Goal: Information Seeking & Learning: Learn about a topic

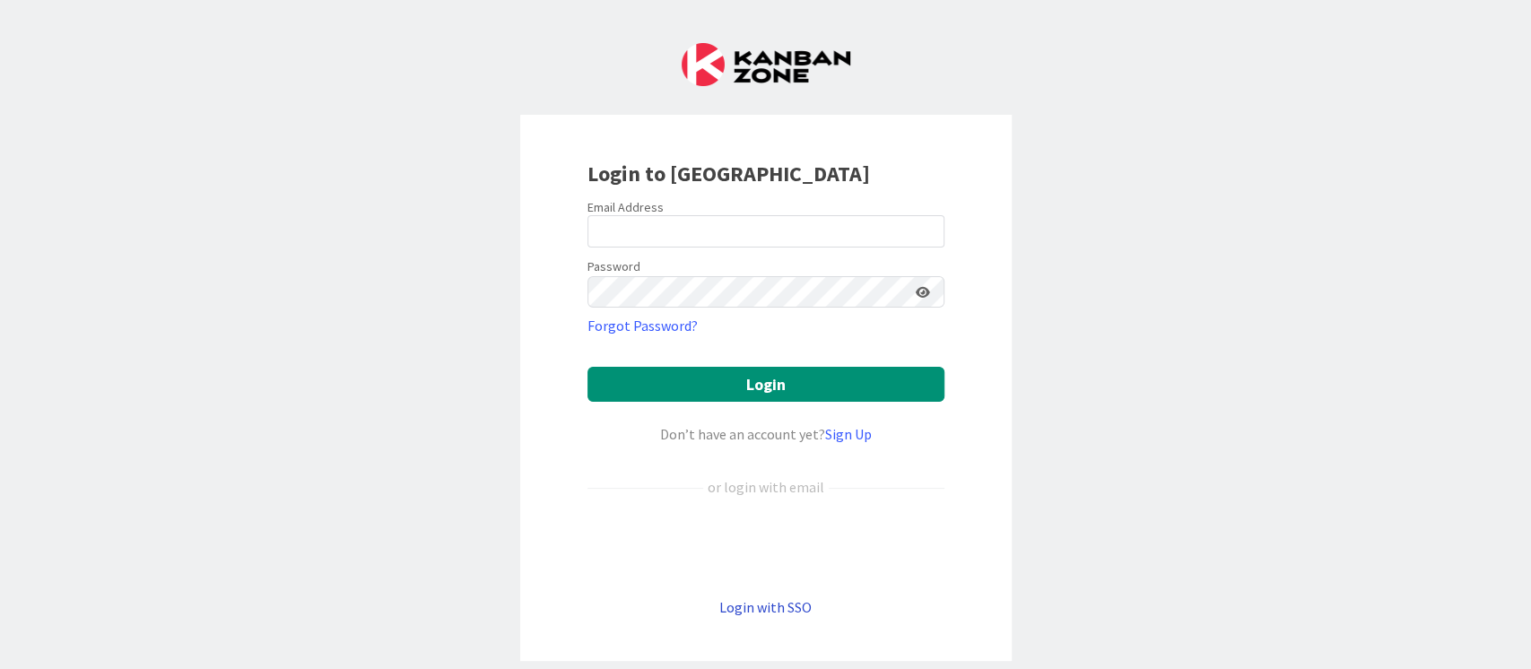
click at [768, 608] on link "Login with SSO" at bounding box center [765, 607] width 92 height 18
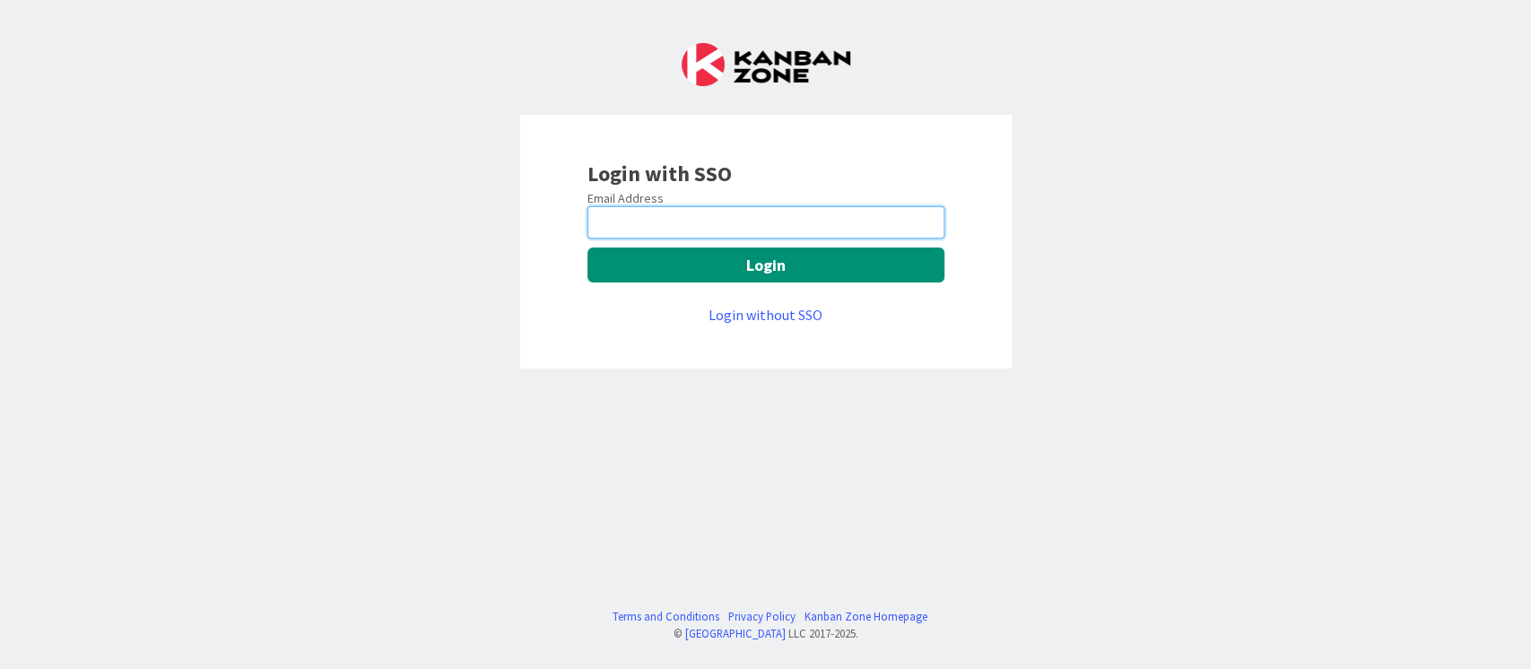
click at [747, 233] on input "email" at bounding box center [766, 222] width 357 height 32
type input "[PERSON_NAME][EMAIL_ADDRESS][DOMAIN_NAME]"
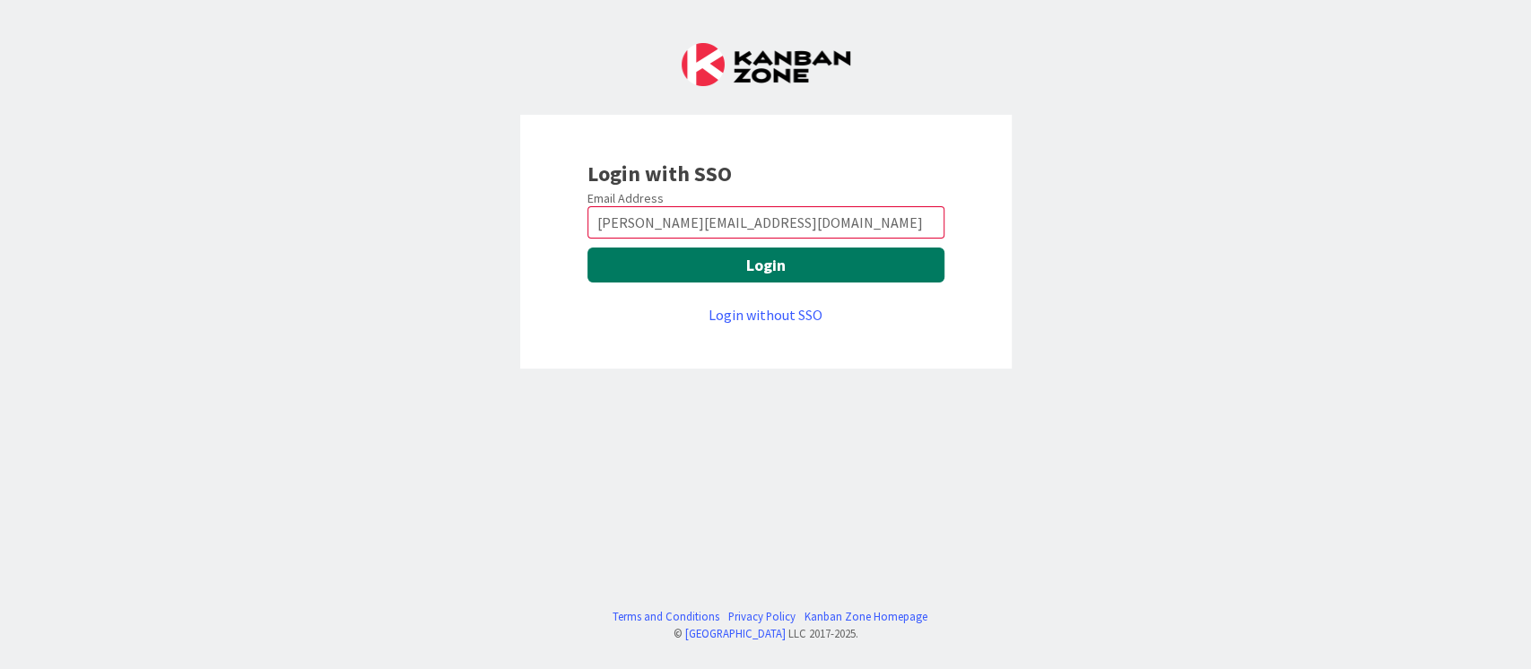
click at [753, 275] on button "Login" at bounding box center [766, 265] width 357 height 35
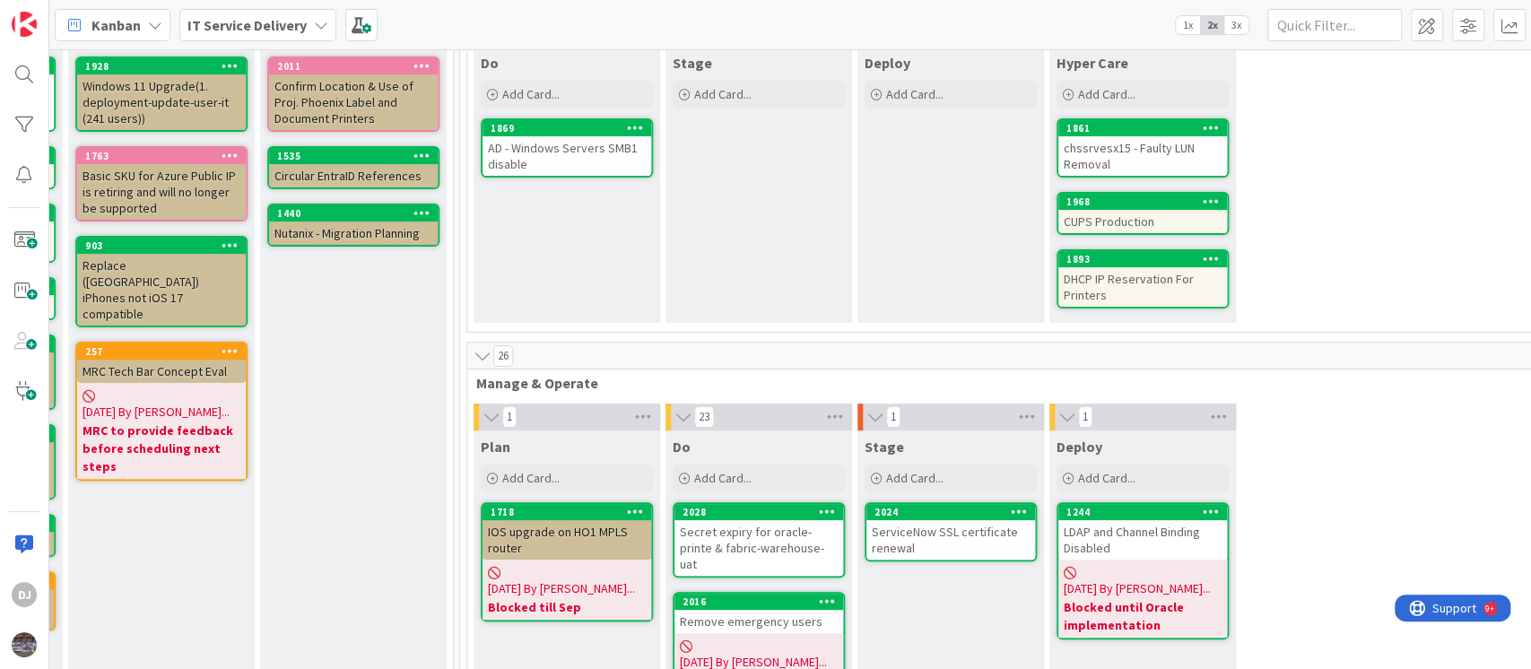
scroll to position [239, 570]
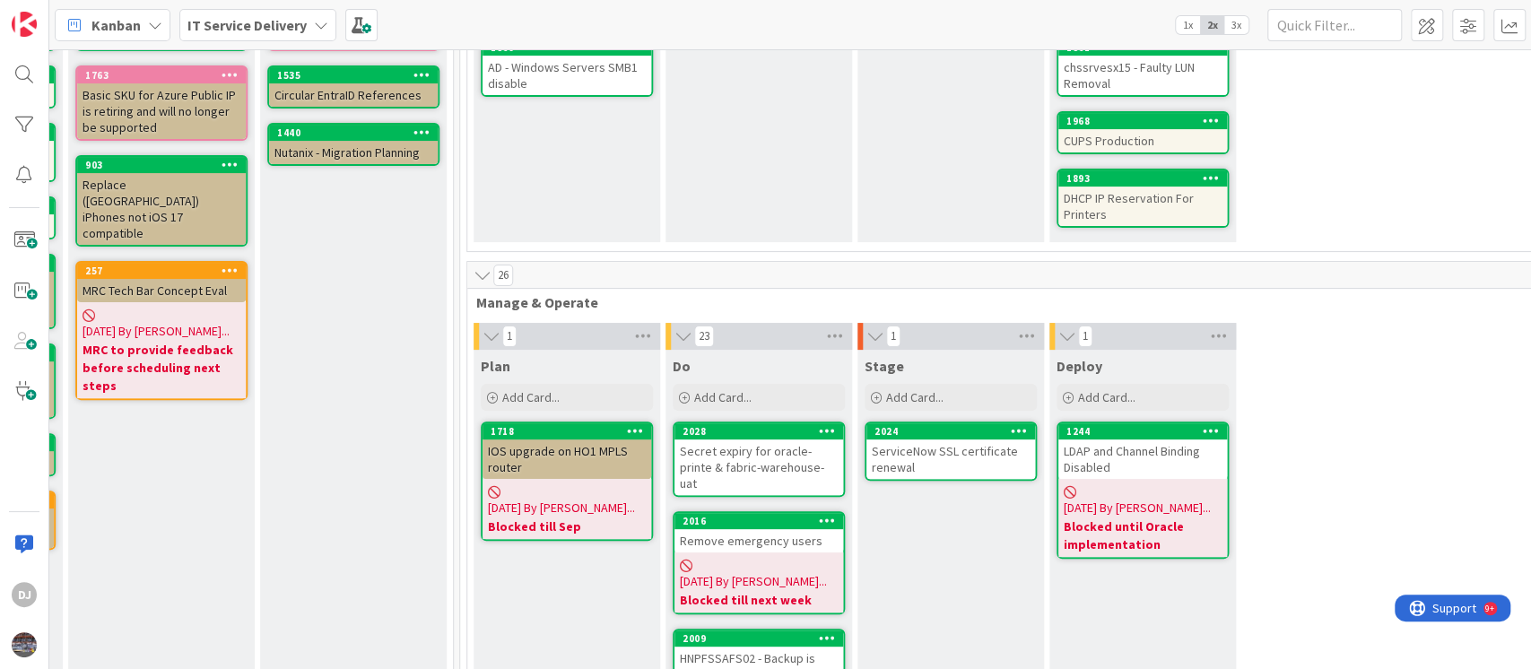
click at [947, 466] on div "ServiceNow SSL certificate renewal" at bounding box center [950, 459] width 169 height 39
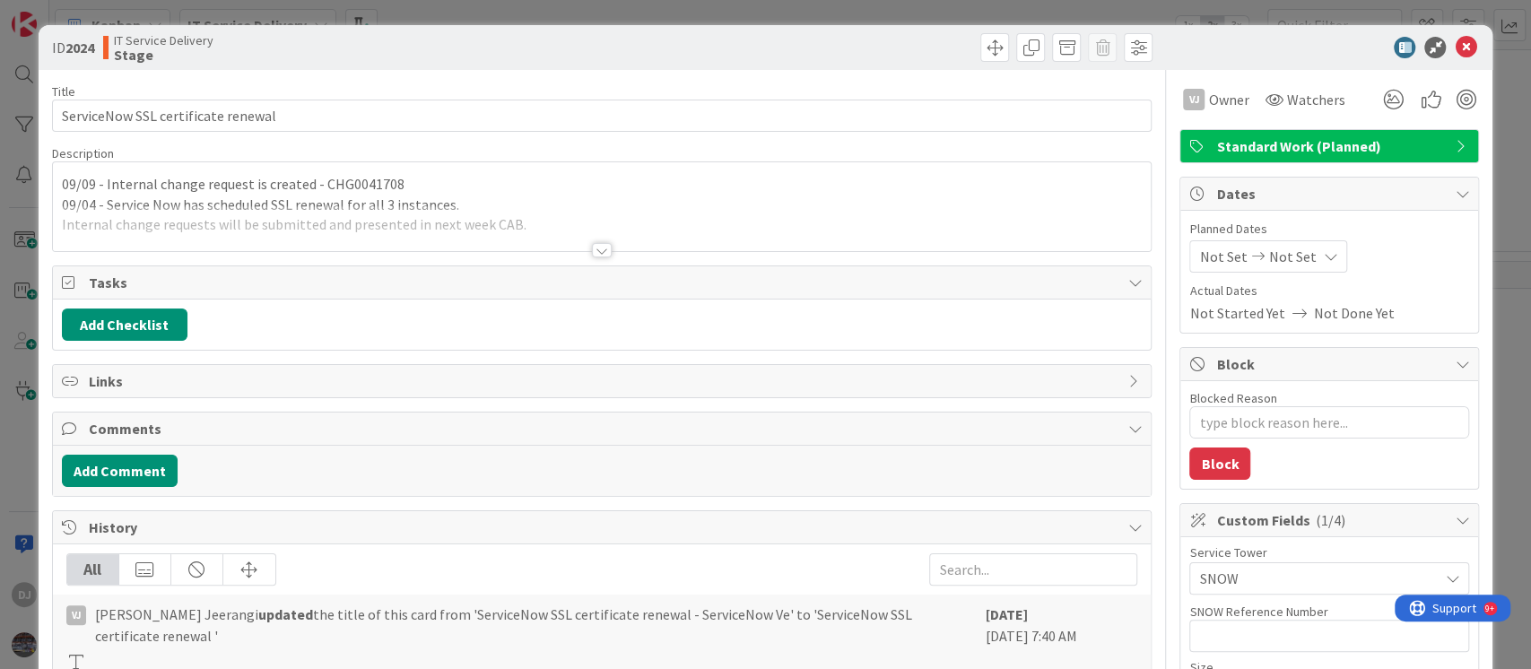
type textarea "x"
click at [592, 255] on div at bounding box center [602, 250] width 20 height 14
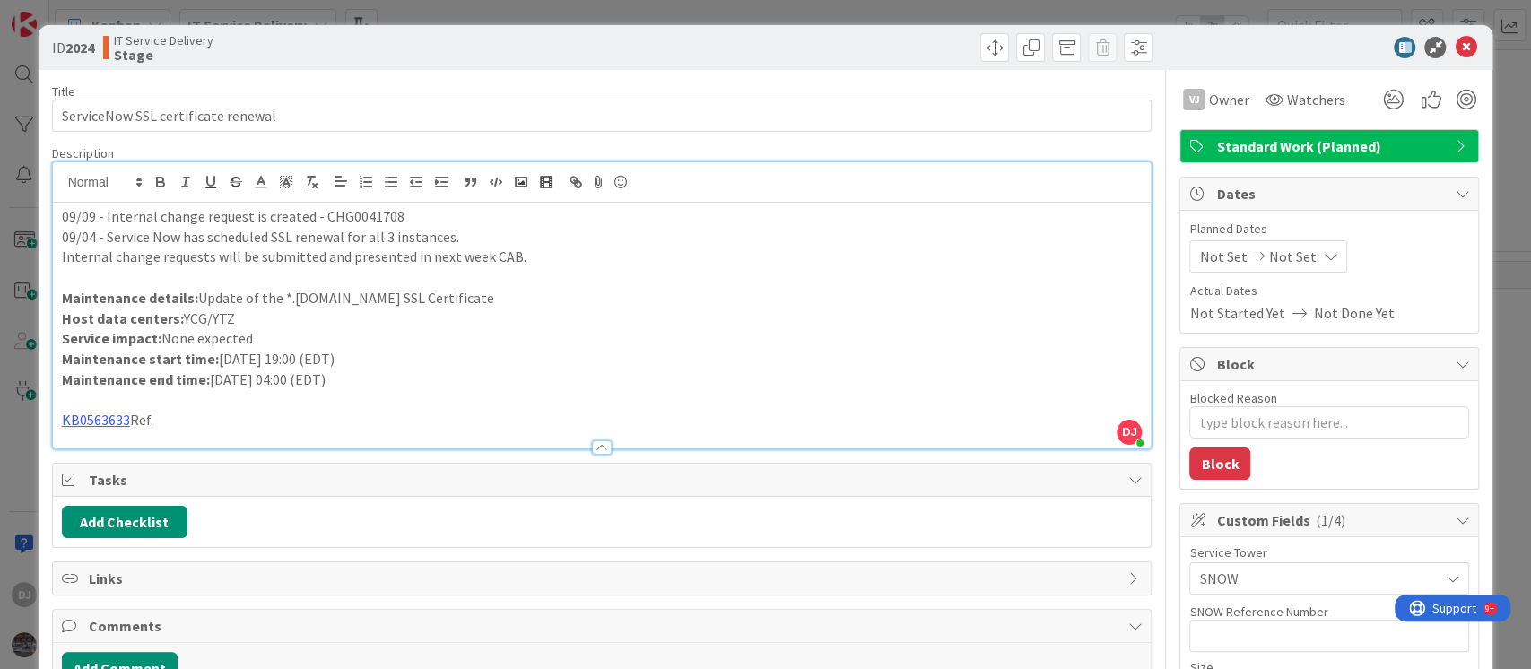
click at [1034, 413] on p "KB0563633 Ref." at bounding box center [602, 420] width 1081 height 21
click at [1313, 426] on textarea "Blocked Reason" at bounding box center [1329, 422] width 280 height 32
type textarea "B"
type textarea "x"
type textarea "Bl"
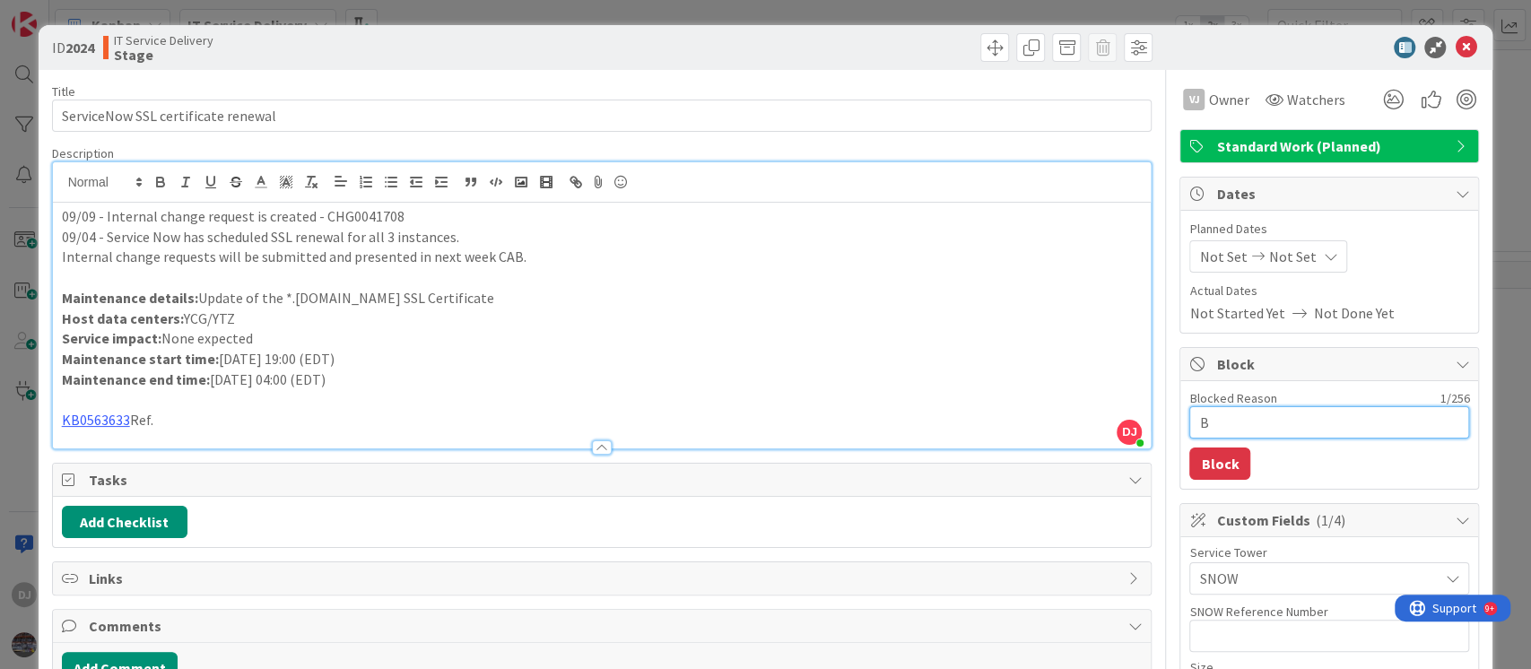
type textarea "x"
type textarea "Blo"
type textarea "x"
type textarea "Bloc"
type textarea "x"
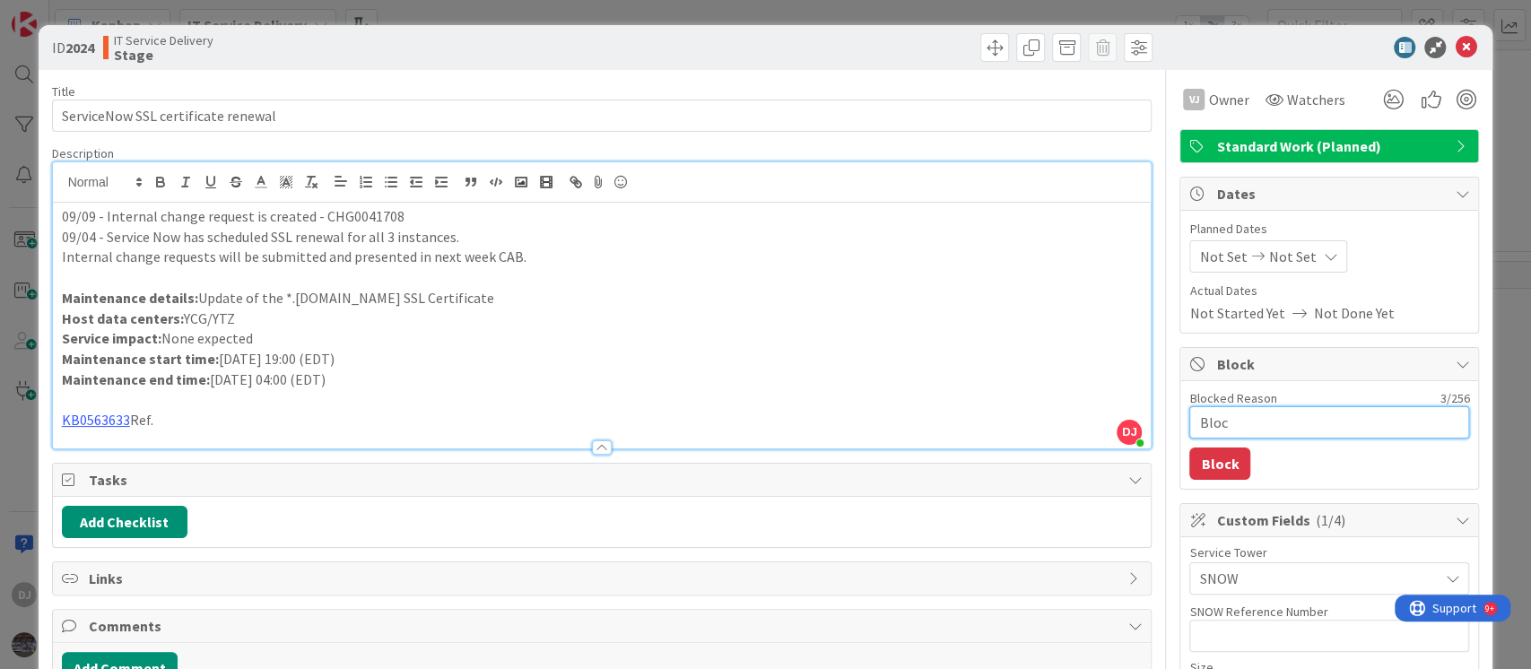
type textarea "Block"
type textarea "x"
type textarea "Blocke"
type textarea "x"
type textarea "Blocked"
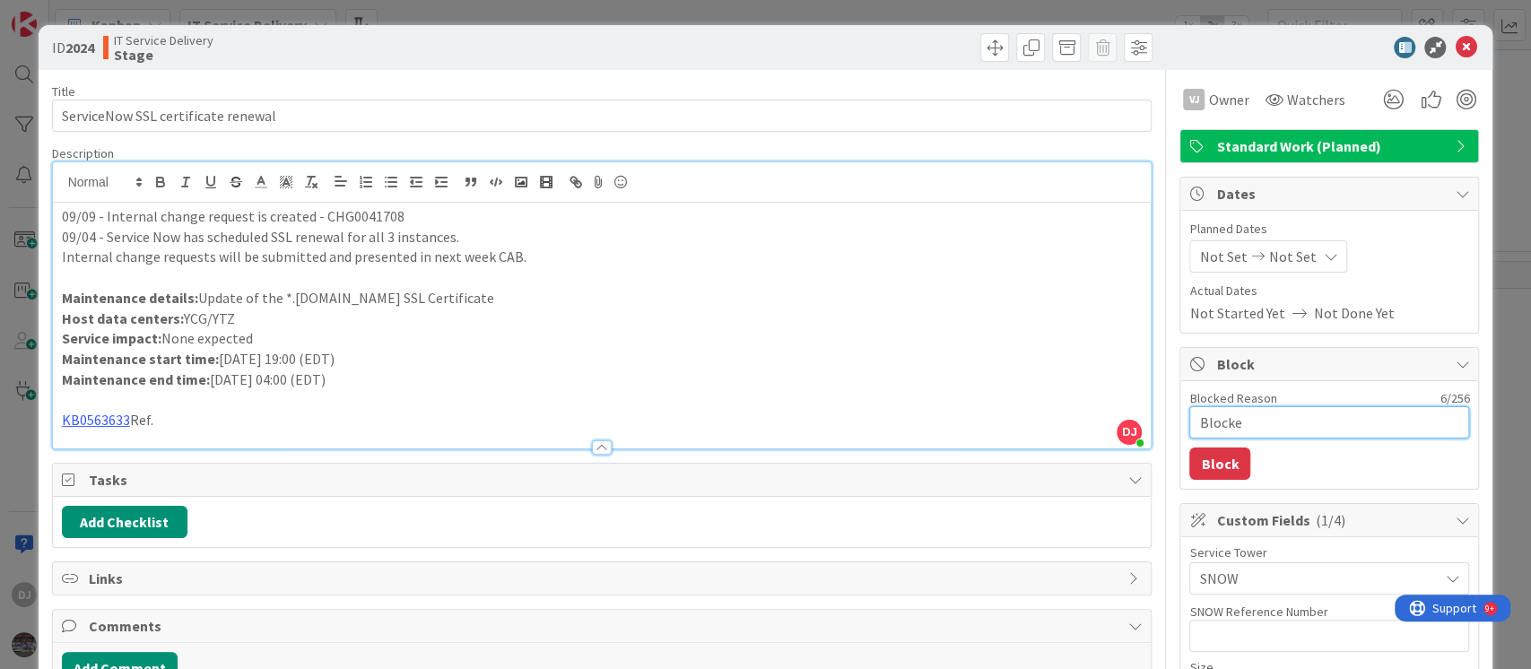
type textarea "x"
type textarea "Blocked"
type textarea "x"
type textarea "Blocked t"
type textarea "x"
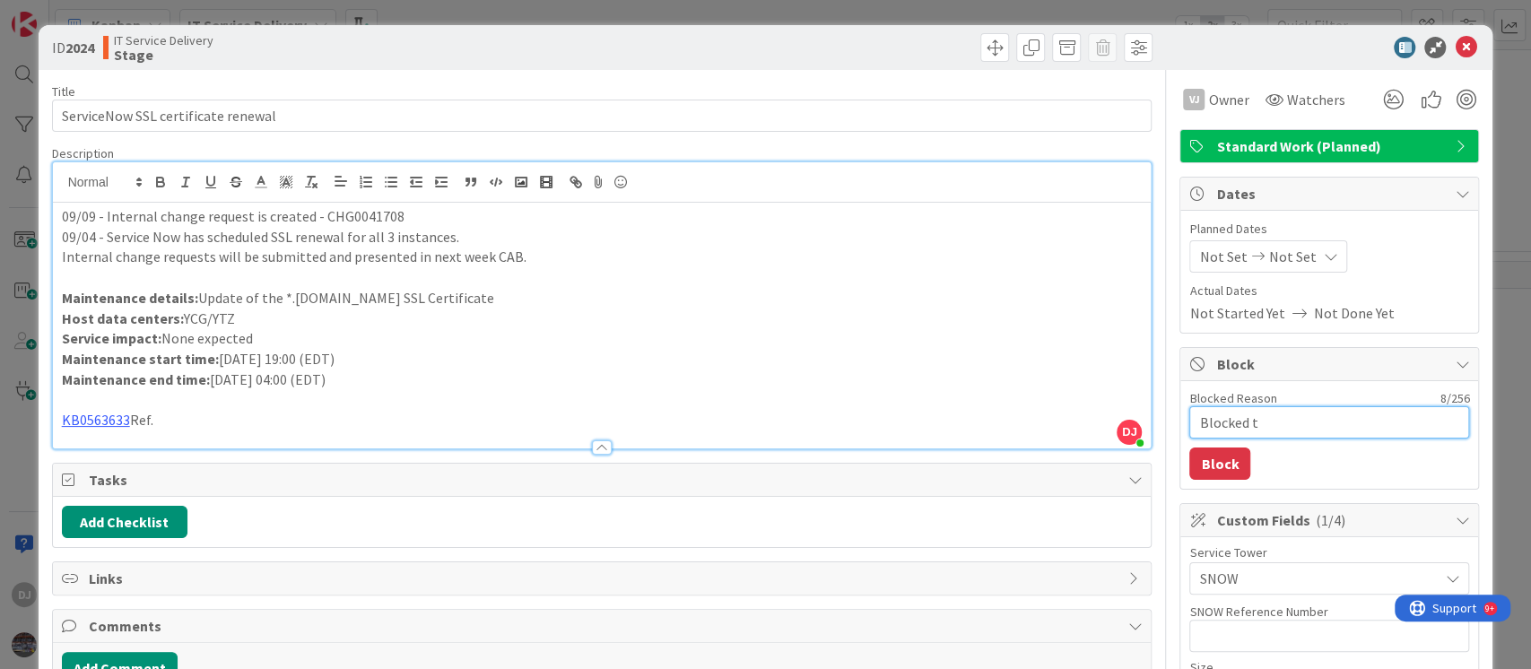
type textarea "Blocked ti"
type textarea "x"
type textarea "Blocked til"
type textarea "x"
type textarea "Blocked till"
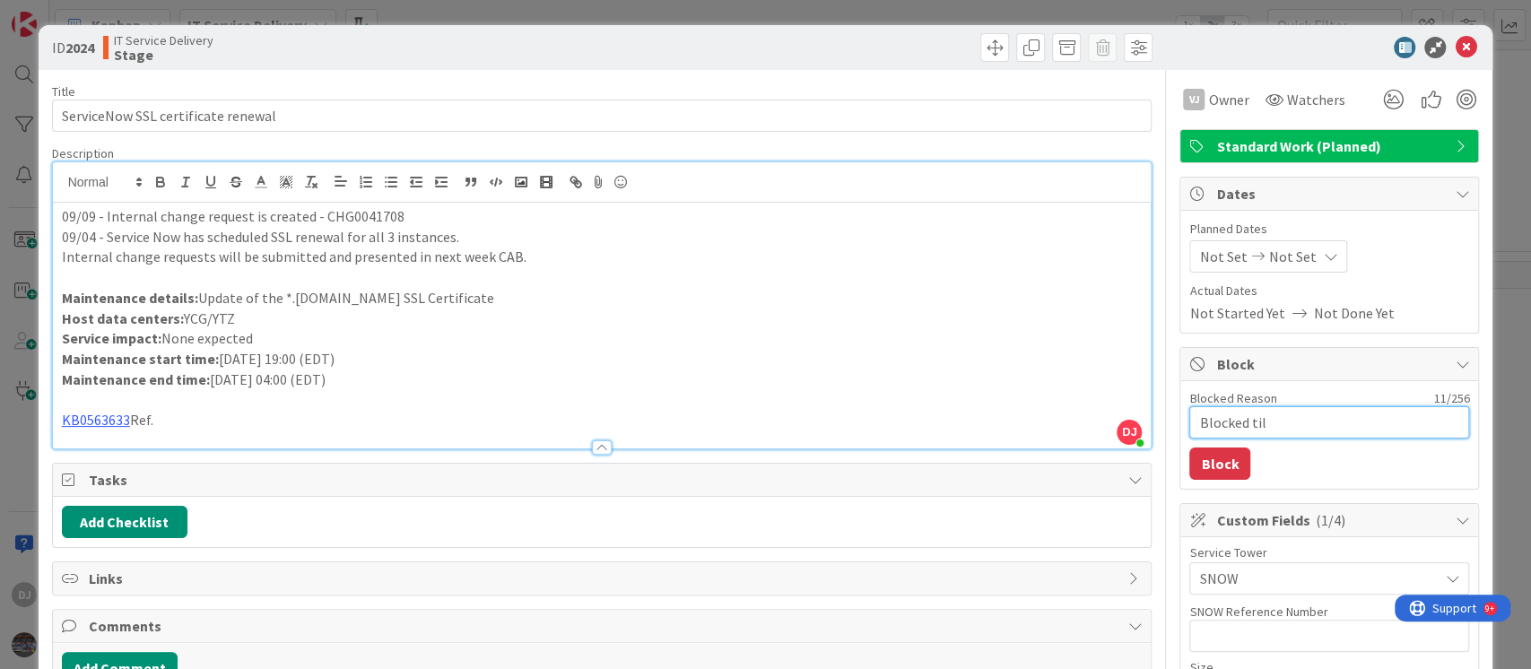
type textarea "x"
type textarea "Blocked till"
type textarea "x"
type textarea "Blocked till 1"
type textarea "x"
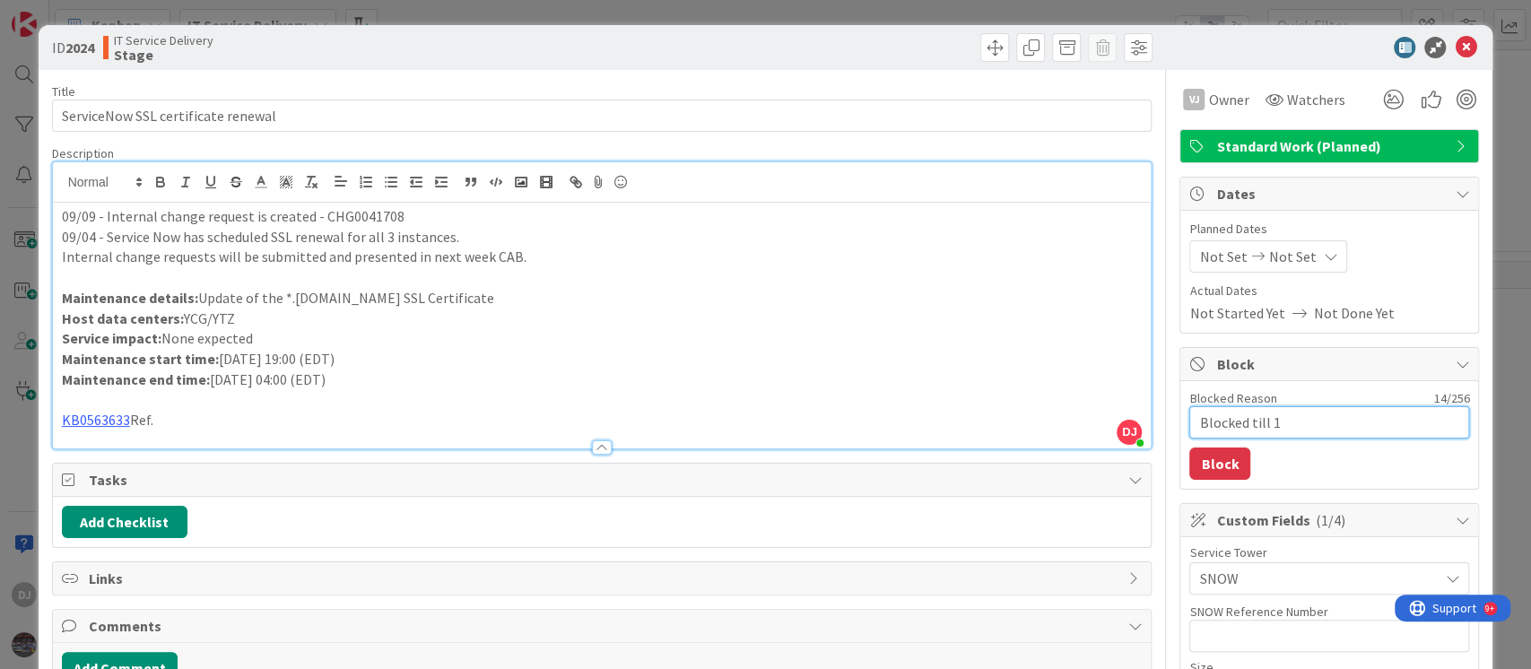
type textarea "Blocked till 17"
type textarea "x"
type textarea "Blocked till 17t"
type textarea "x"
type textarea "Blocked till 17th"
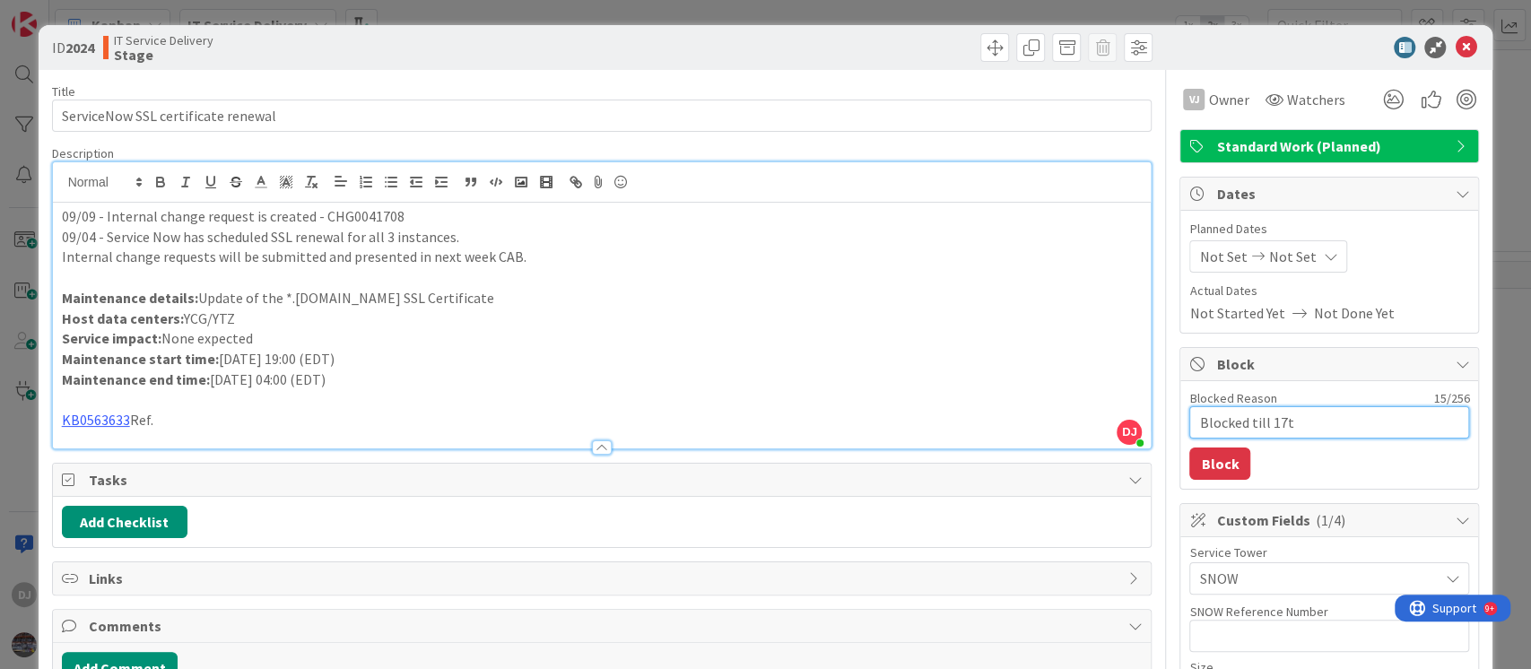
type textarea "x"
type textarea "Blocked till 17th"
type textarea "x"
type textarea "Blocked till 17th S"
type textarea "x"
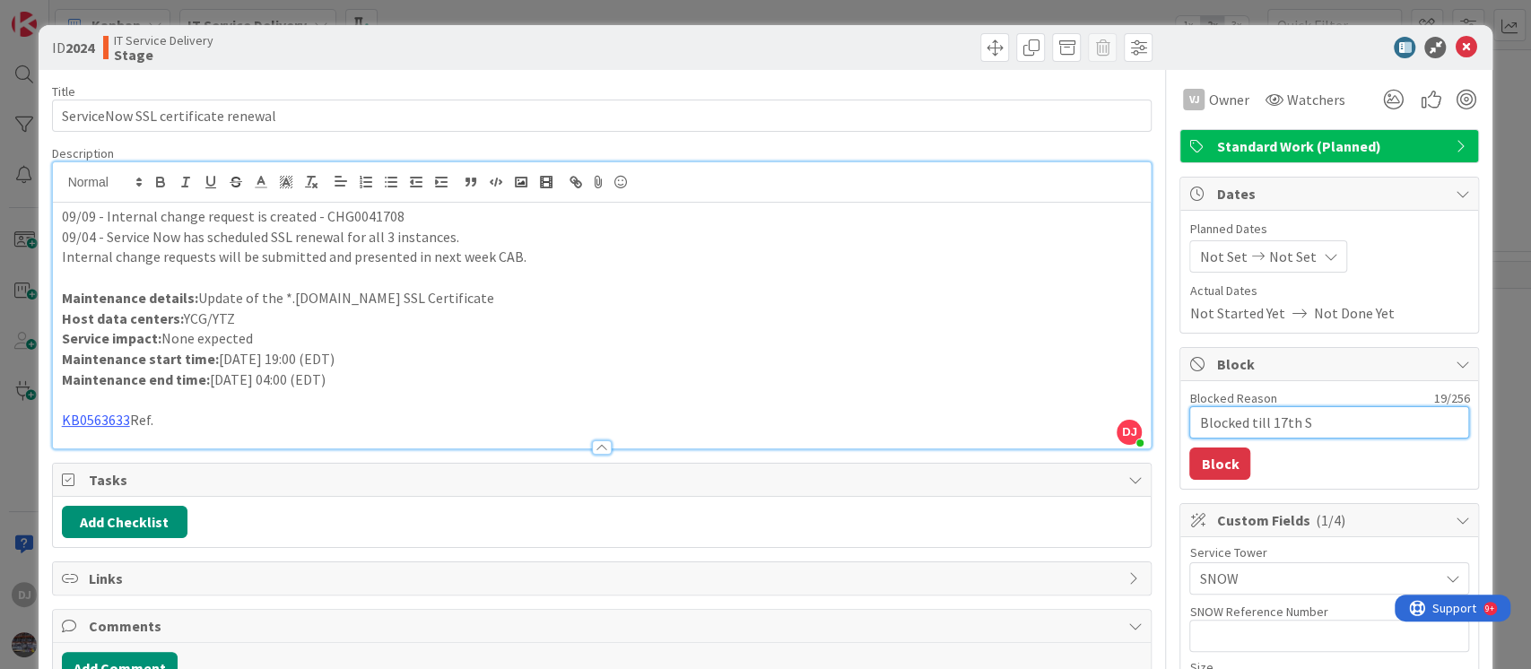
type textarea "Blocked till 17th Se"
type textarea "x"
type textarea "Blocked till [DATE]"
type textarea "x"
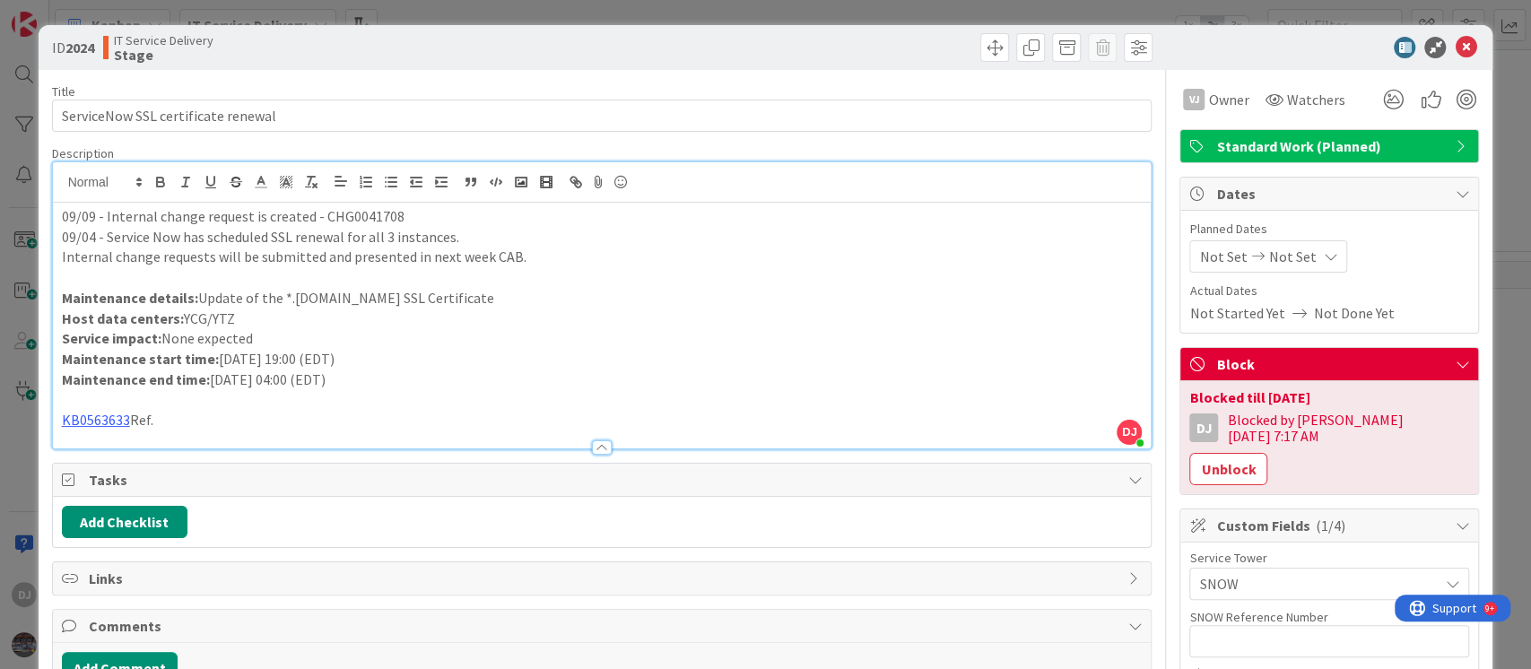
click at [1268, 252] on span "Not Set" at bounding box center [1292, 257] width 48 height 22
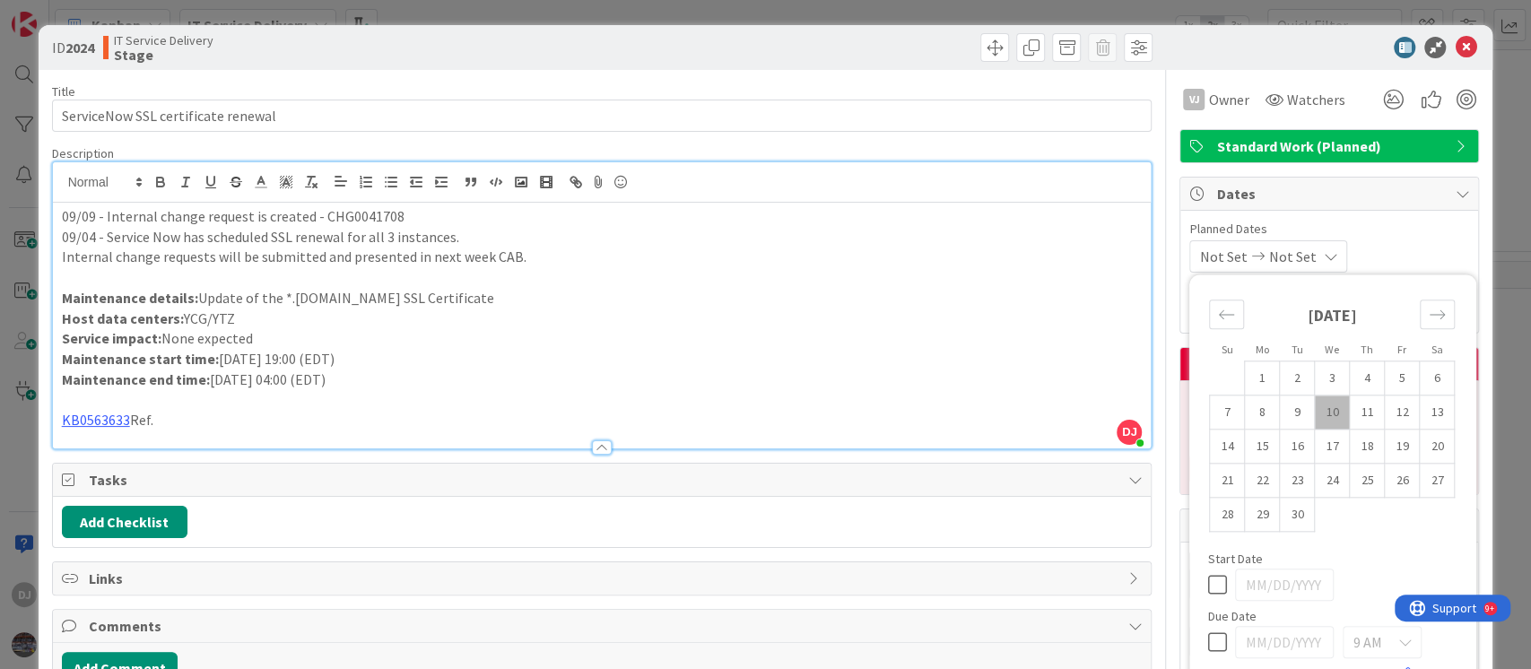
click at [1220, 257] on span "Not Set" at bounding box center [1223, 257] width 48 height 22
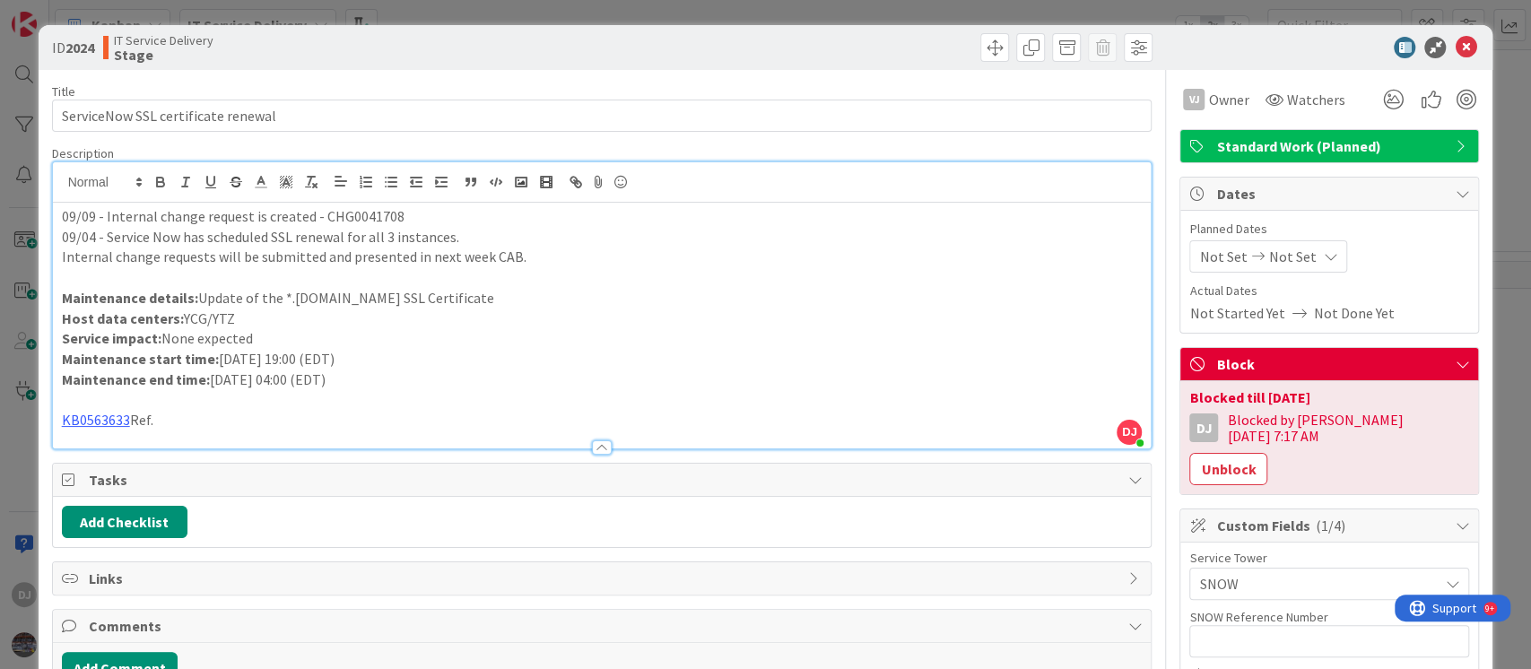
click at [1220, 257] on span "Not Set" at bounding box center [1223, 257] width 48 height 22
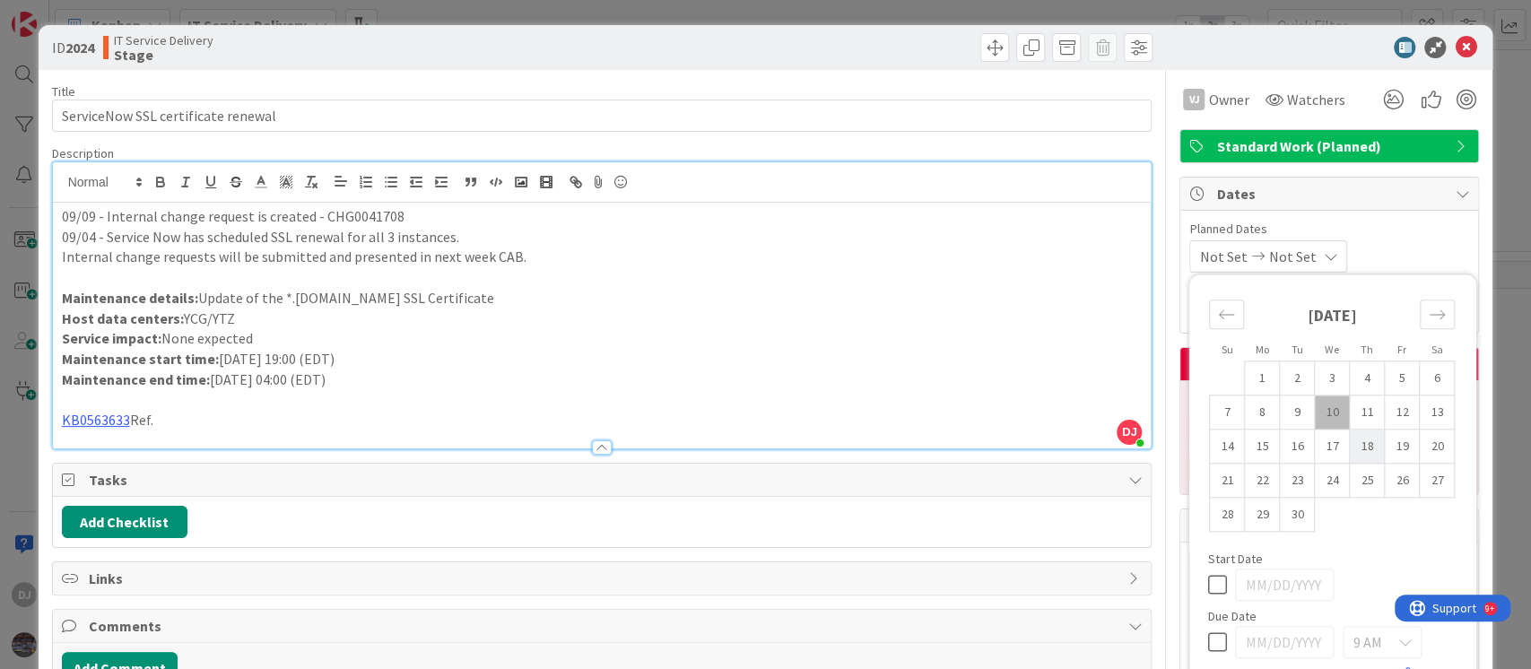
click at [1354, 444] on td "18" at bounding box center [1367, 447] width 35 height 34
type input "09/18/2025"
click at [1385, 447] on td "19" at bounding box center [1402, 447] width 35 height 34
type input "09/19/2025"
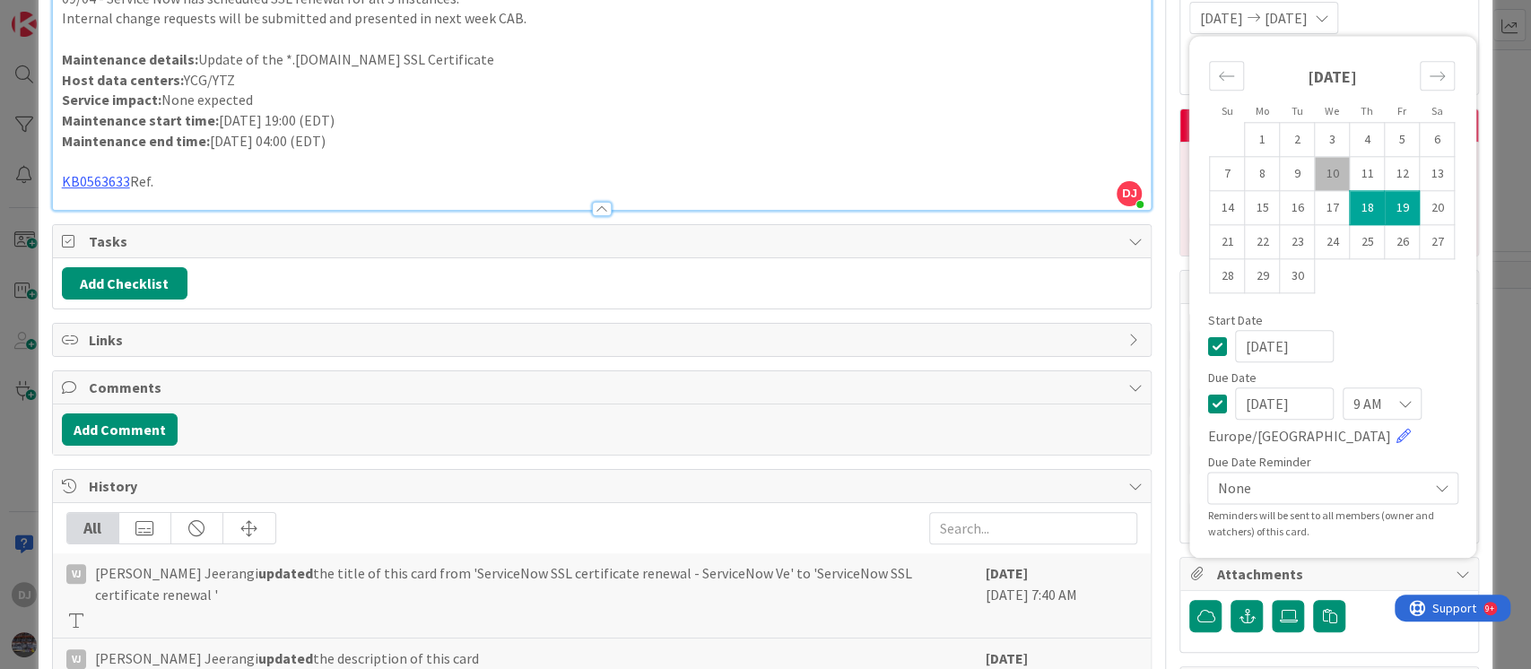
scroll to position [119, 0]
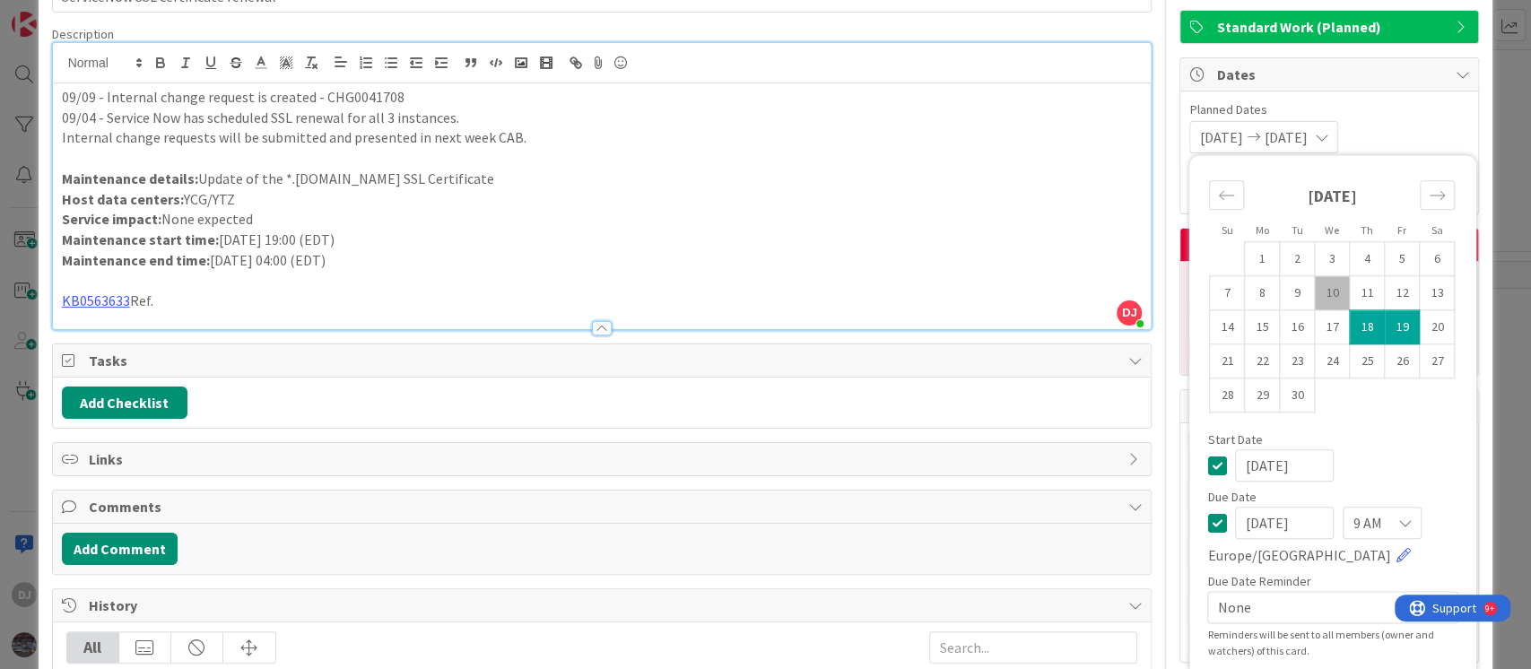
click at [1409, 135] on div "09/18/2025 09/19/2025 Su Mo Tu We Th Fr Sa August 2025 1 2 3 4 5 6 7 8 9 10 11 …" at bounding box center [1329, 137] width 280 height 32
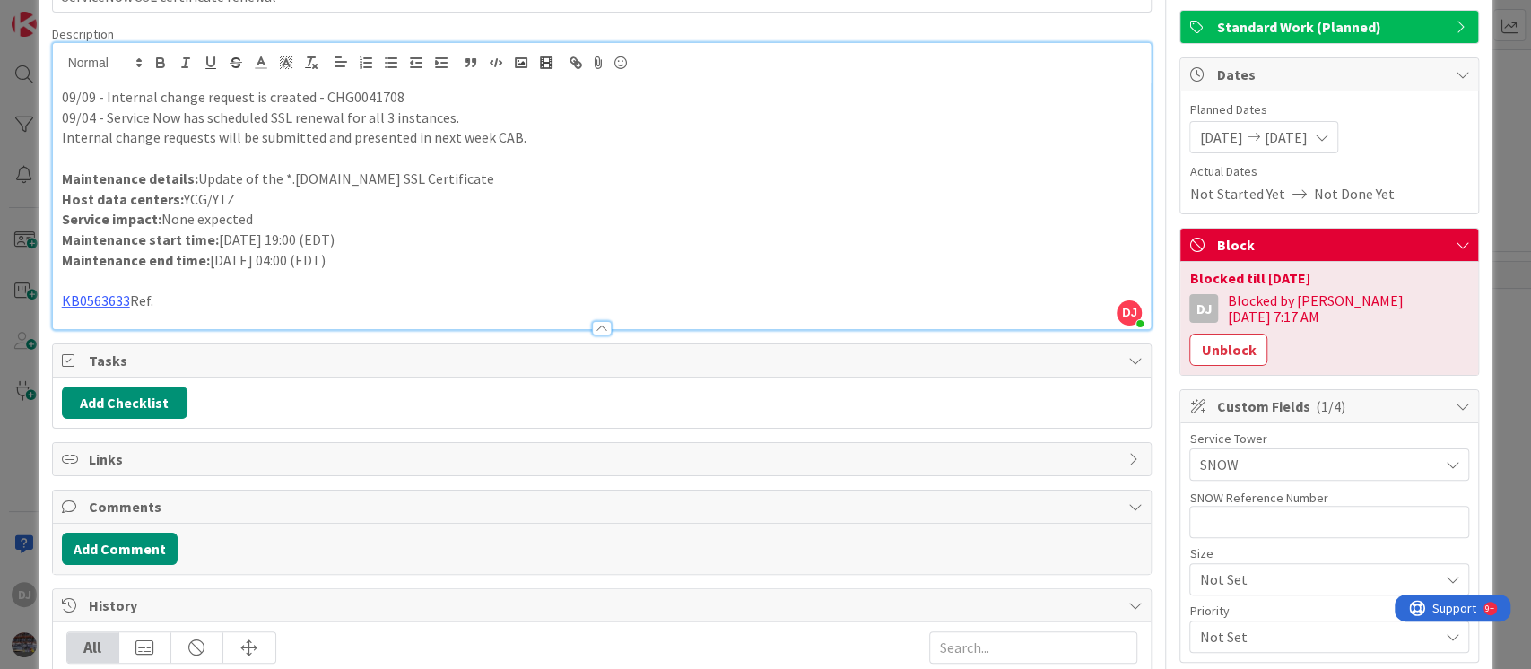
click at [354, 95] on p "09/09 - Internal change request is created - CHG0041708" at bounding box center [602, 97] width 1081 height 21
copy p "CHG0041708"
click at [1207, 506] on input "text" at bounding box center [1329, 522] width 280 height 32
paste input "CHG0041708"
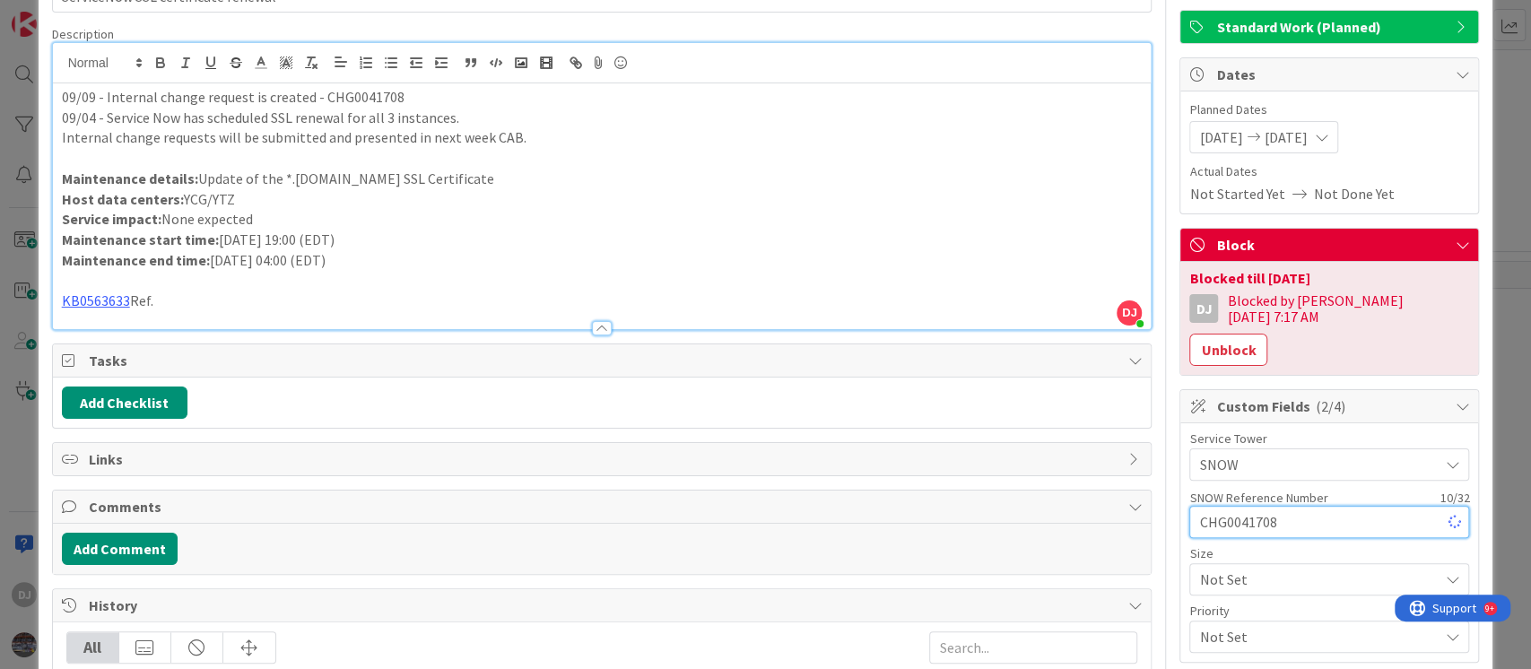
type input "CHG0041708"
click at [714, 254] on p "Maintenance end time: Friday, September 19, 2025 04:00 (EDT)" at bounding box center [602, 260] width 1081 height 21
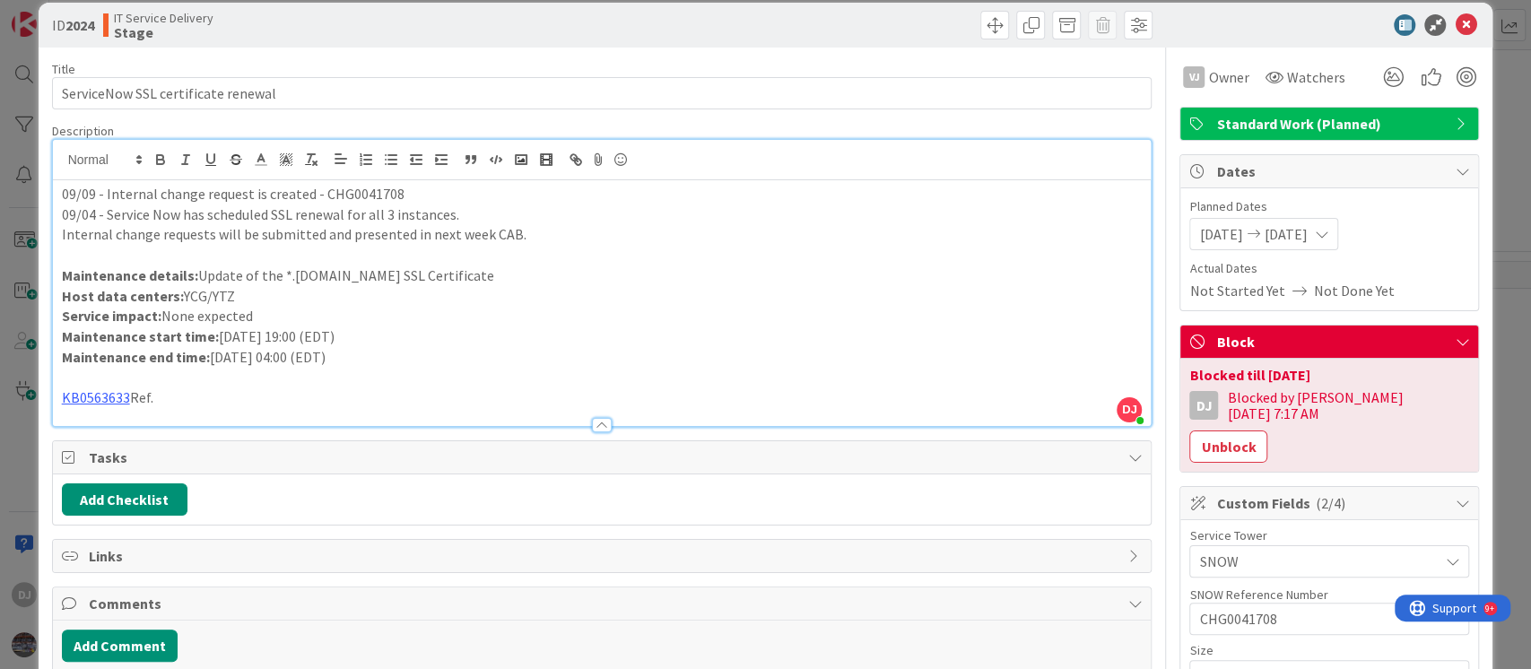
scroll to position [0, 0]
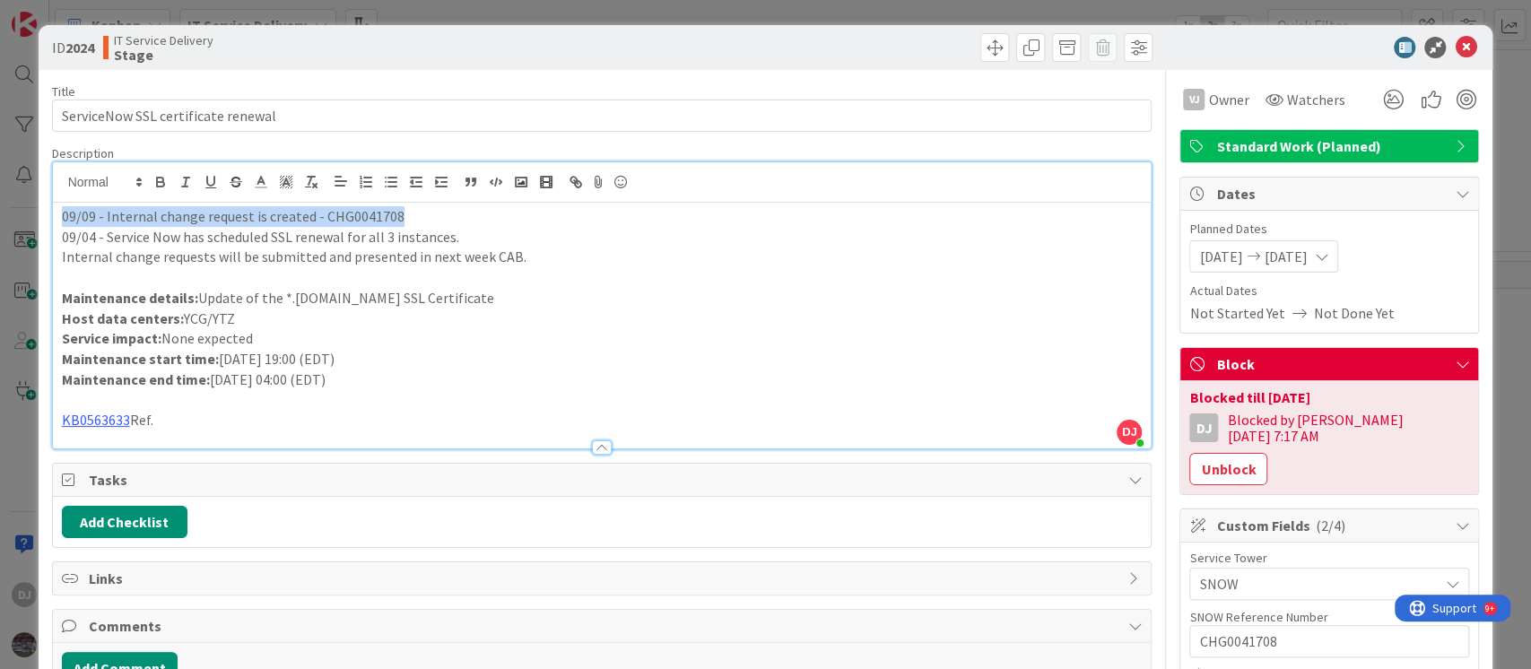
drag, startPoint x: 405, startPoint y: 212, endPoint x: 14, endPoint y: 213, distance: 390.2
click at [14, 213] on div "ID 2024 IT Service Delivery Stage Title 35 / 128 ServiceNow SSL certificate ren…" at bounding box center [765, 334] width 1531 height 669
click at [98, 215] on p "09/09 - Internal change request is created - CHG0041708" at bounding box center [602, 216] width 1081 height 21
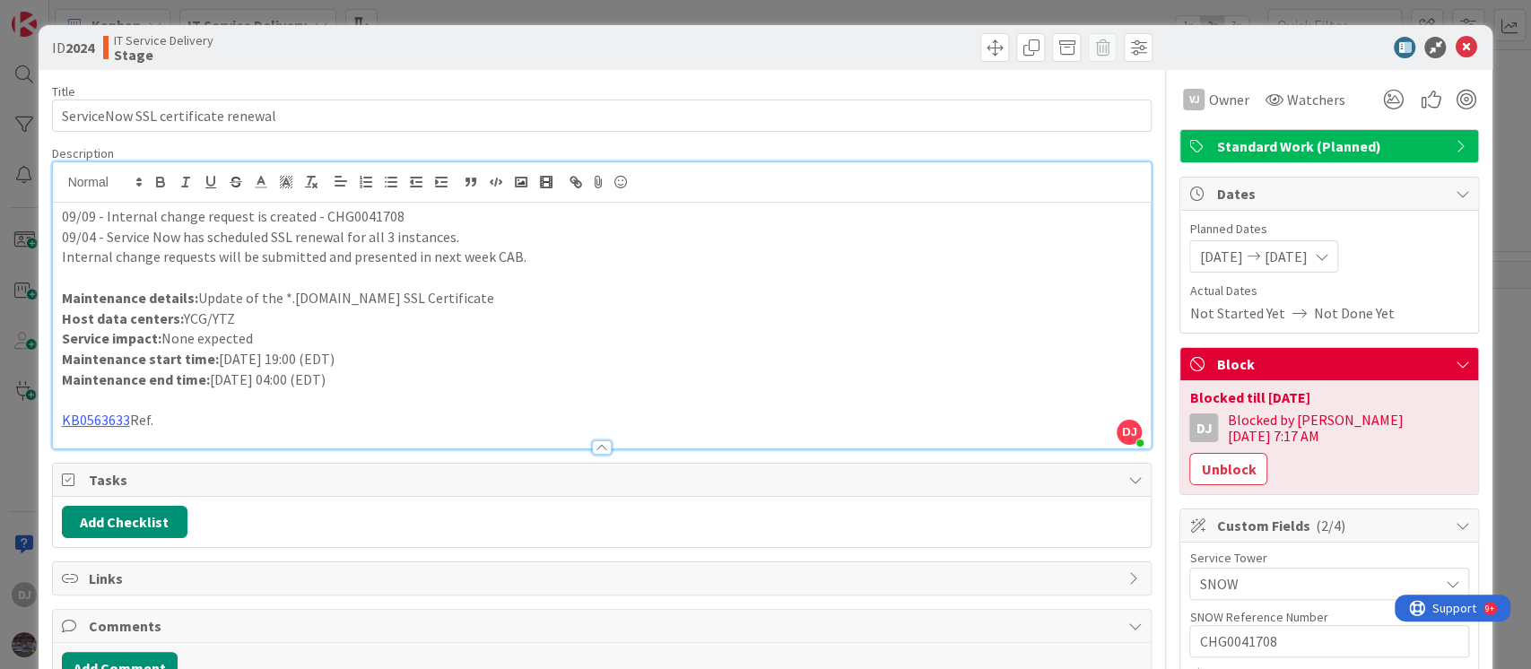
click at [413, 222] on p "09/09 - Internal change request is created - CHG0041708" at bounding box center [602, 216] width 1081 height 21
click at [1457, 45] on icon at bounding box center [1466, 48] width 22 height 22
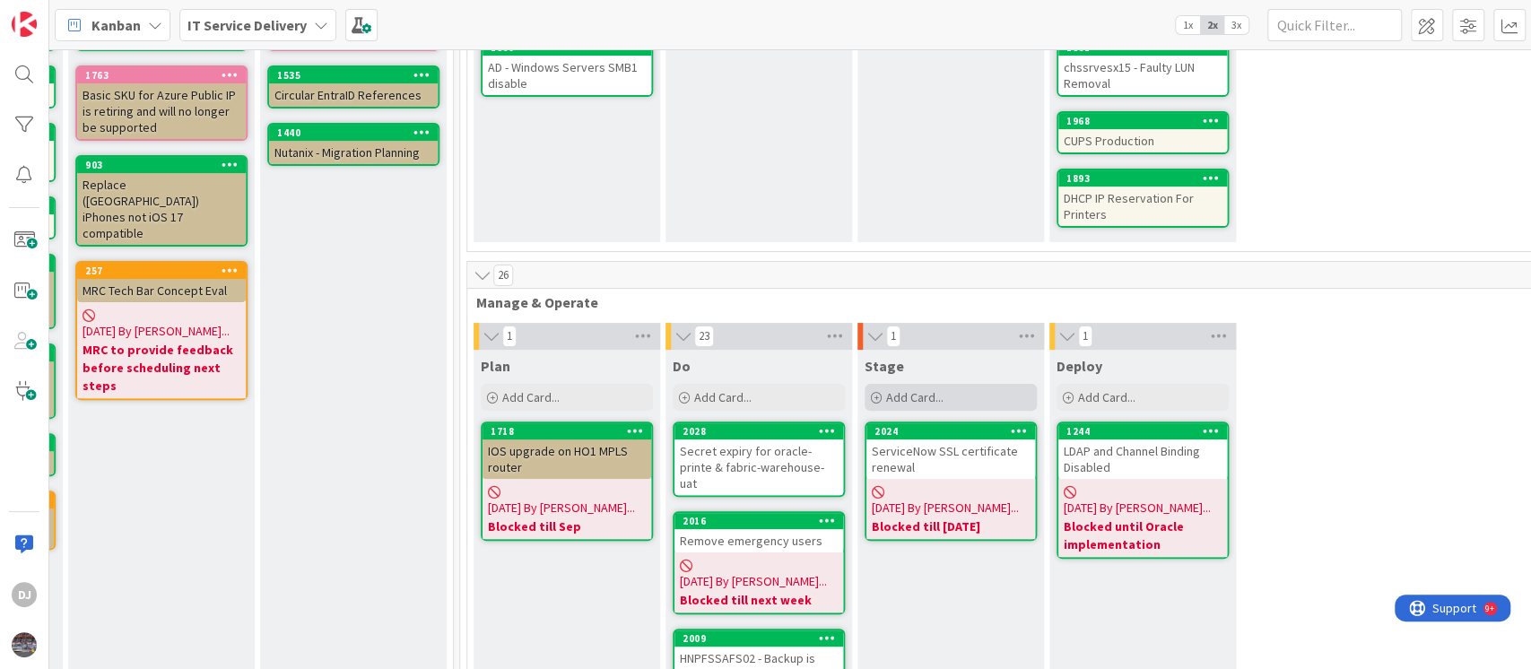
scroll to position [119, 570]
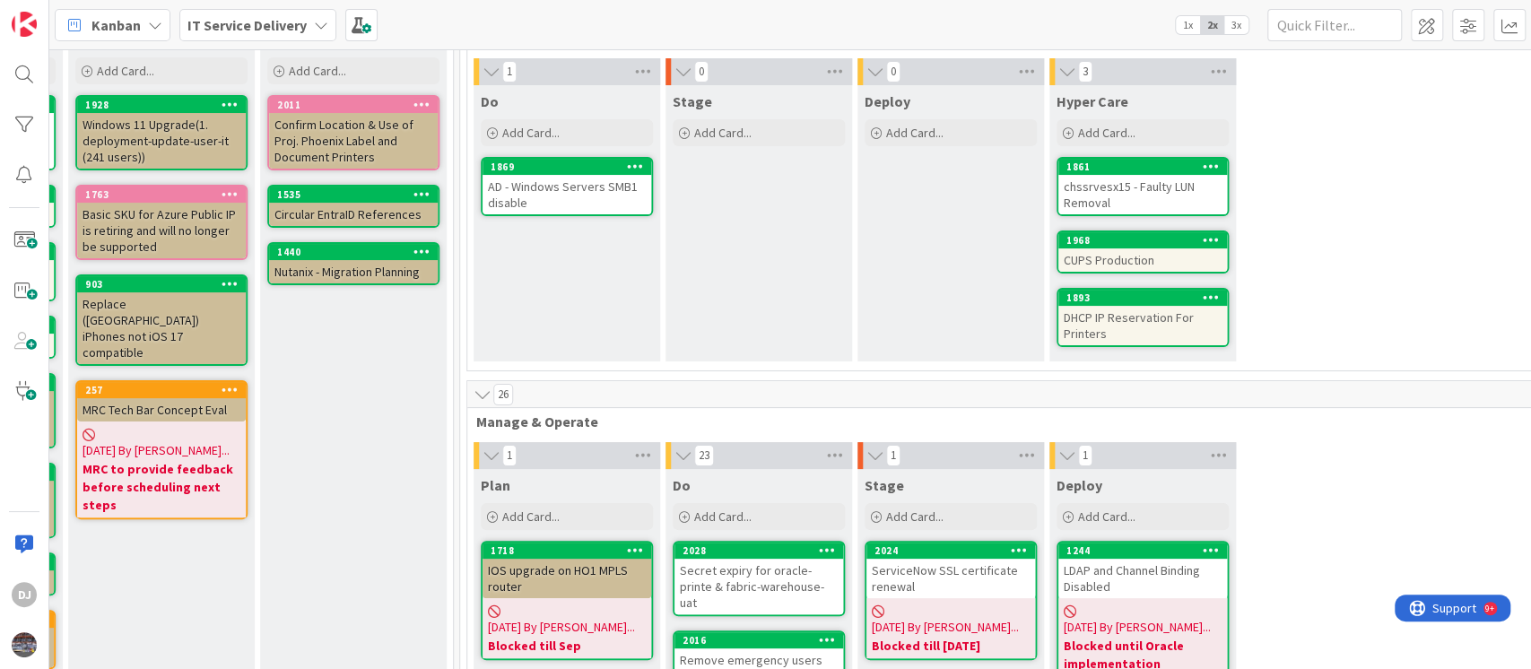
click at [801, 589] on div "Secret expiry for oracle-printe & fabric-warehouse-uat" at bounding box center [759, 587] width 169 height 56
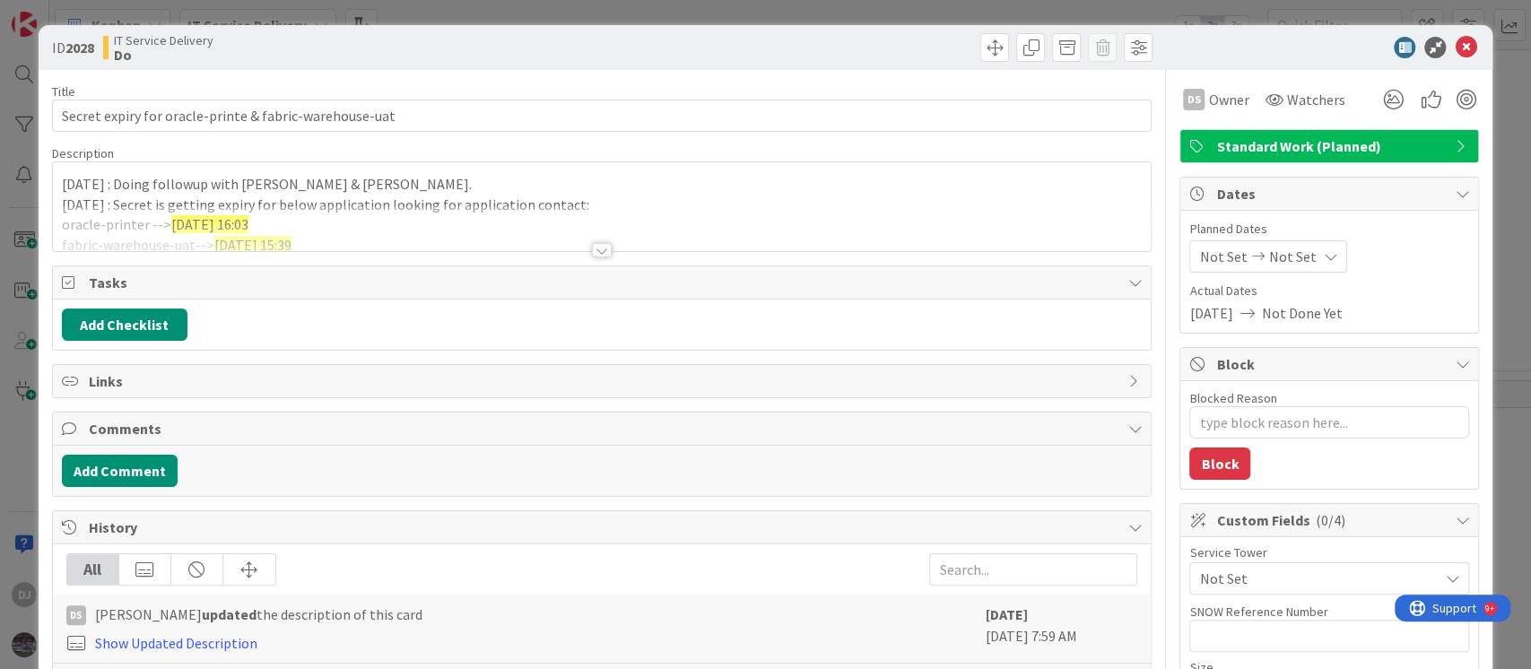
drag, startPoint x: 659, startPoint y: 513, endPoint x: 659, endPoint y: 503, distance: 9.9
click at [659, 513] on div "History" at bounding box center [602, 527] width 1099 height 33
type textarea "x"
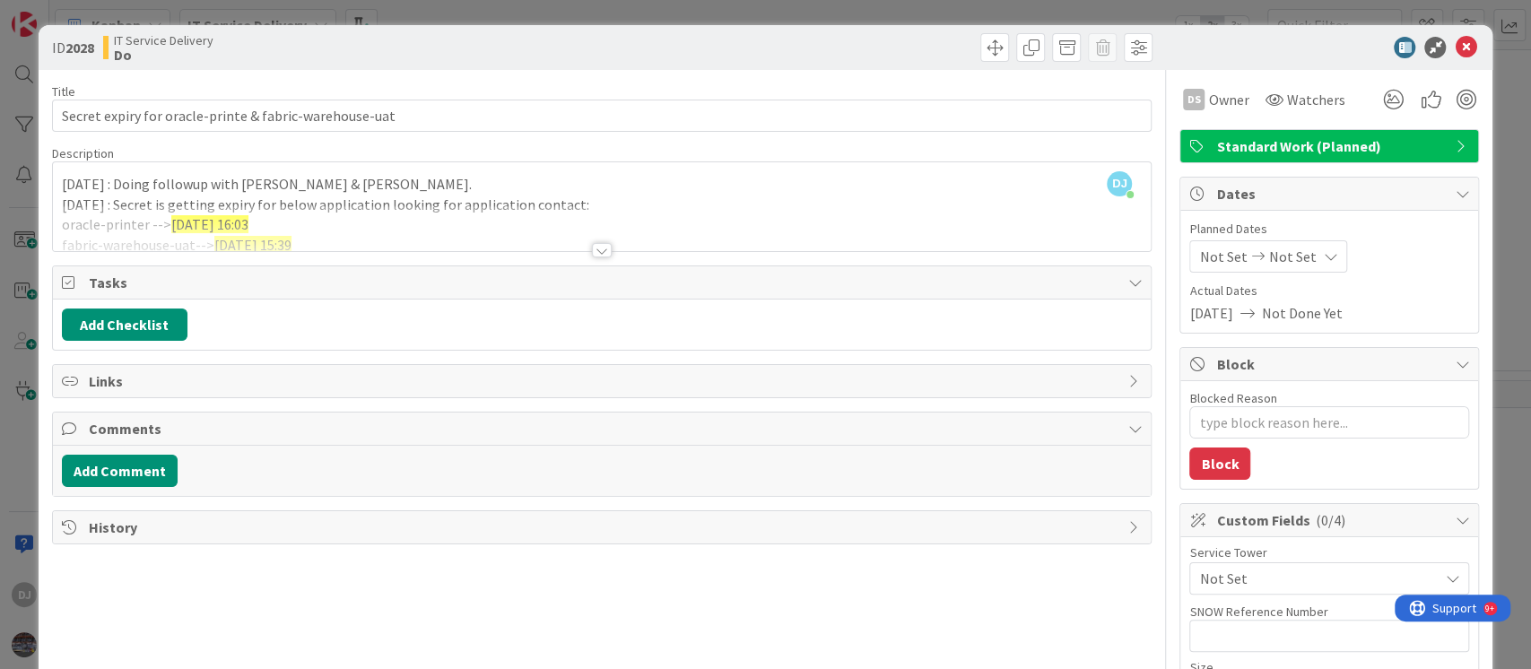
click at [553, 16] on div "ID 2028 IT Service Delivery Do Title 54 / 128 Secret expiry for oracle-printe &…" at bounding box center [765, 334] width 1531 height 669
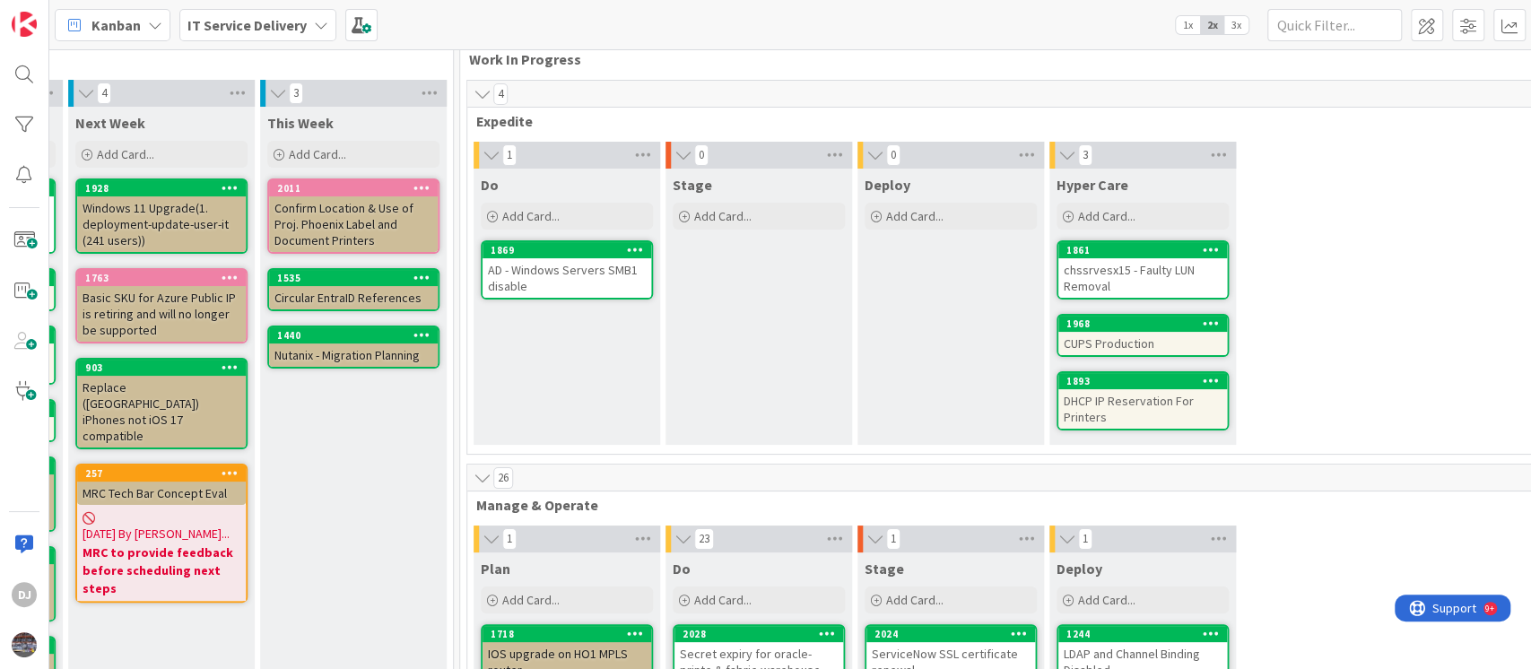
scroll to position [0, 570]
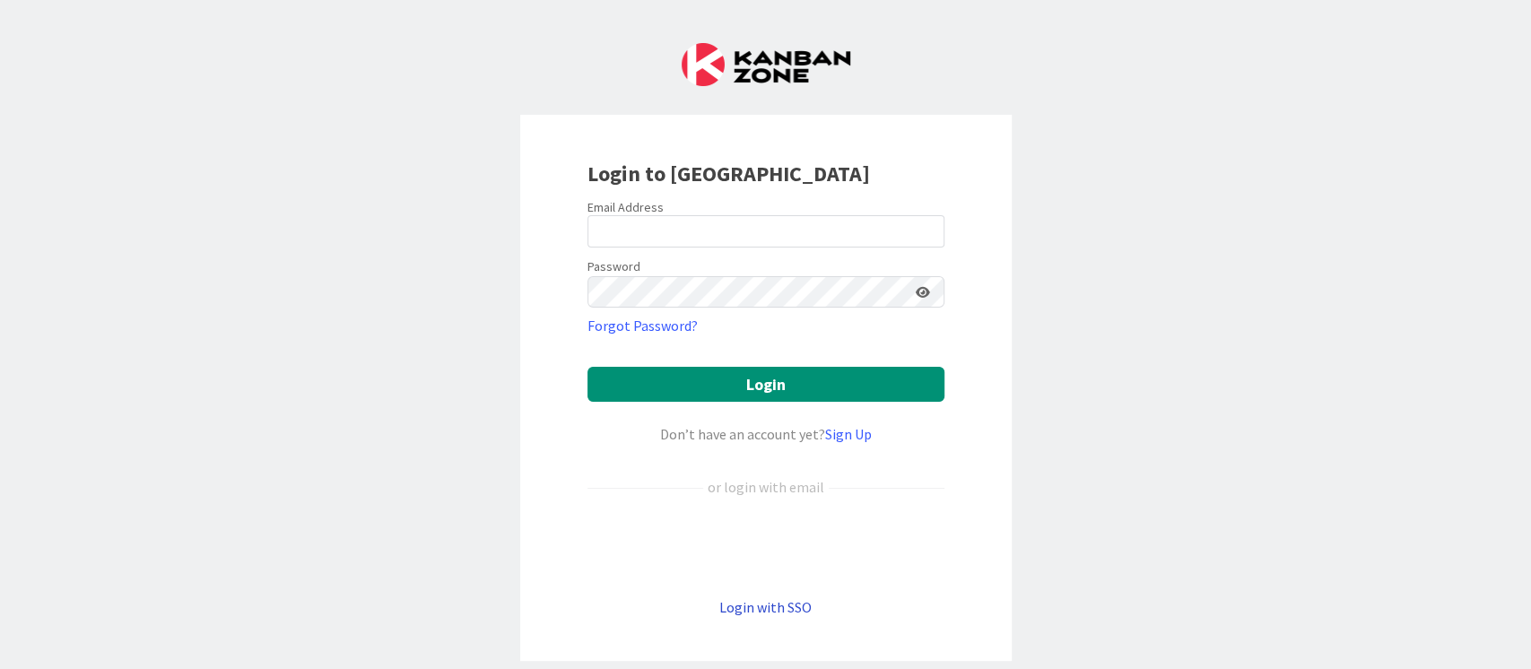
click at [752, 614] on link "Login with SSO" at bounding box center [765, 607] width 92 height 18
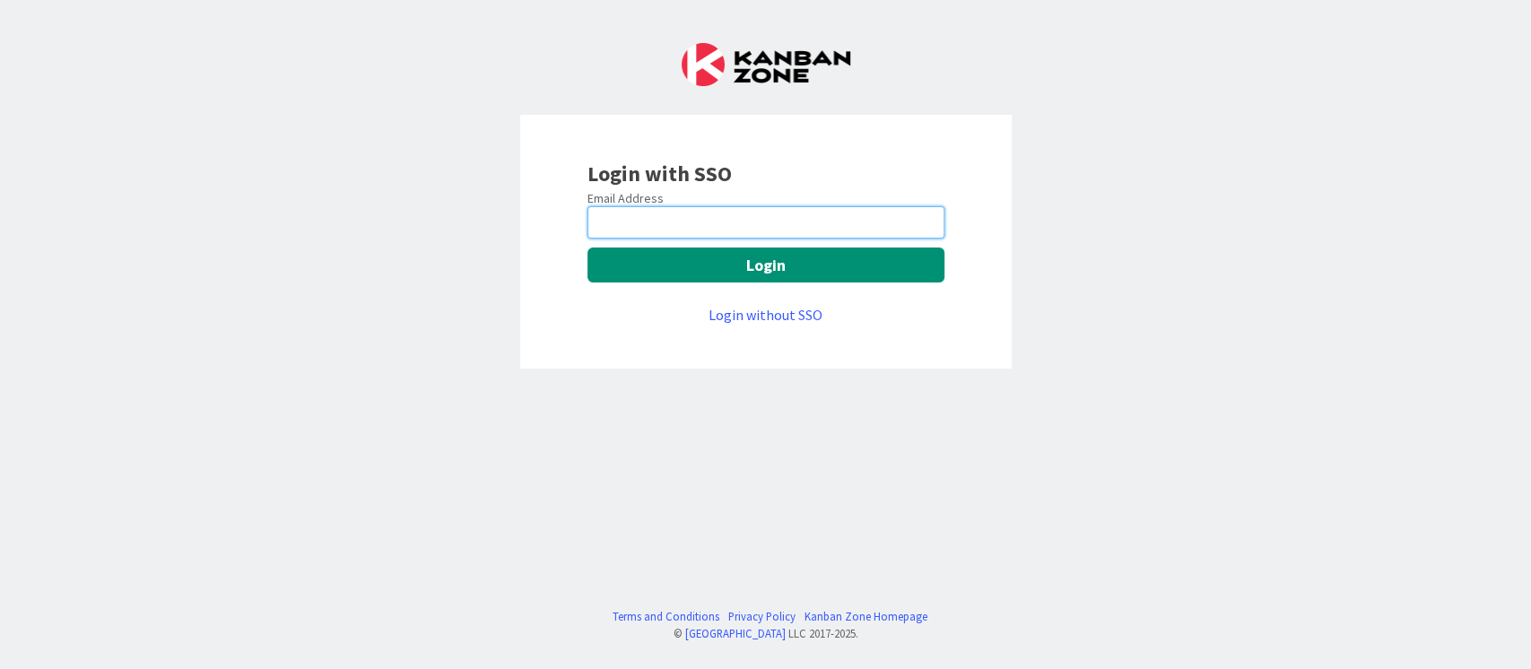
click at [728, 209] on input "email" at bounding box center [766, 222] width 357 height 32
type input "[PERSON_NAME][EMAIL_ADDRESS][DOMAIN_NAME]"
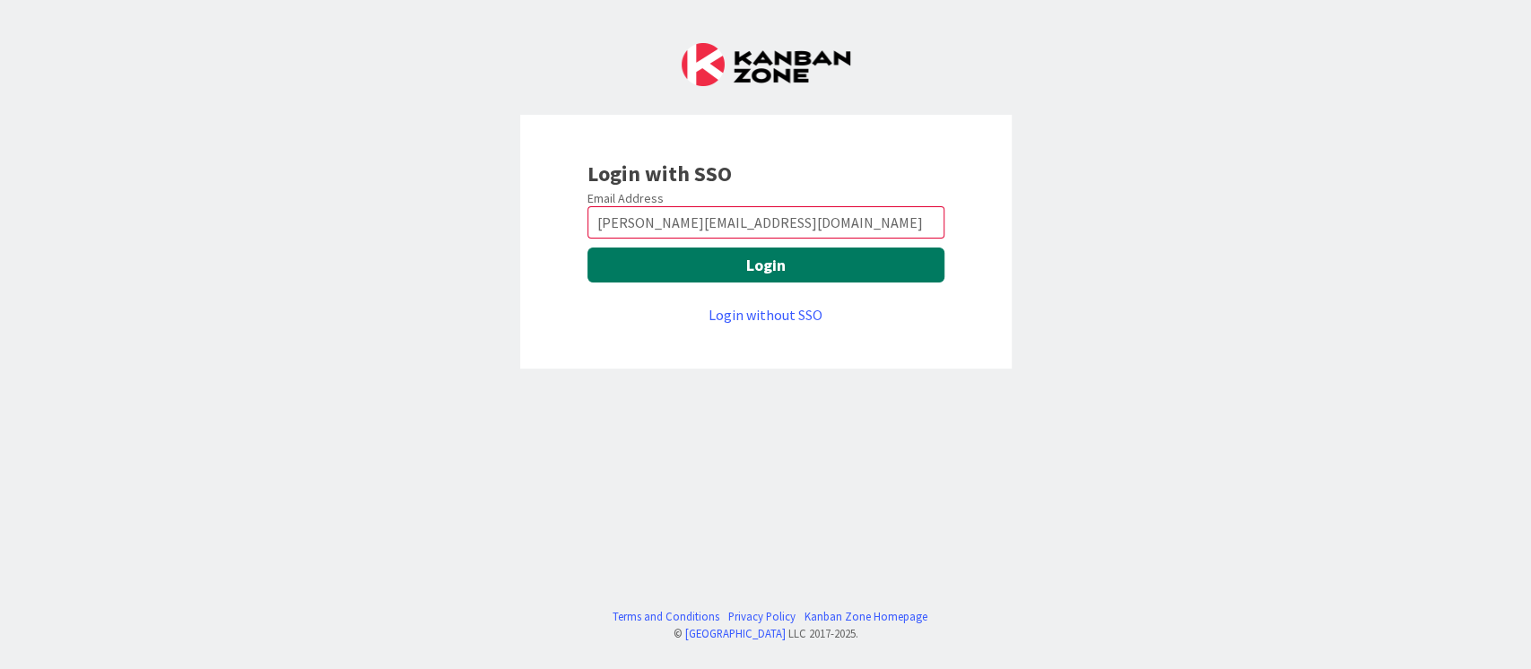
click at [753, 275] on button "Login" at bounding box center [766, 265] width 357 height 35
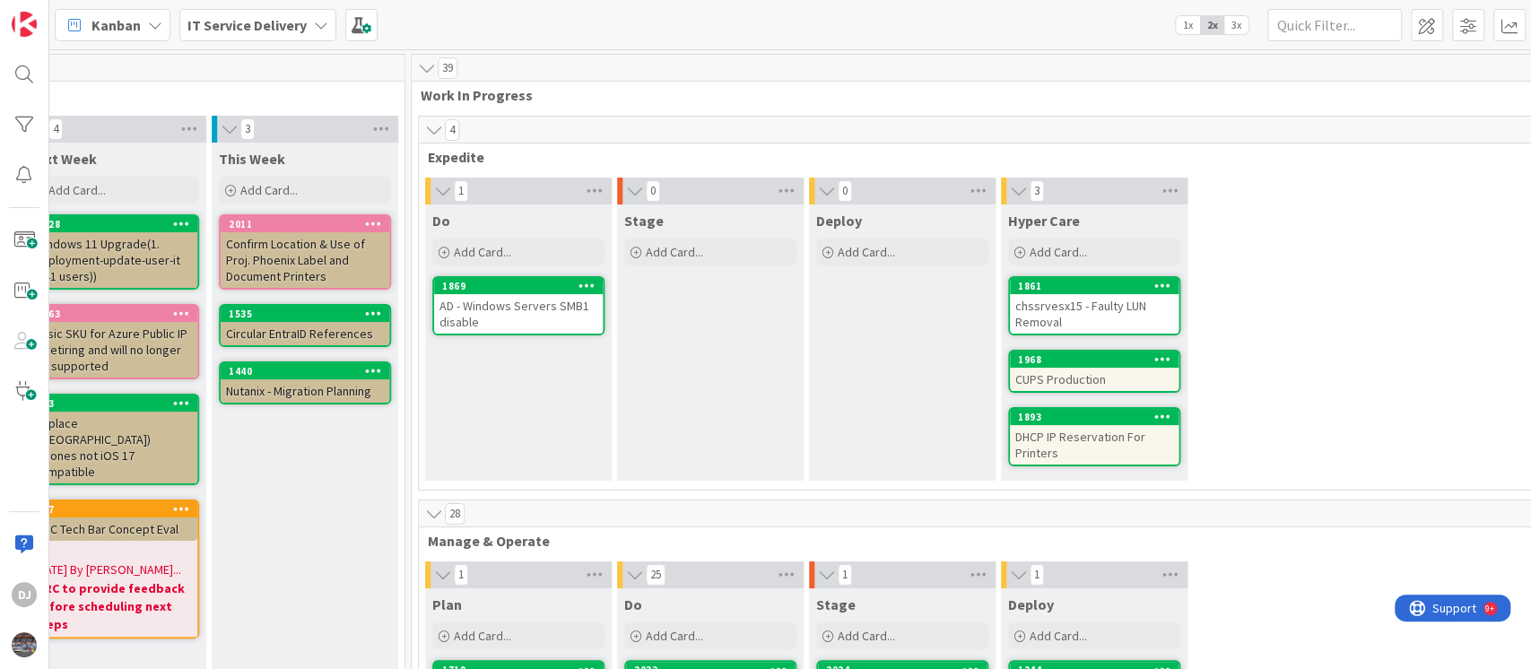
scroll to position [0, 621]
click at [1125, 317] on div "chssrvesx15 - Faulty LUN Removal" at bounding box center [1092, 313] width 169 height 39
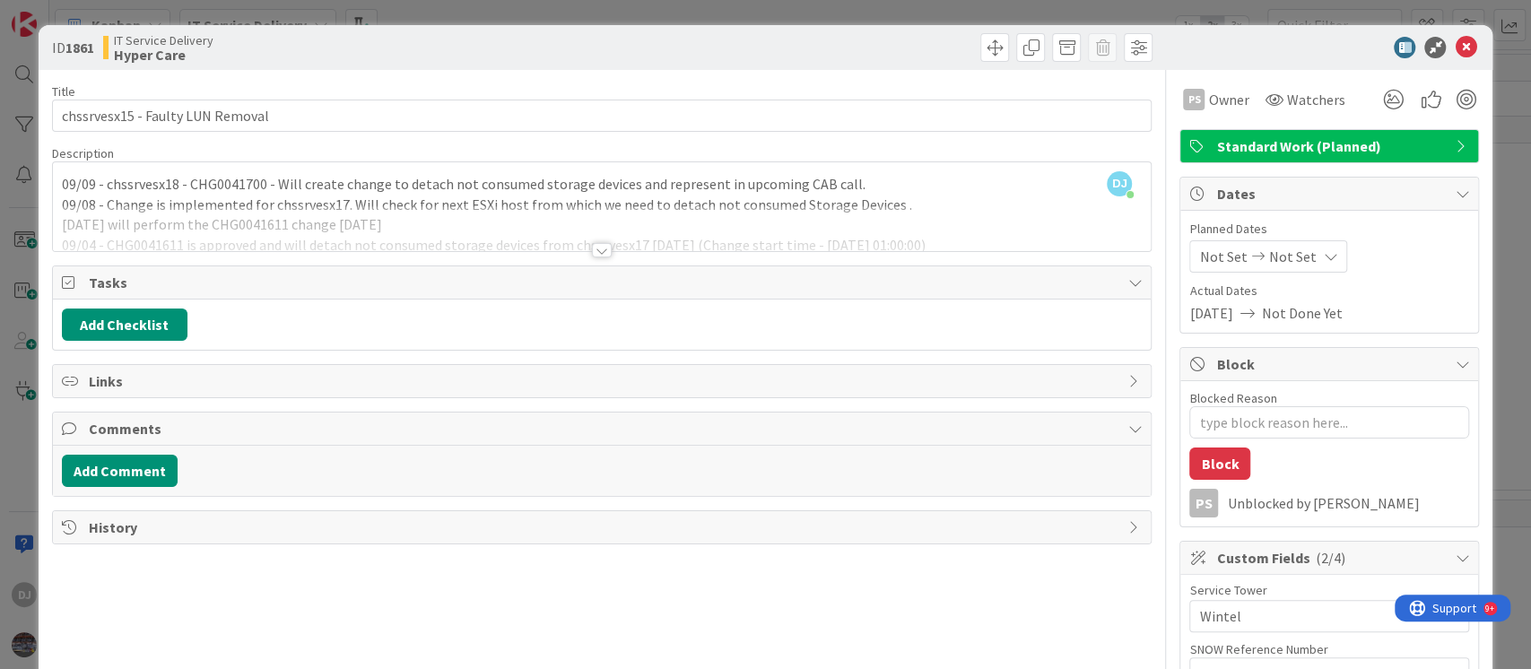
click at [503, 16] on div "ID 1861 IT Service Delivery Hyper Care Title 32 / 128 chssrvesx15 - Faulty LUN …" at bounding box center [765, 334] width 1531 height 669
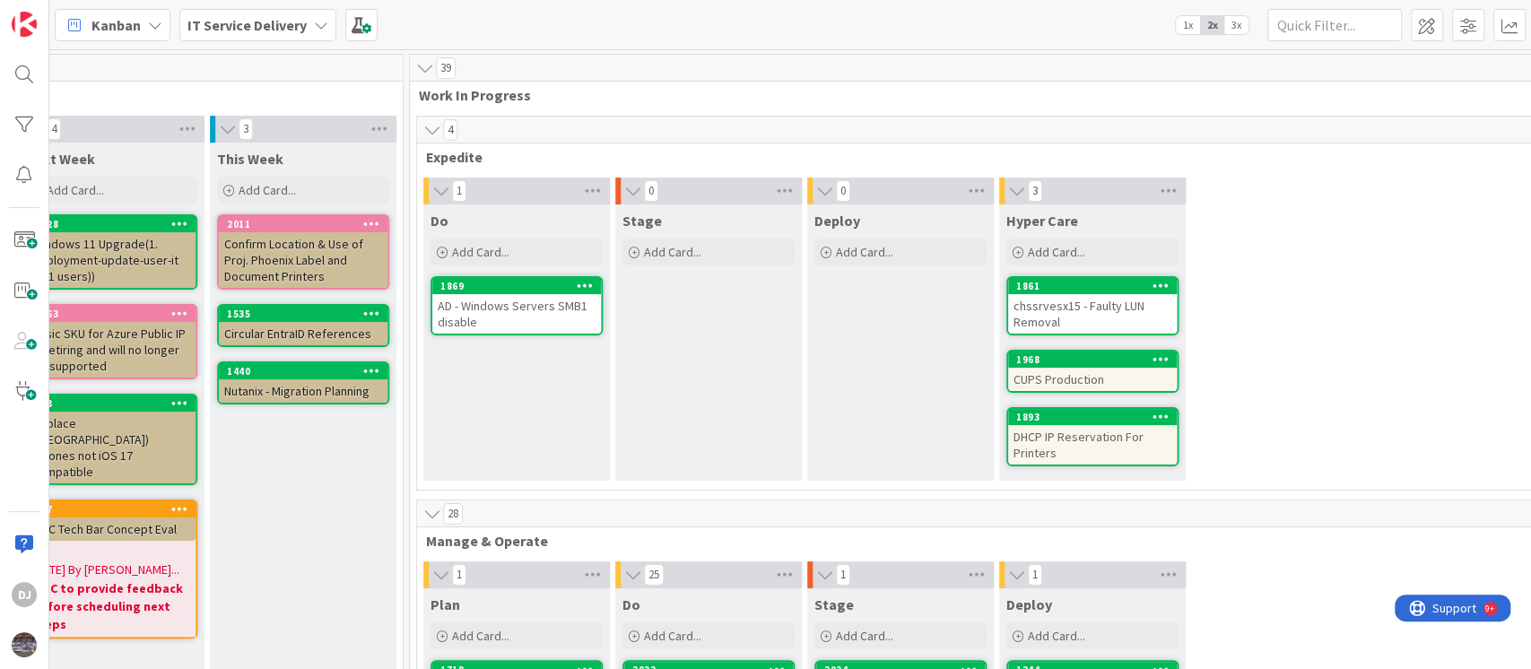
click at [502, 308] on div "AD - Windows Servers SMB1 disable" at bounding box center [516, 313] width 169 height 39
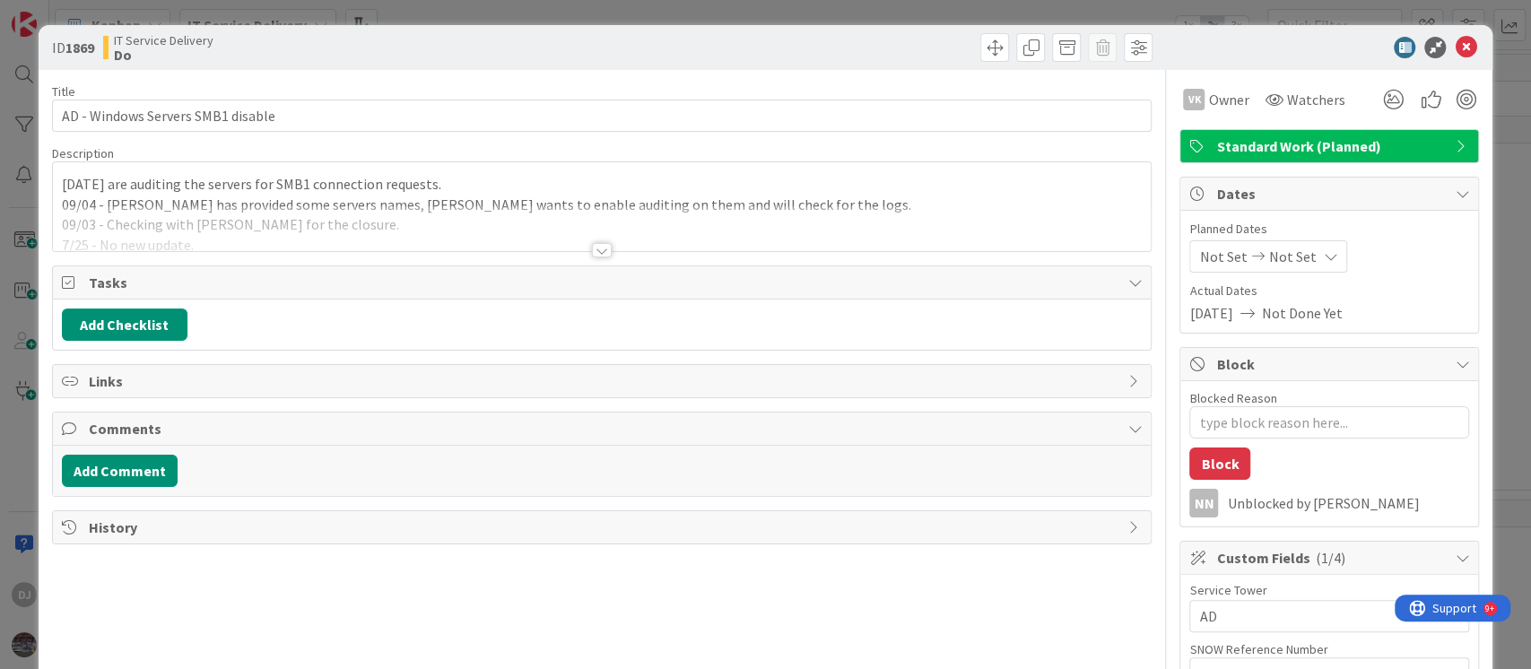
click at [592, 243] on div at bounding box center [602, 250] width 20 height 14
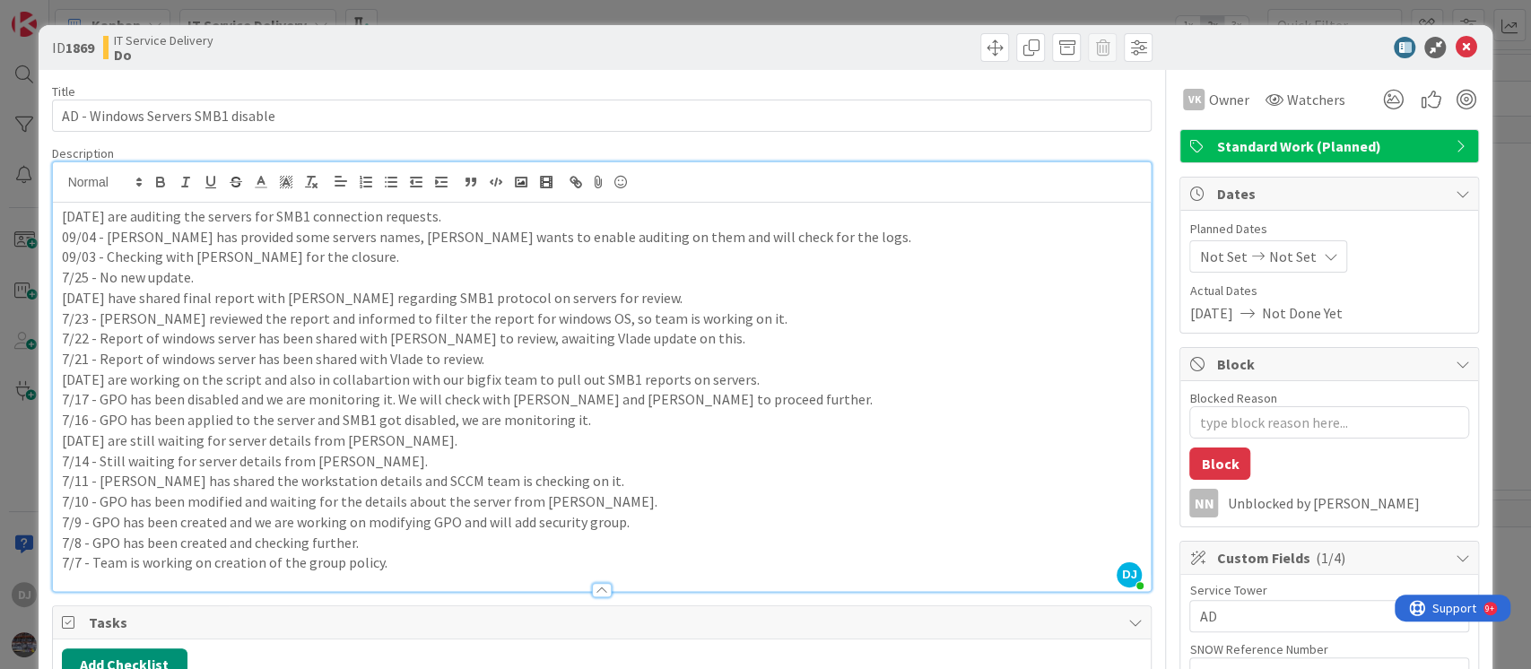
click at [652, 12] on div "ID 1869 IT Service Delivery Do Title 33 / [DATE] - Windows Servers SMB1 disable…" at bounding box center [765, 334] width 1531 height 669
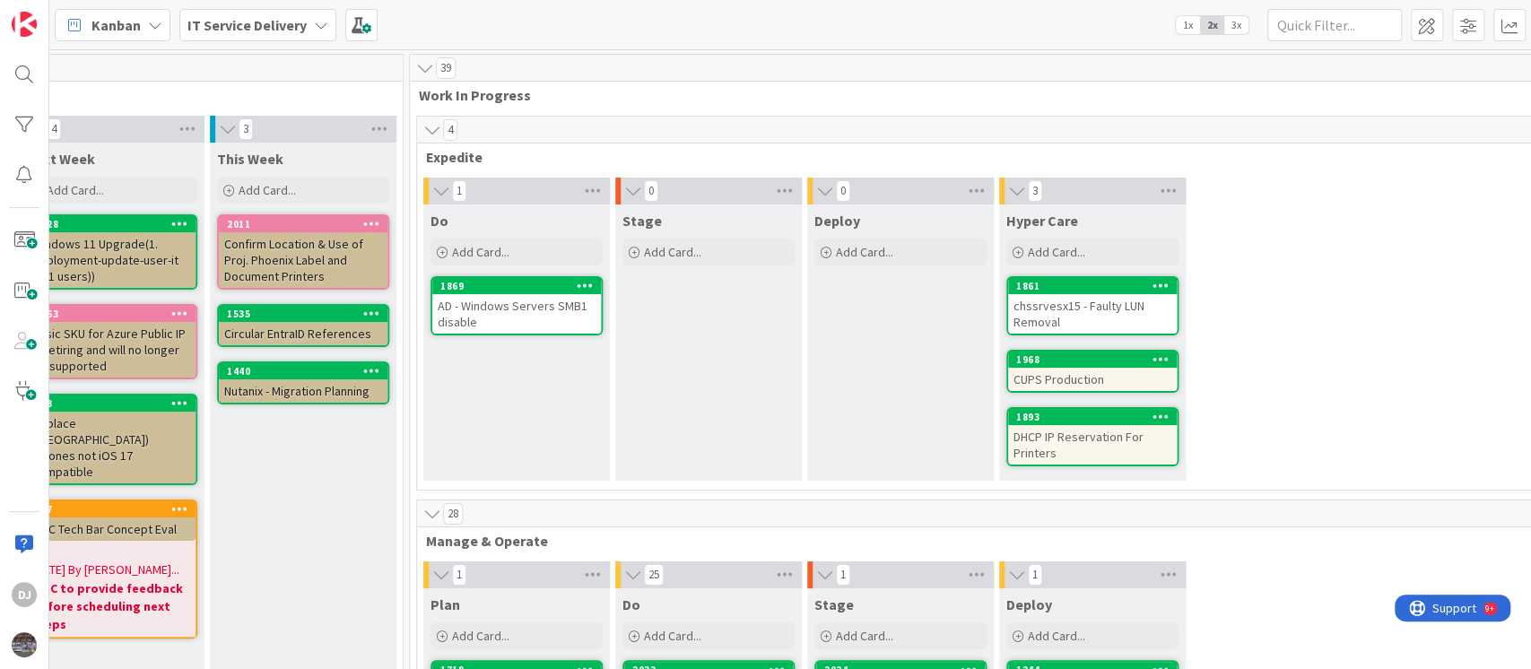
click at [1145, 314] on div "chssrvesx15 - Faulty LUN Removal" at bounding box center [1092, 313] width 169 height 39
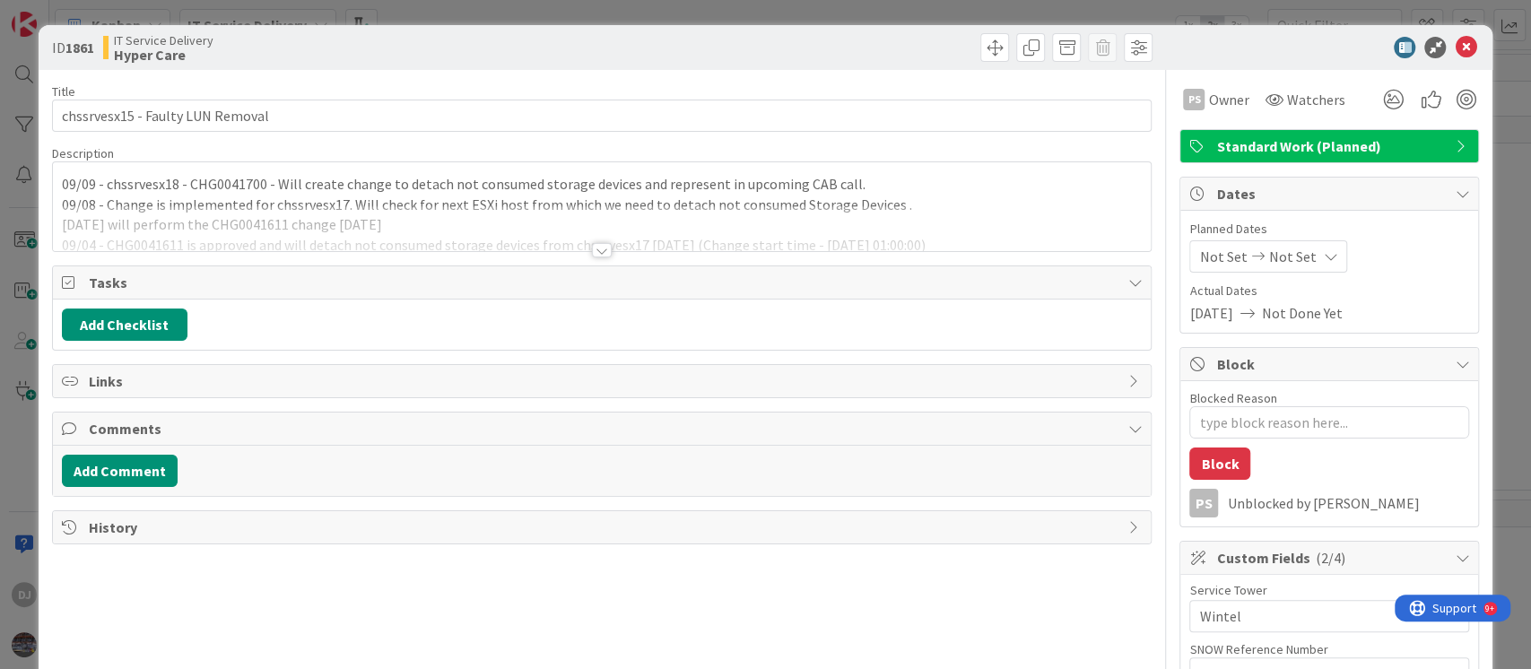
click at [901, 223] on div at bounding box center [602, 228] width 1099 height 46
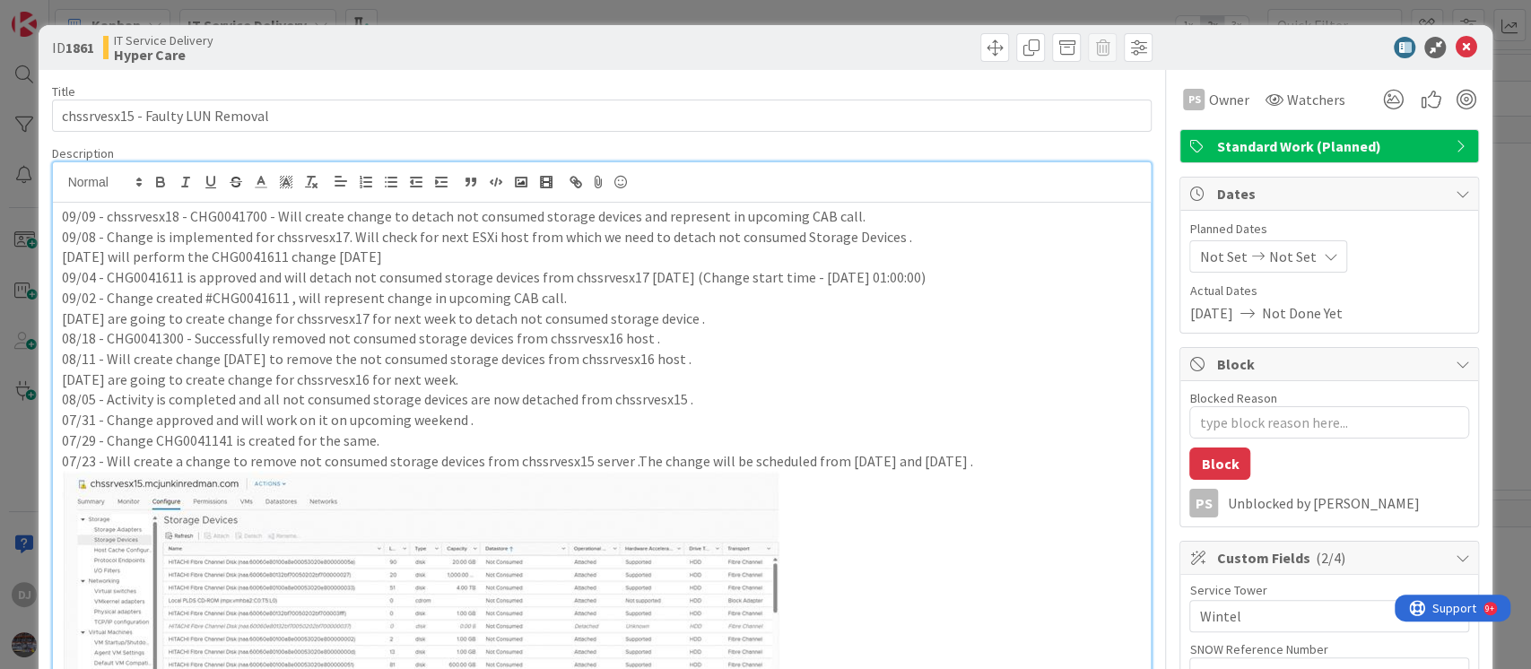
click at [761, 10] on div "ID 1861 IT Service Delivery Hyper Care Title 32 / 128 chssrvesx15 - Faulty LUN …" at bounding box center [765, 334] width 1531 height 669
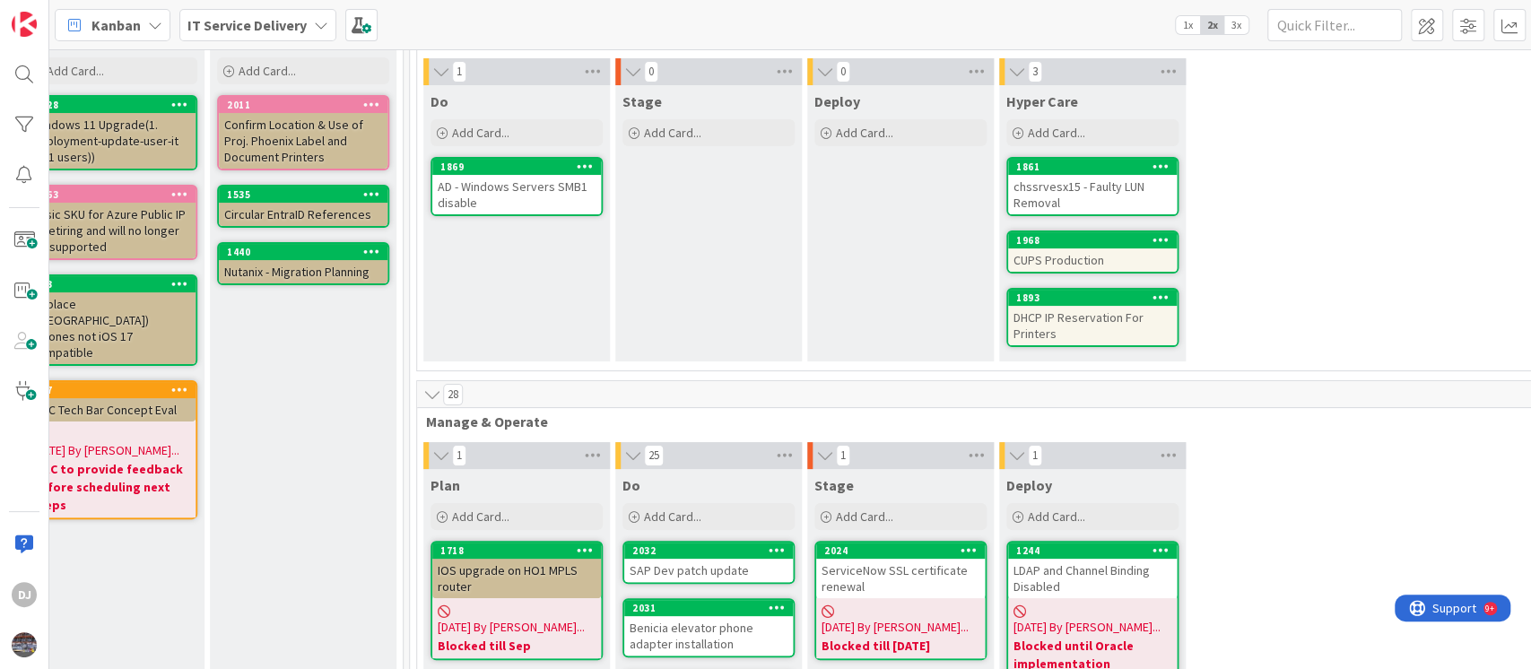
scroll to position [239, 621]
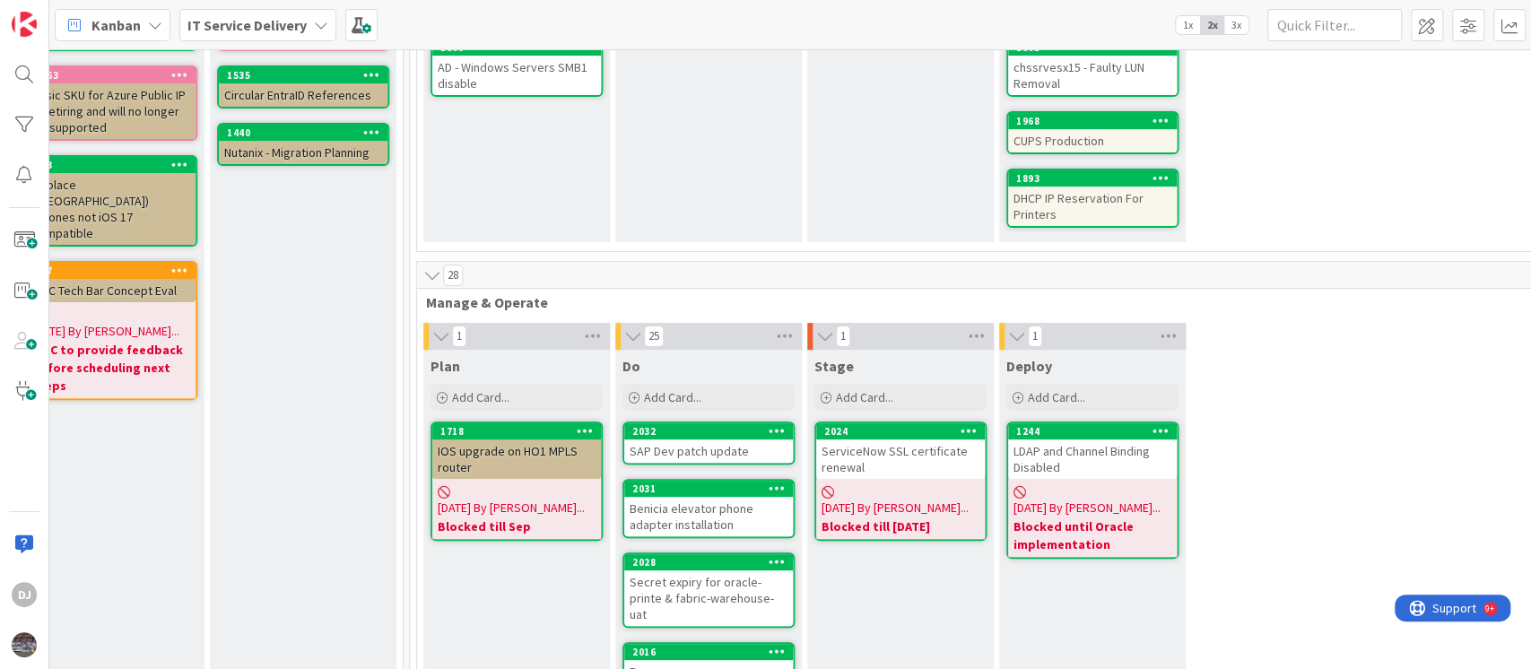
click at [1073, 134] on div "CUPS Production" at bounding box center [1092, 140] width 169 height 23
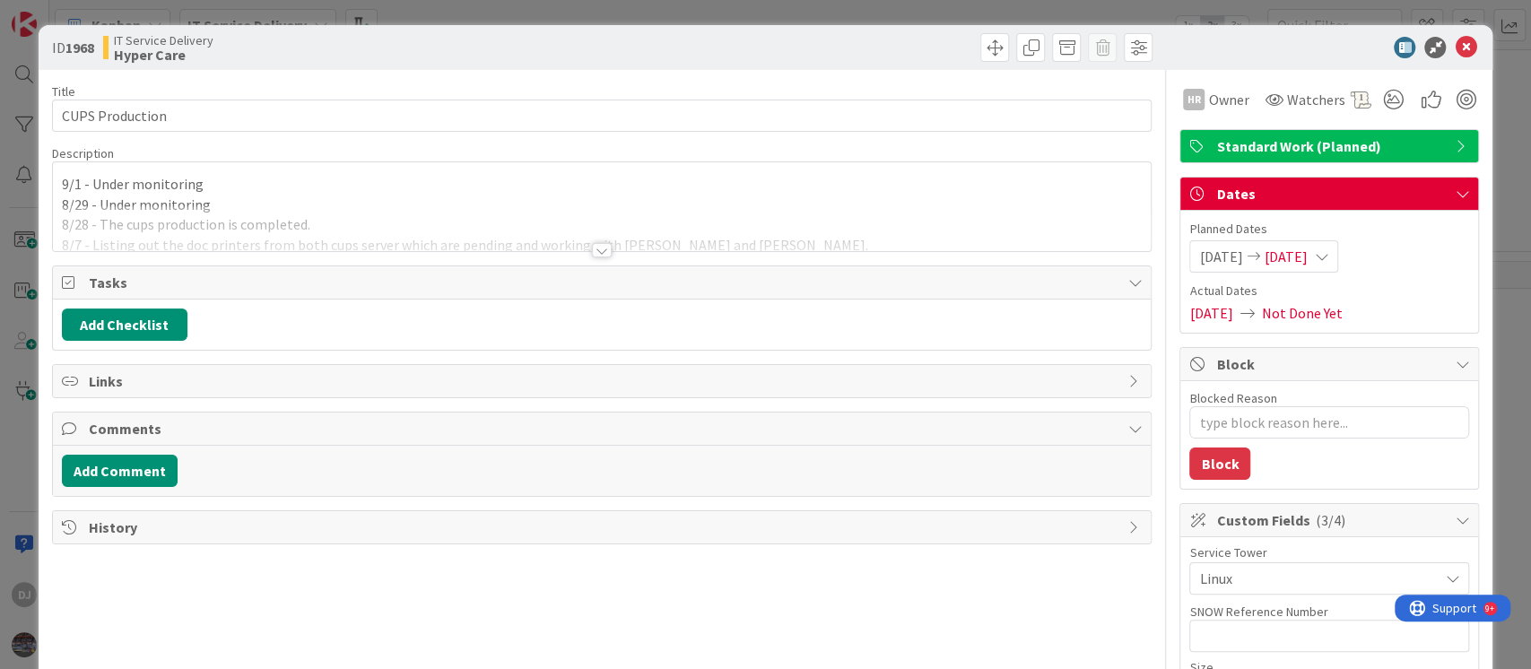
click at [814, 248] on div at bounding box center [602, 228] width 1099 height 46
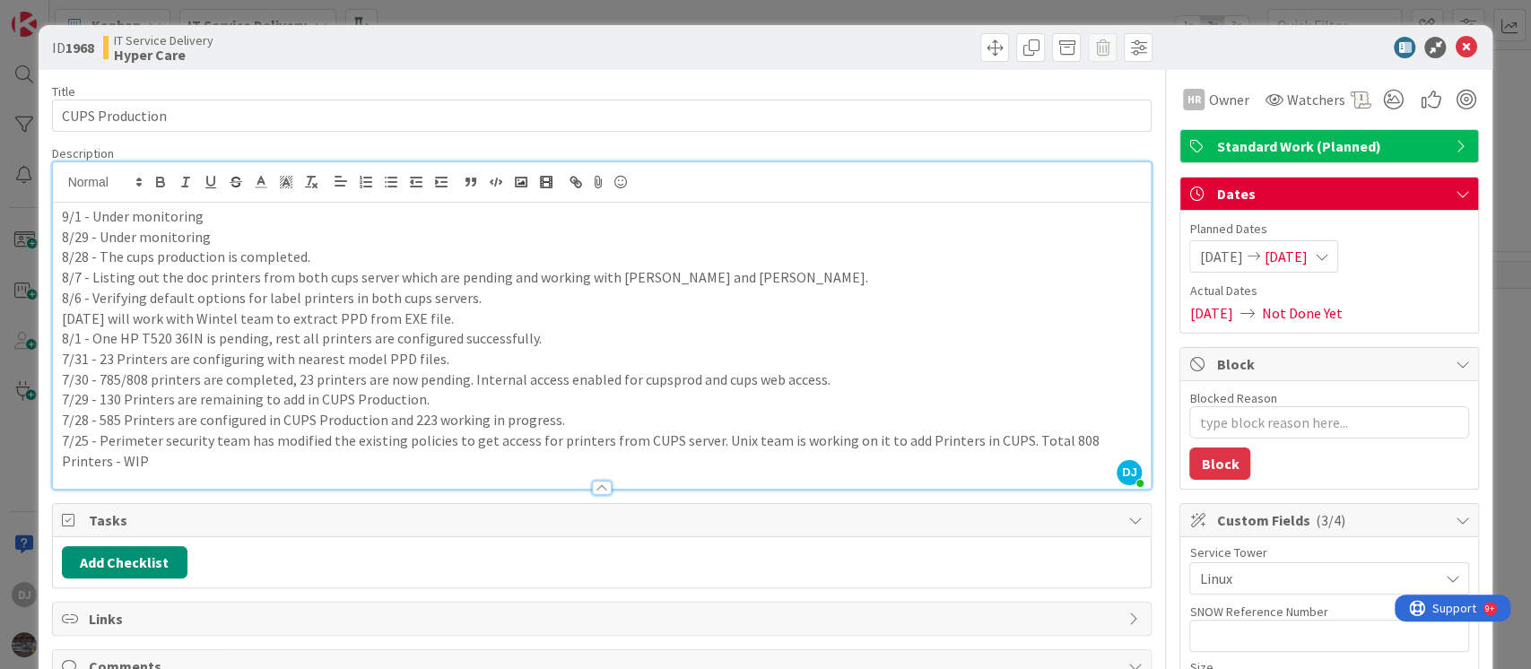
click at [823, 10] on div "ID 1968 IT Service Delivery Hyper Care Title 15 / 128 CUPS Production Descripti…" at bounding box center [765, 334] width 1531 height 669
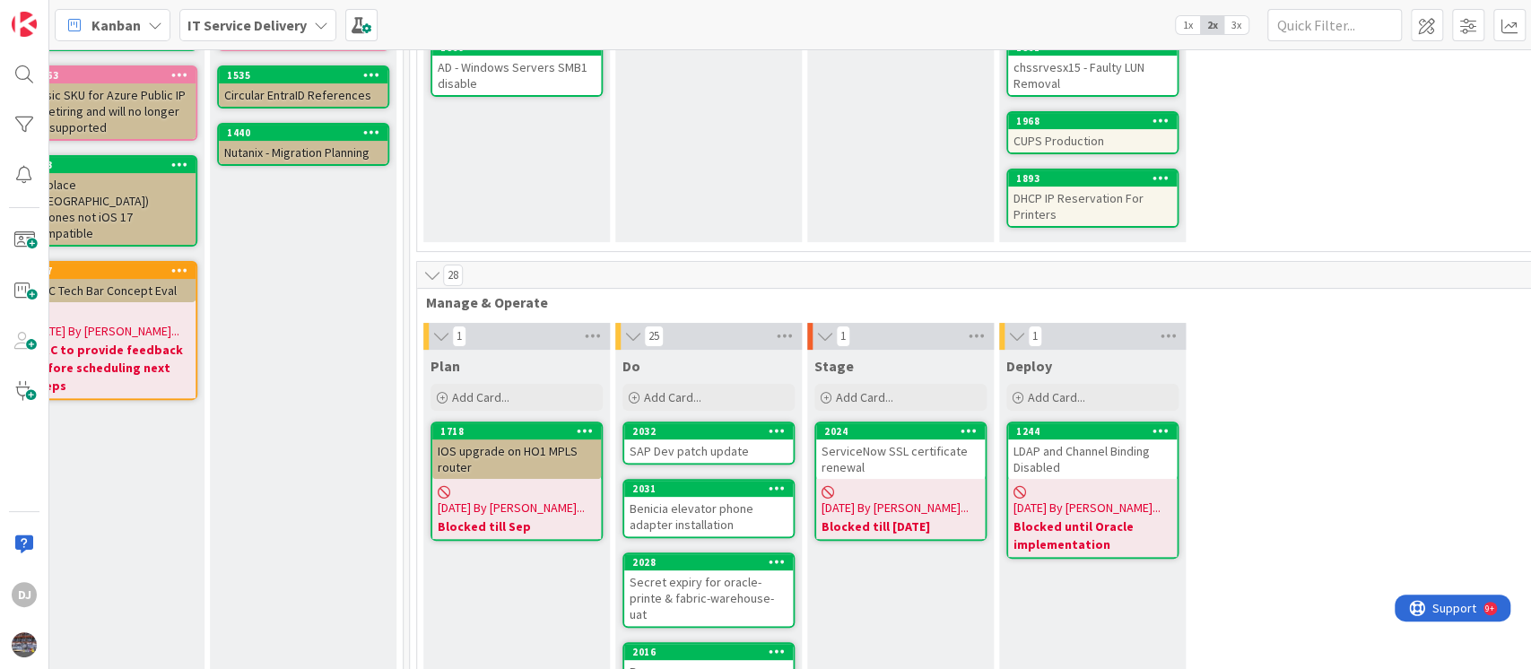
click at [1101, 193] on div "DHCP IP Reservation For Printers" at bounding box center [1092, 206] width 169 height 39
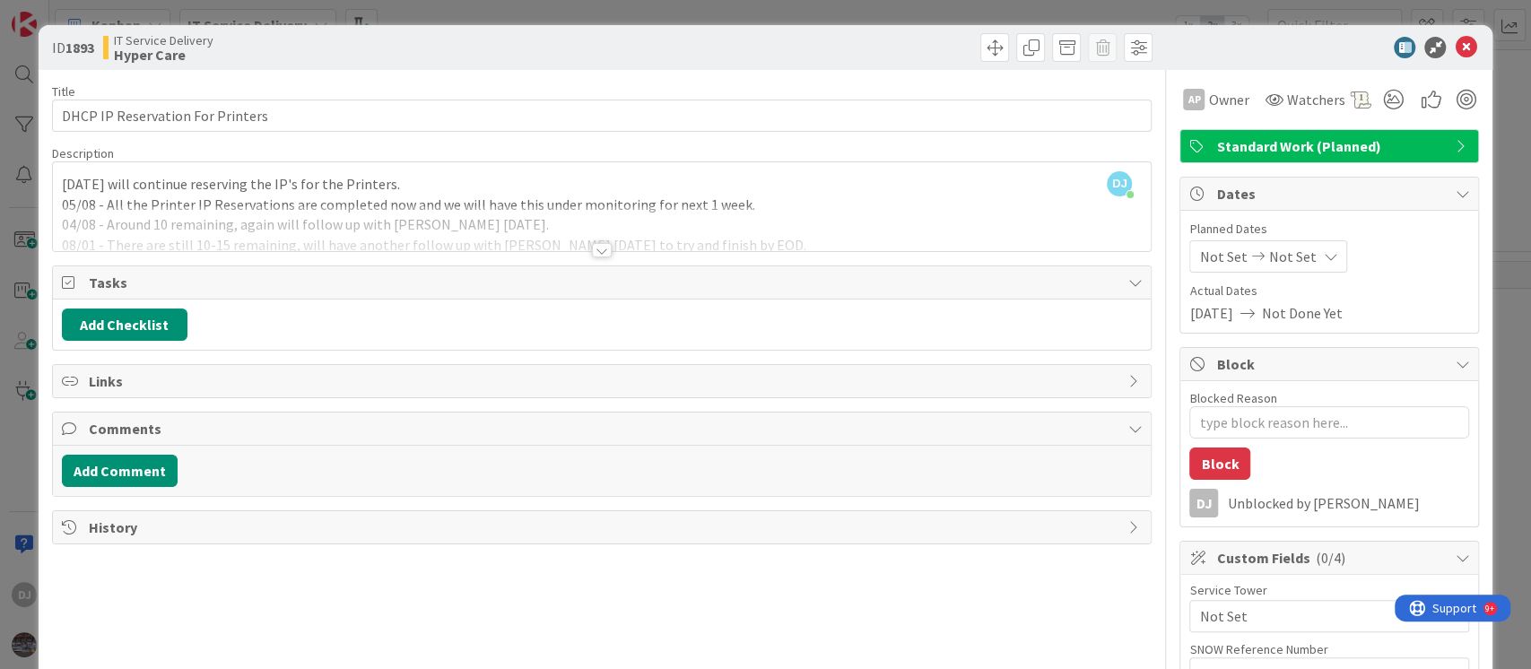
click at [708, 231] on div at bounding box center [602, 228] width 1099 height 46
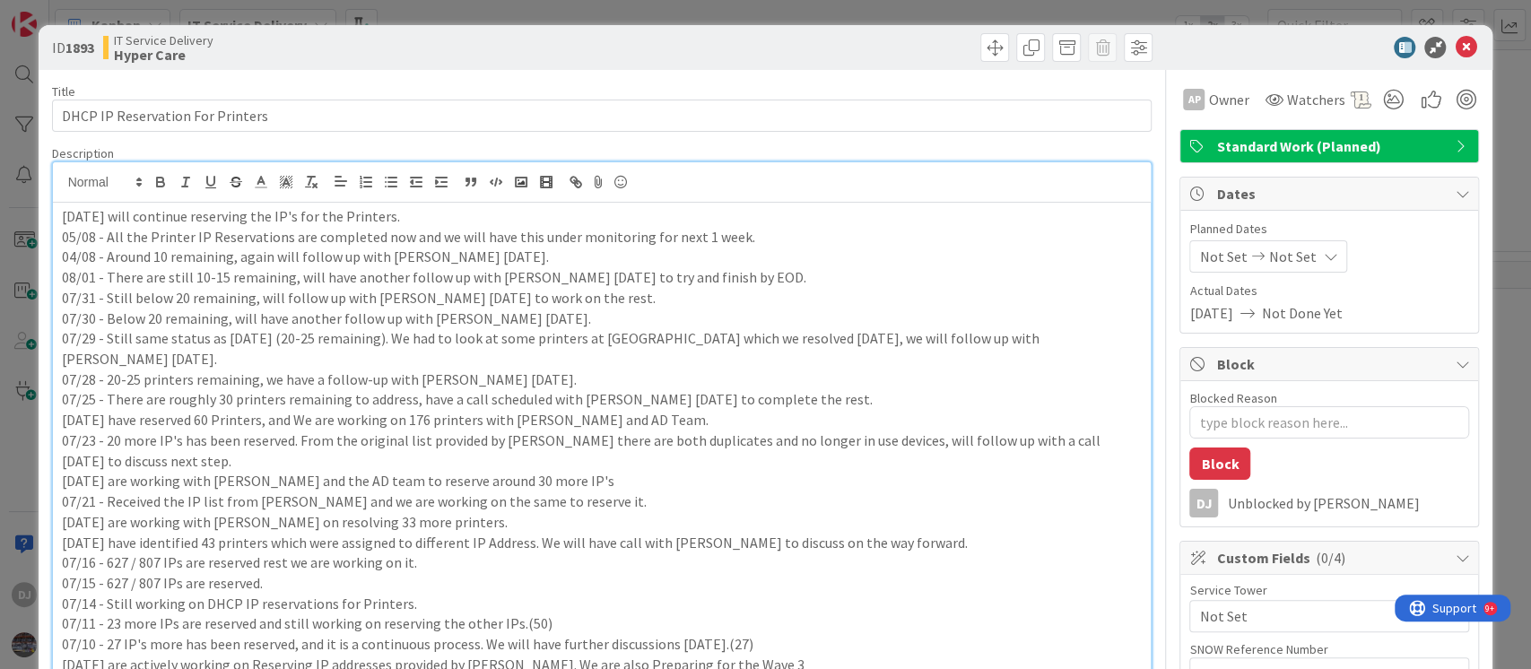
click at [822, 11] on div "ID 1893 IT Service Delivery Hyper Care Title 32 / 128 DHCP IP Reservation For P…" at bounding box center [765, 334] width 1531 height 669
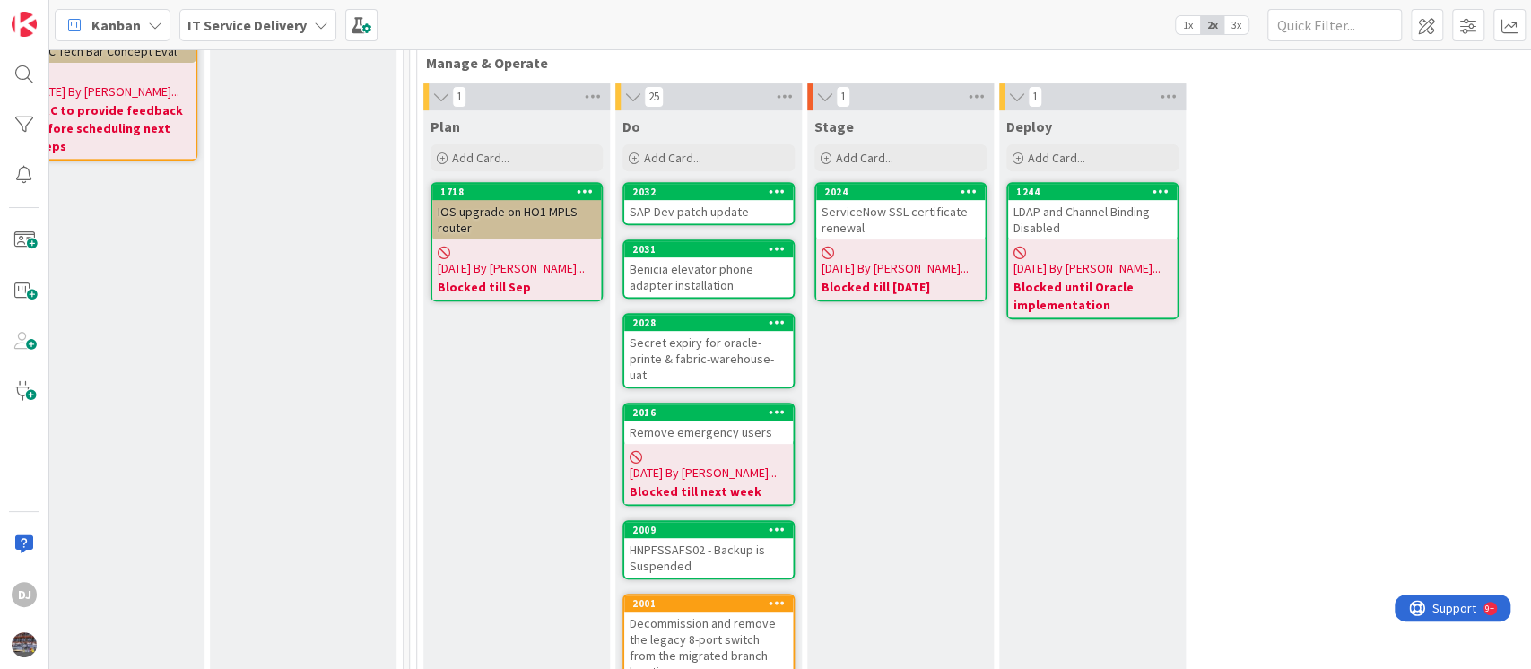
click at [728, 212] on div "SAP Dev patch update" at bounding box center [708, 211] width 169 height 23
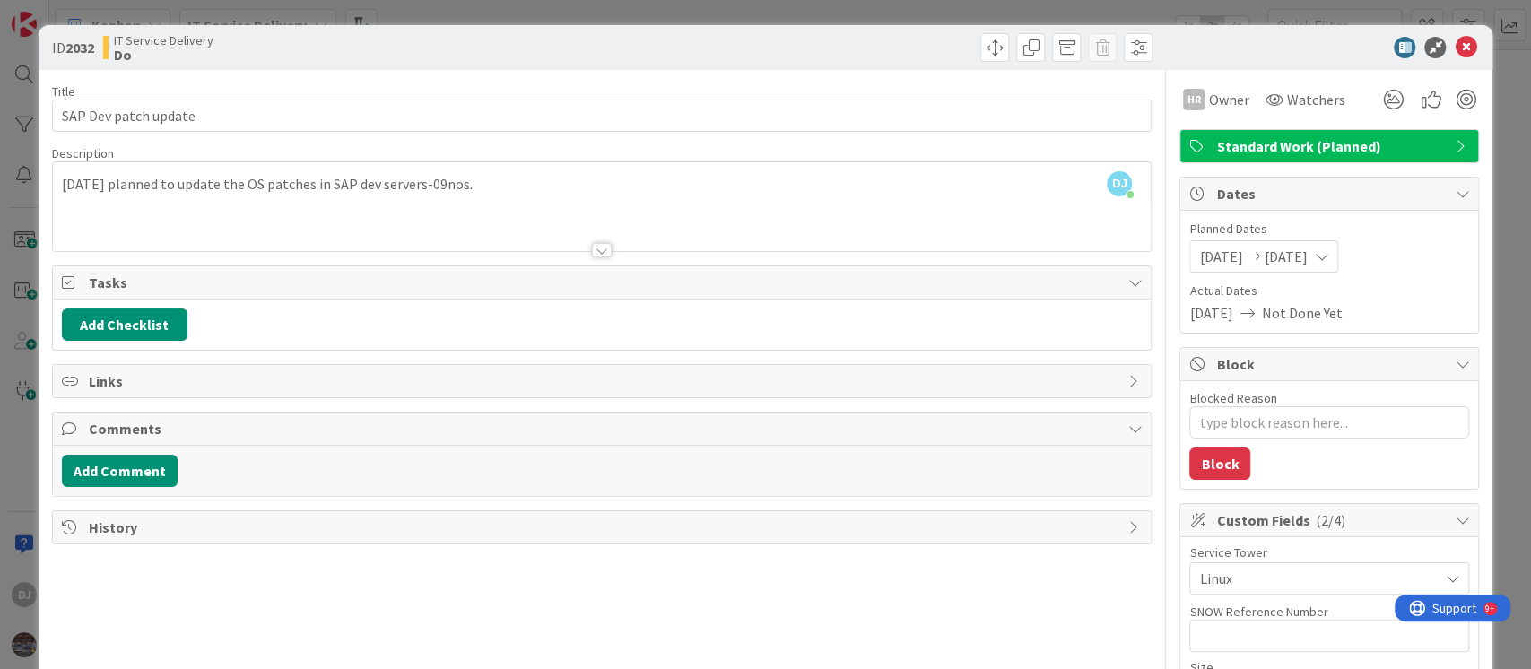
click at [684, 225] on div at bounding box center [602, 228] width 1099 height 46
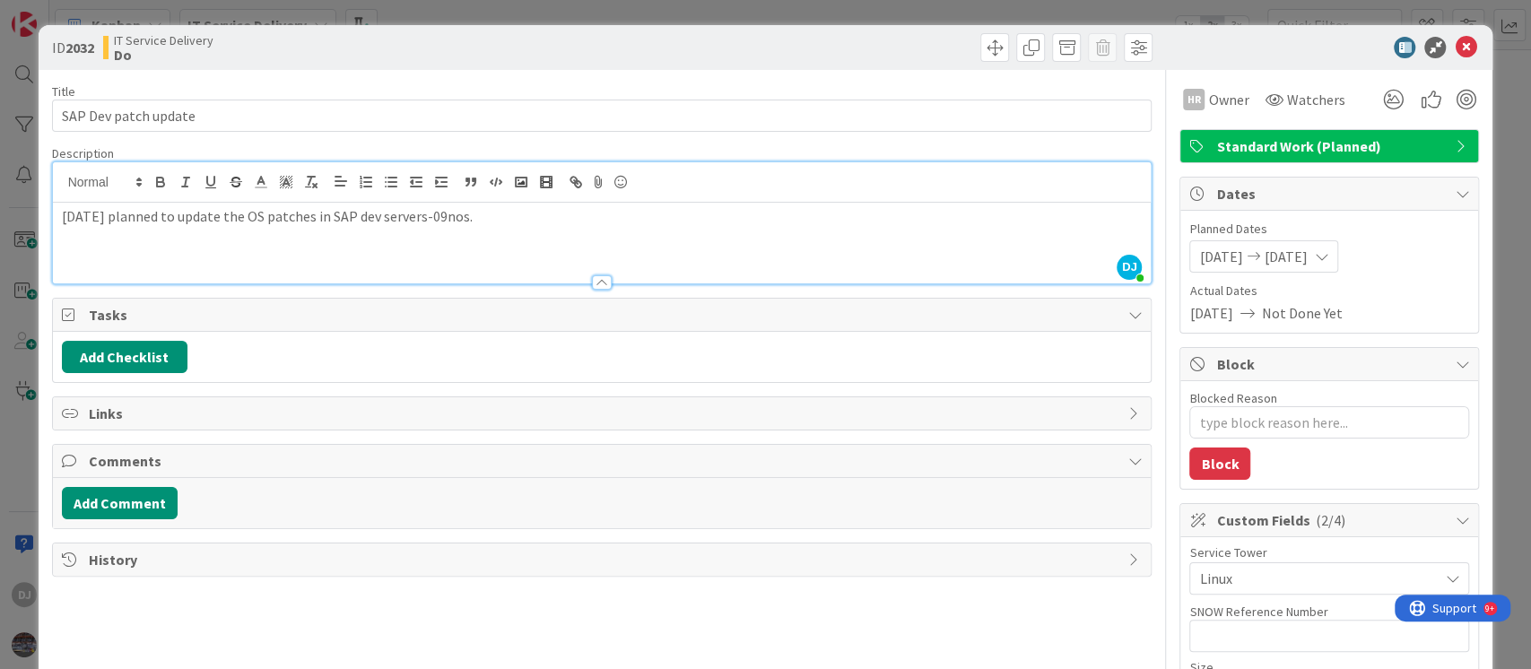
click at [647, 18] on div "ID 2032 IT Service Delivery Do Title 20 / 128 SAP Dev patch update Description …" at bounding box center [765, 334] width 1531 height 669
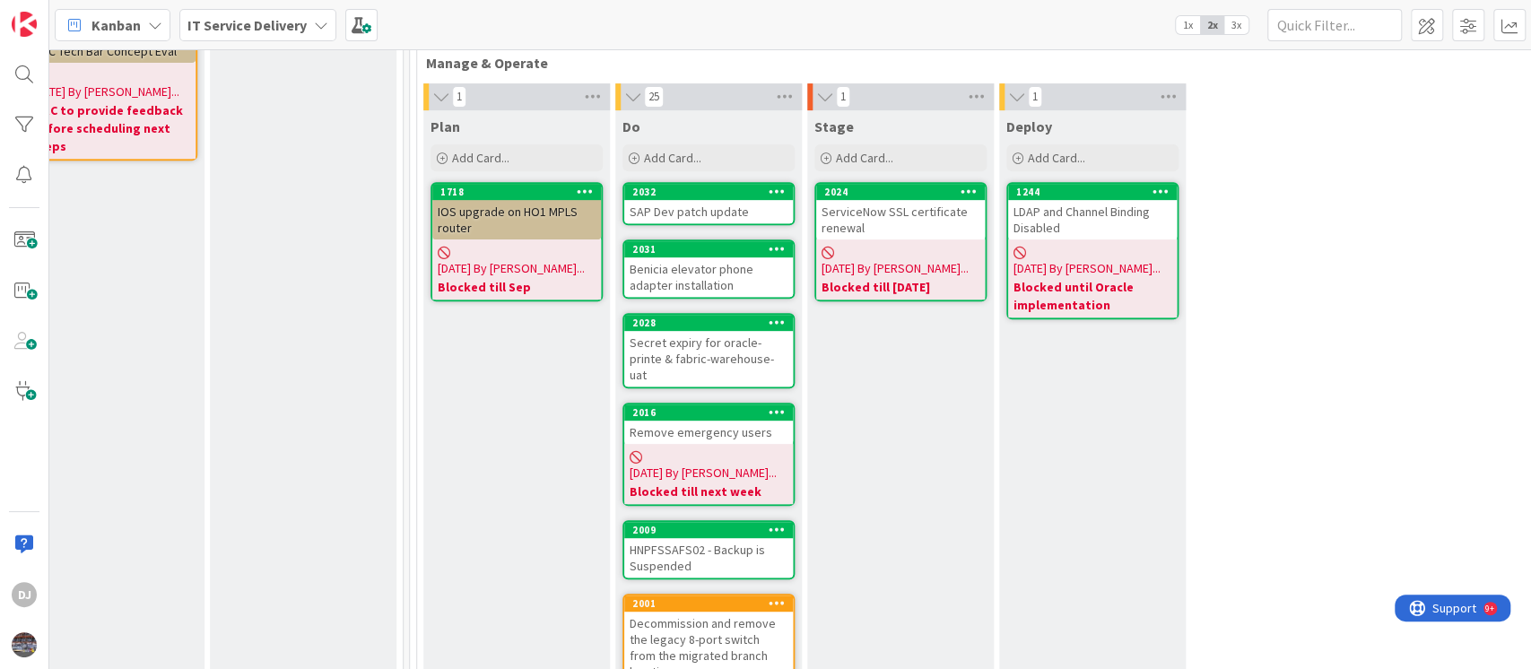
click at [763, 268] on div "Benicia elevator phone adapter installation" at bounding box center [708, 276] width 169 height 39
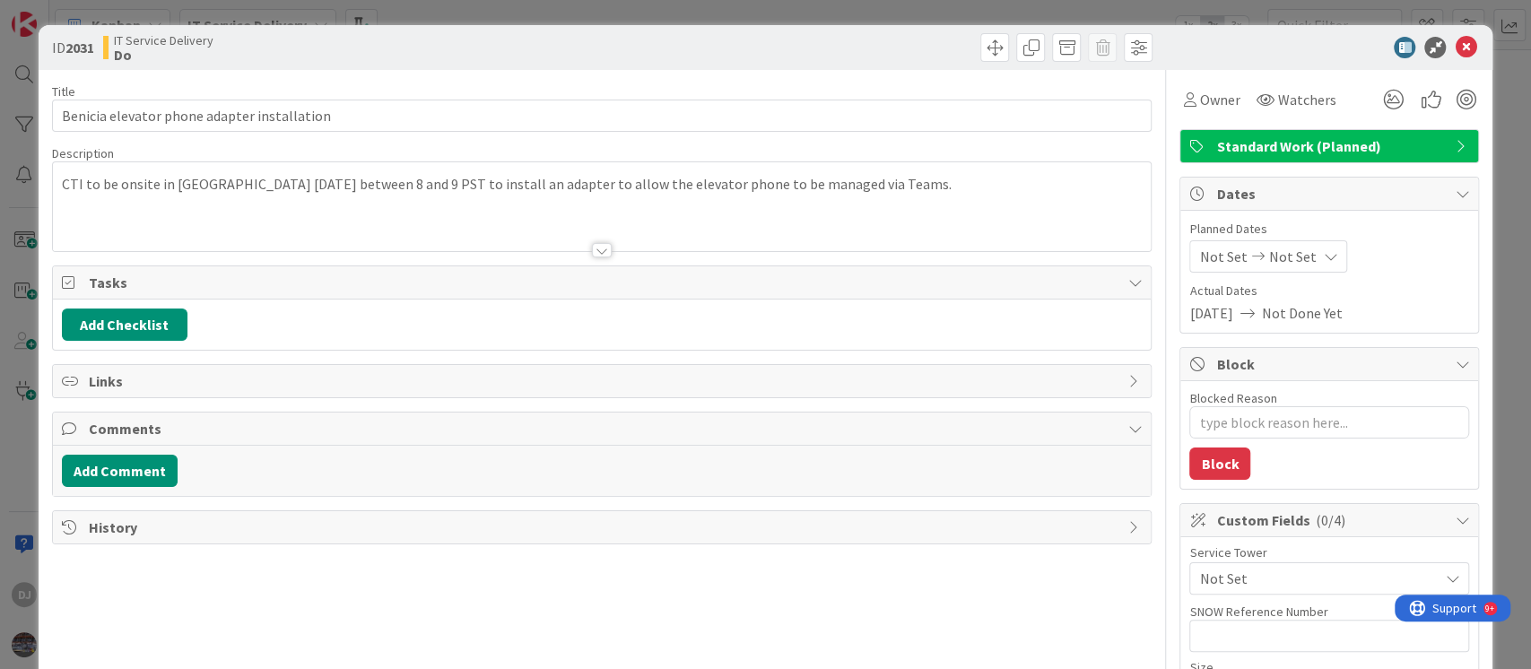
click at [750, 233] on div at bounding box center [602, 228] width 1099 height 46
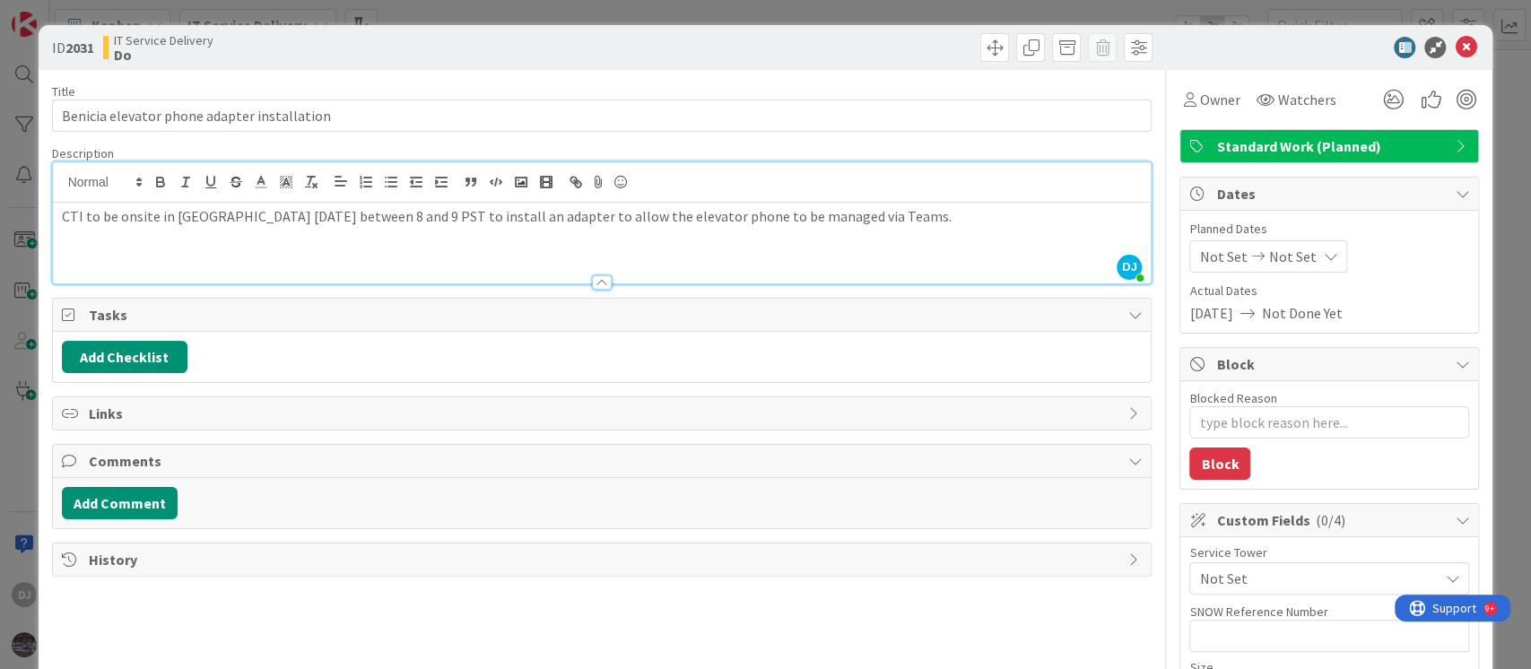
click at [818, 11] on div "ID 2031 IT Service Delivery Do Title 43 / 128 Benicia elevator phone adapter in…" at bounding box center [765, 334] width 1531 height 669
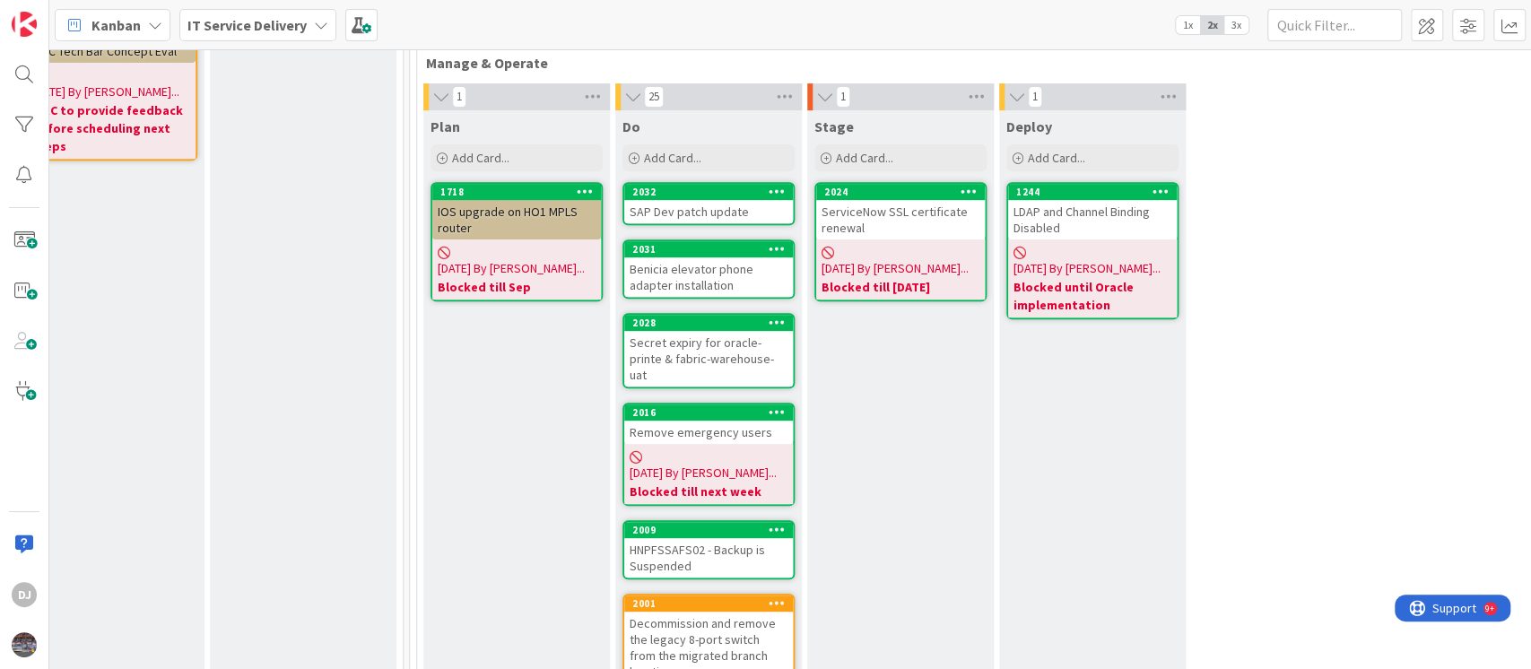
click at [768, 344] on div "Secret expiry for oracle-printe & fabric-warehouse-uat" at bounding box center [708, 359] width 169 height 56
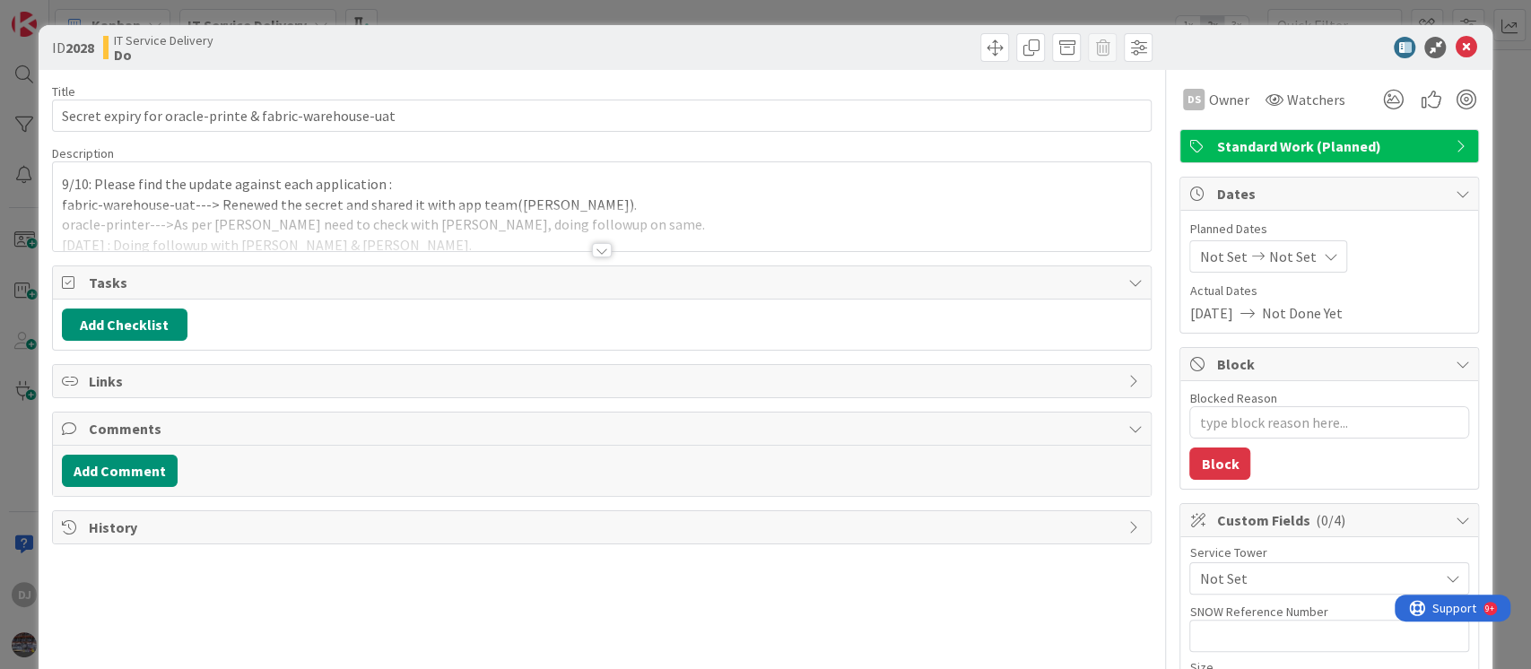
click at [693, 221] on div at bounding box center [602, 228] width 1099 height 46
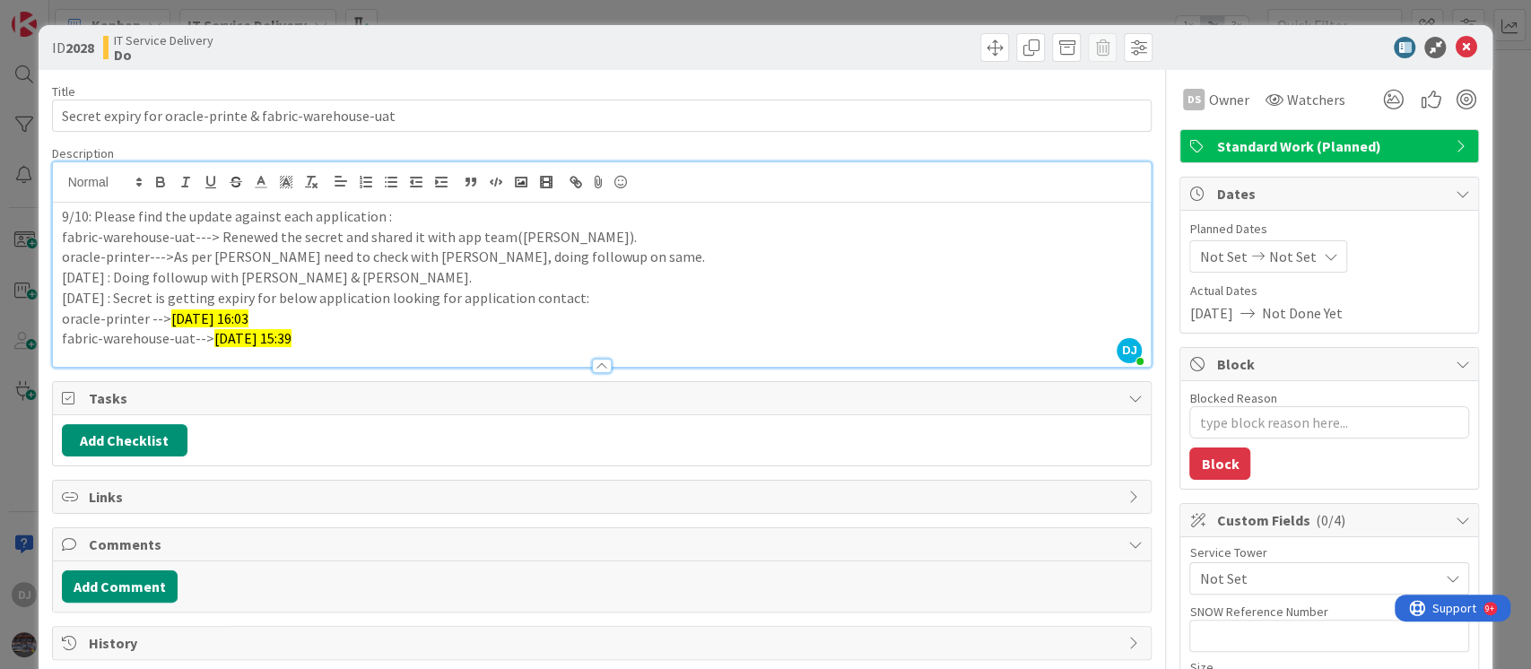
click at [744, 4] on div "ID 2028 IT Service Delivery Do Title 54 / 128 Secret expiry for oracle-printe &…" at bounding box center [765, 334] width 1531 height 669
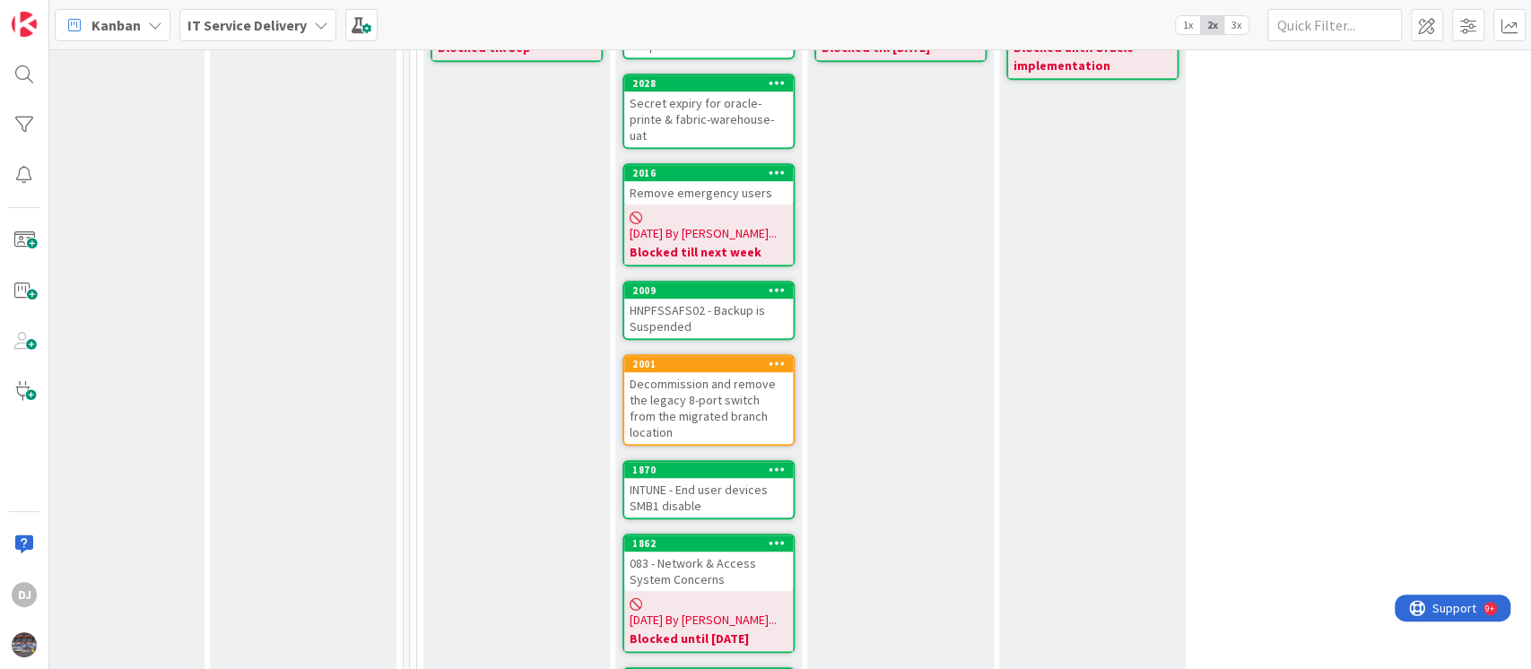
click at [719, 299] on div "HNPFSSAFS02 - Backup is Suspended" at bounding box center [708, 318] width 169 height 39
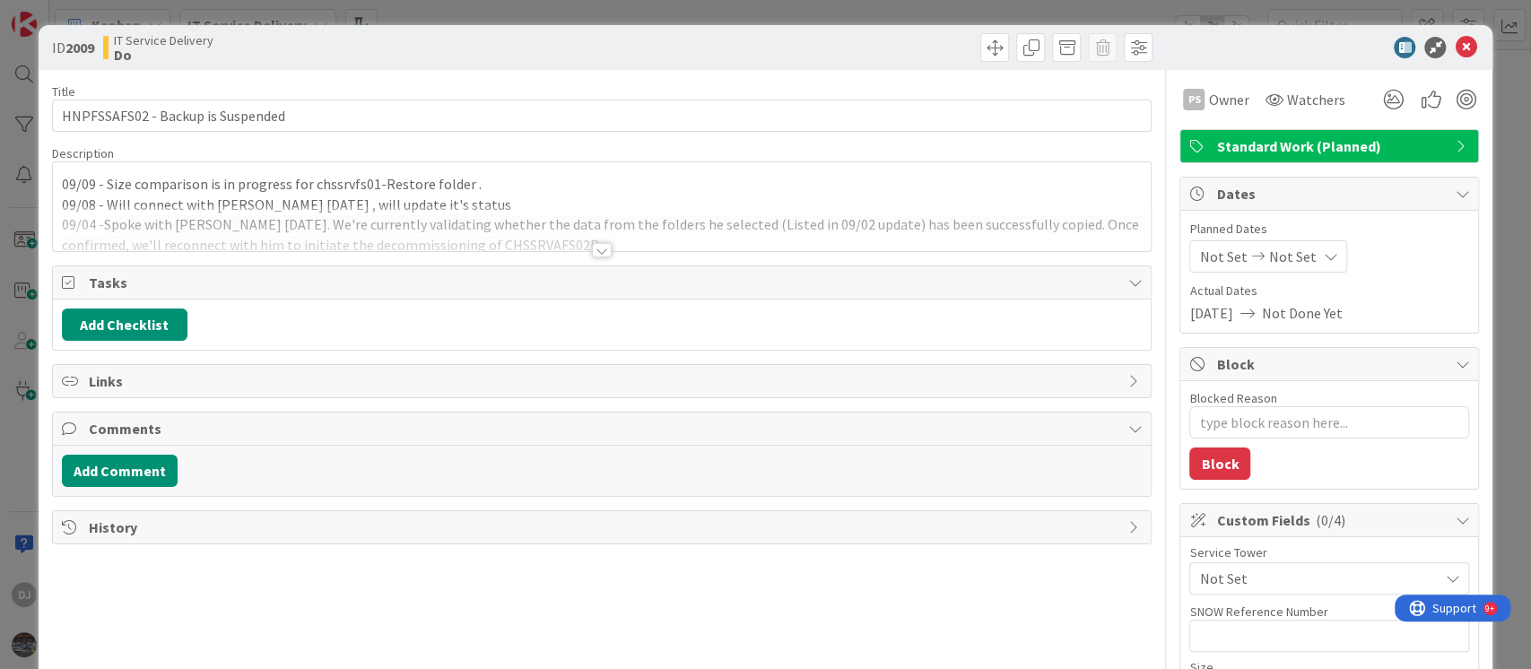
click at [740, 245] on div at bounding box center [602, 228] width 1099 height 46
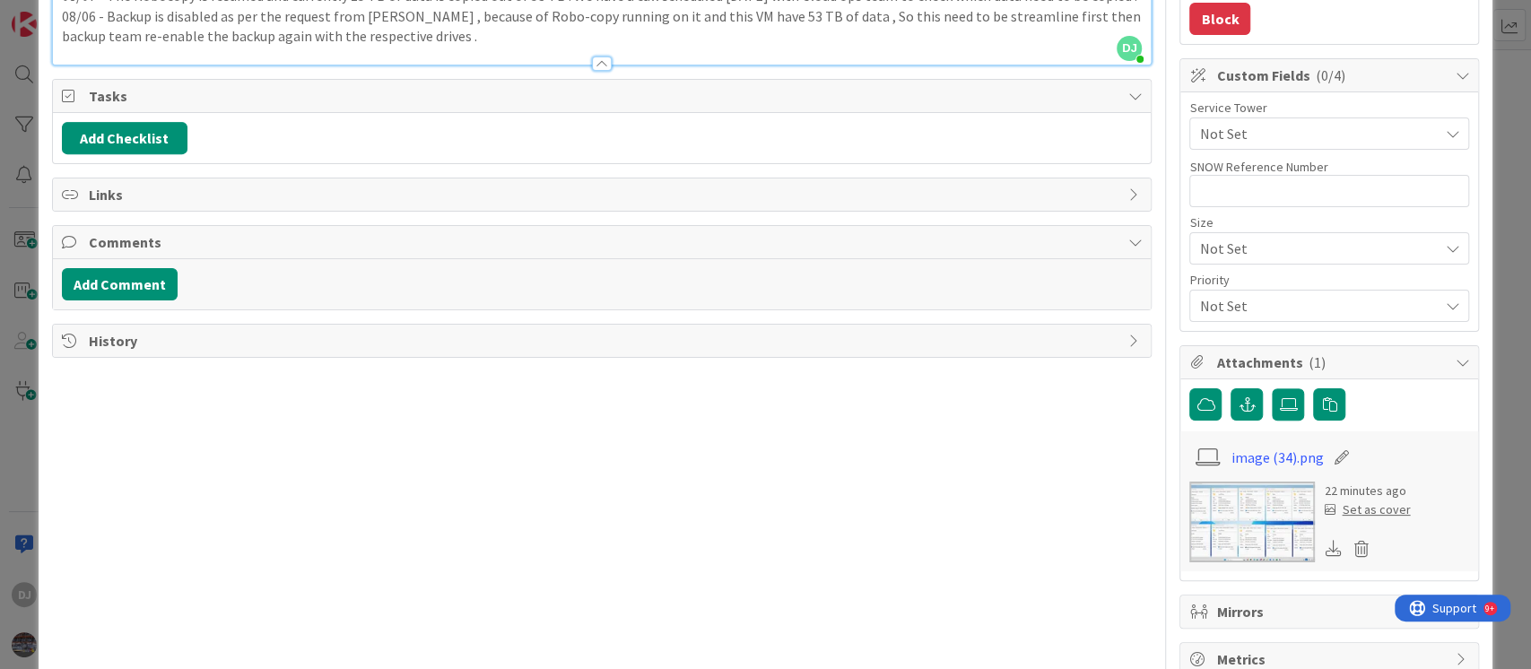
scroll to position [478, 0]
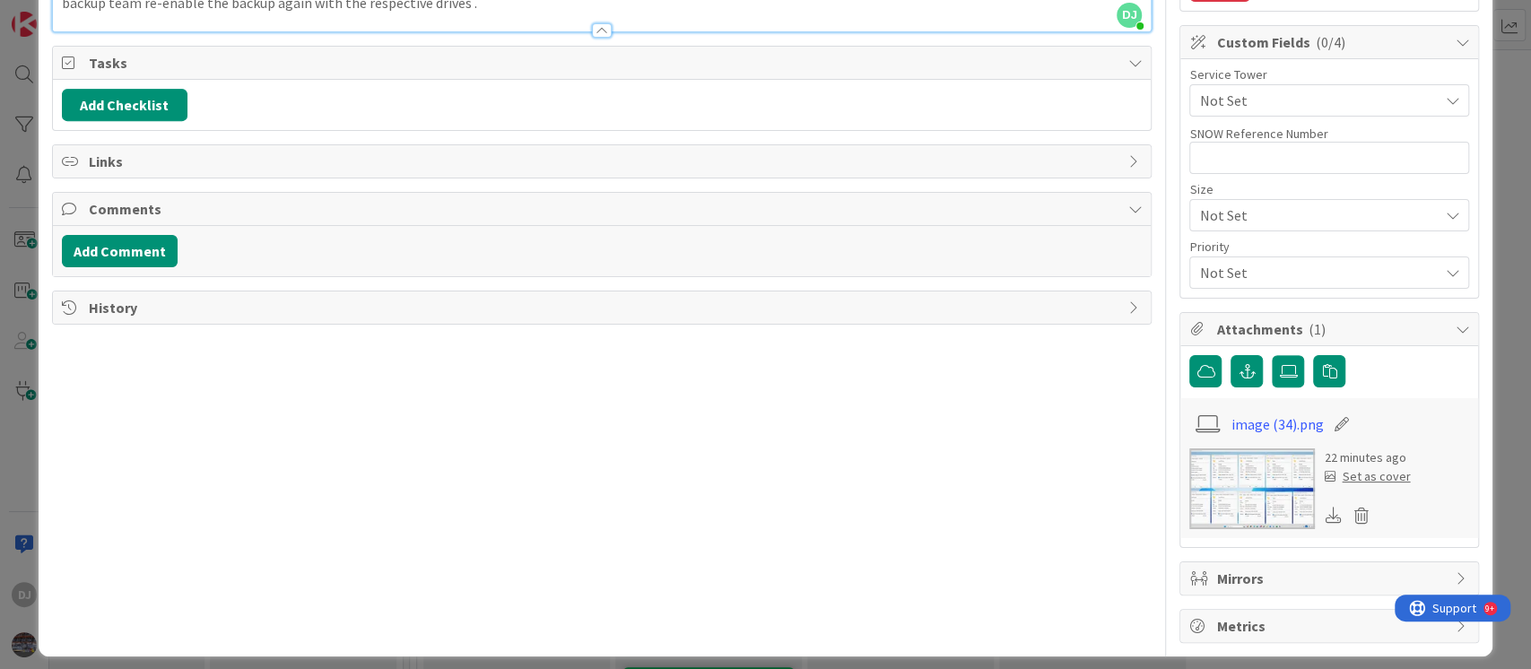
click at [1189, 492] on img at bounding box center [1252, 488] width 126 height 81
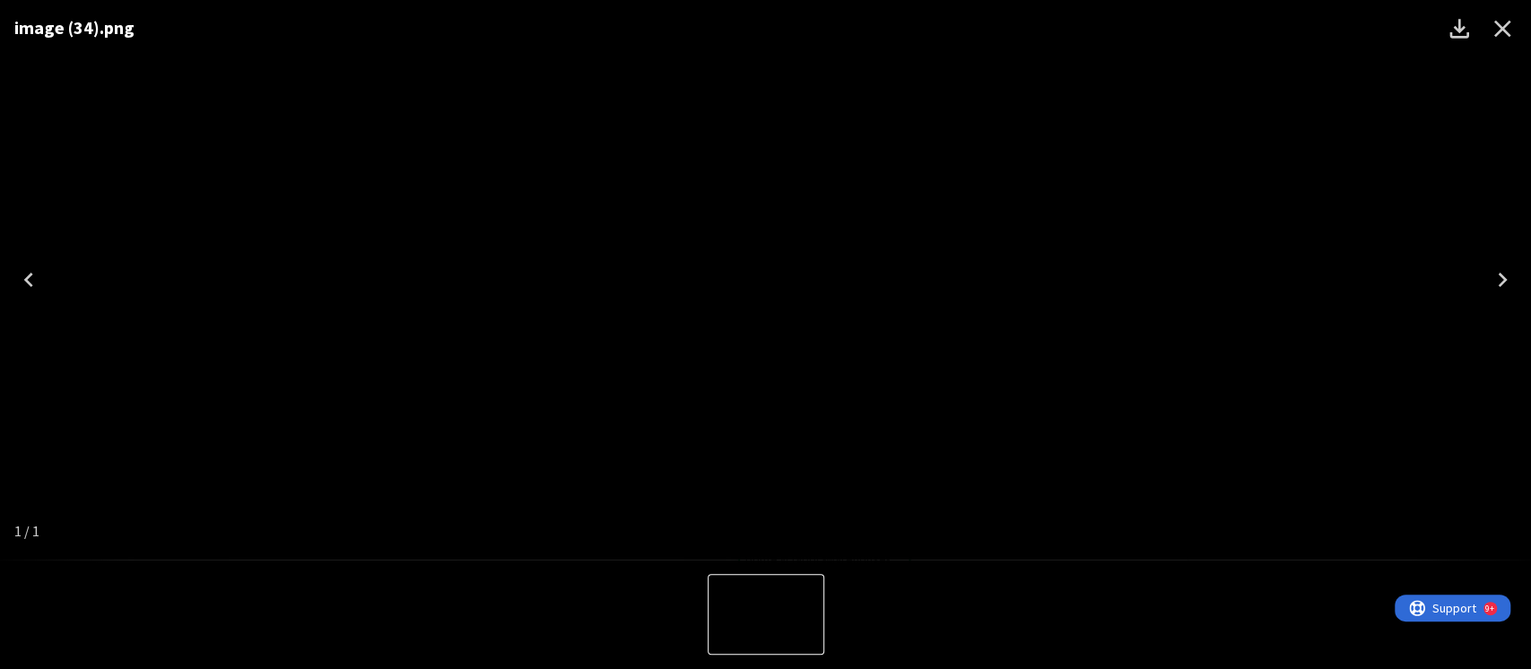
click at [1434, 39] on icon "Close" at bounding box center [1502, 28] width 29 height 29
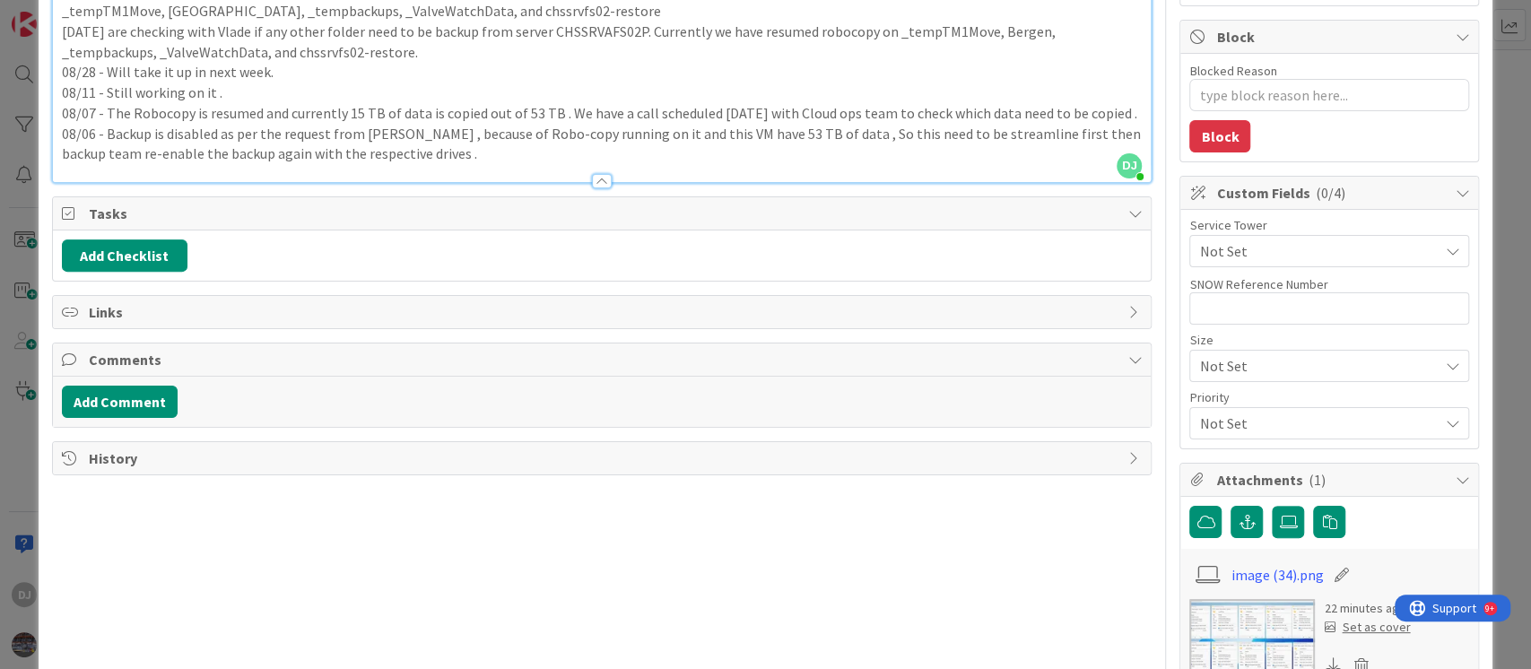
scroll to position [0, 0]
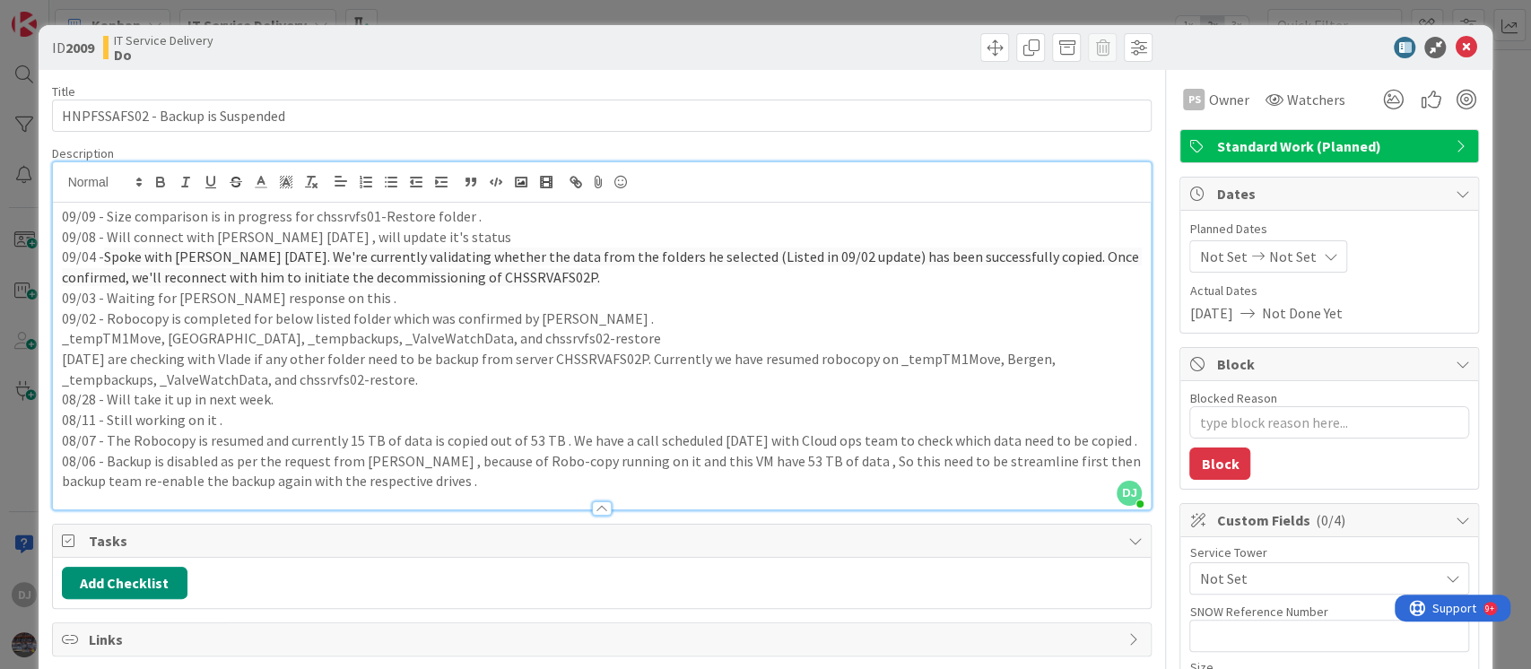
click at [796, 13] on div "ID 2009 IT Service Delivery Do Title 33 / 128 HNPFSSAFS02 - Backup is Suspended…" at bounding box center [765, 334] width 1531 height 669
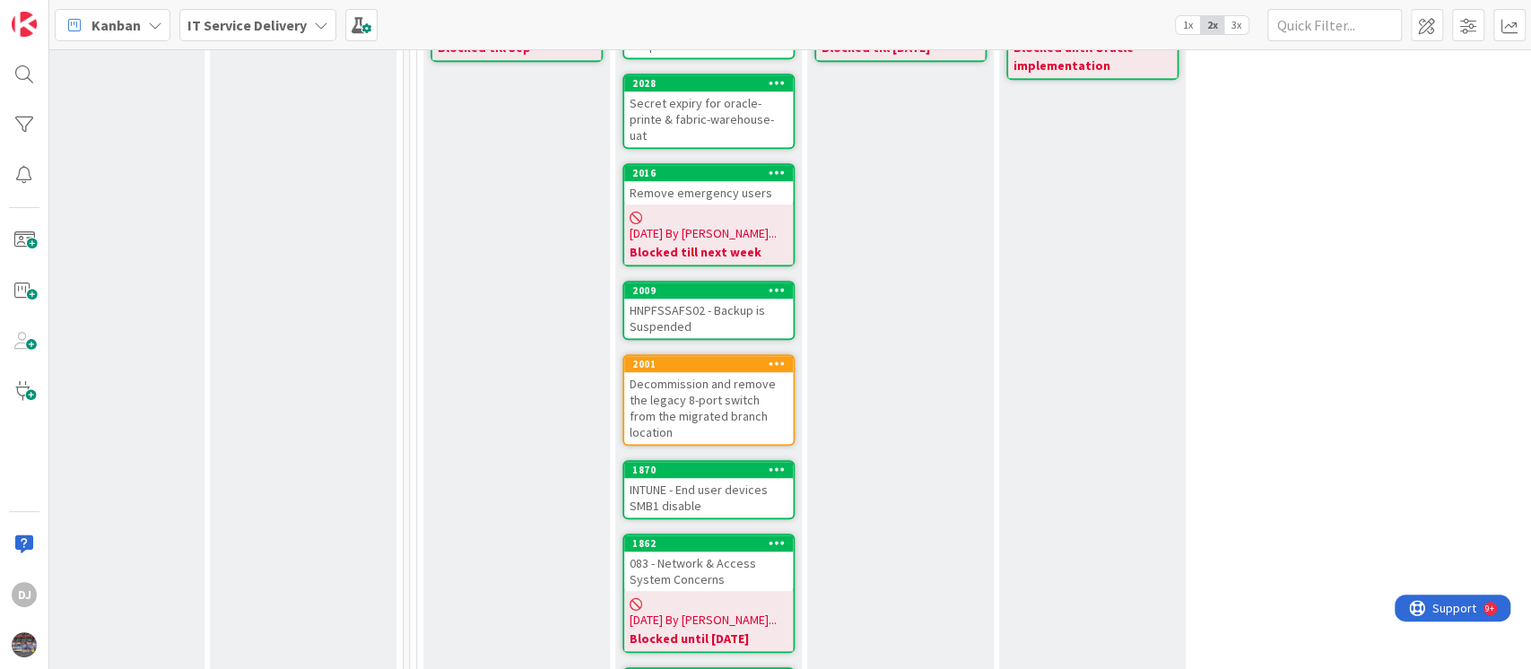
click at [782, 381] on div "Decommission and remove the legacy 8-port switch from the migrated branch locat…" at bounding box center [708, 408] width 169 height 72
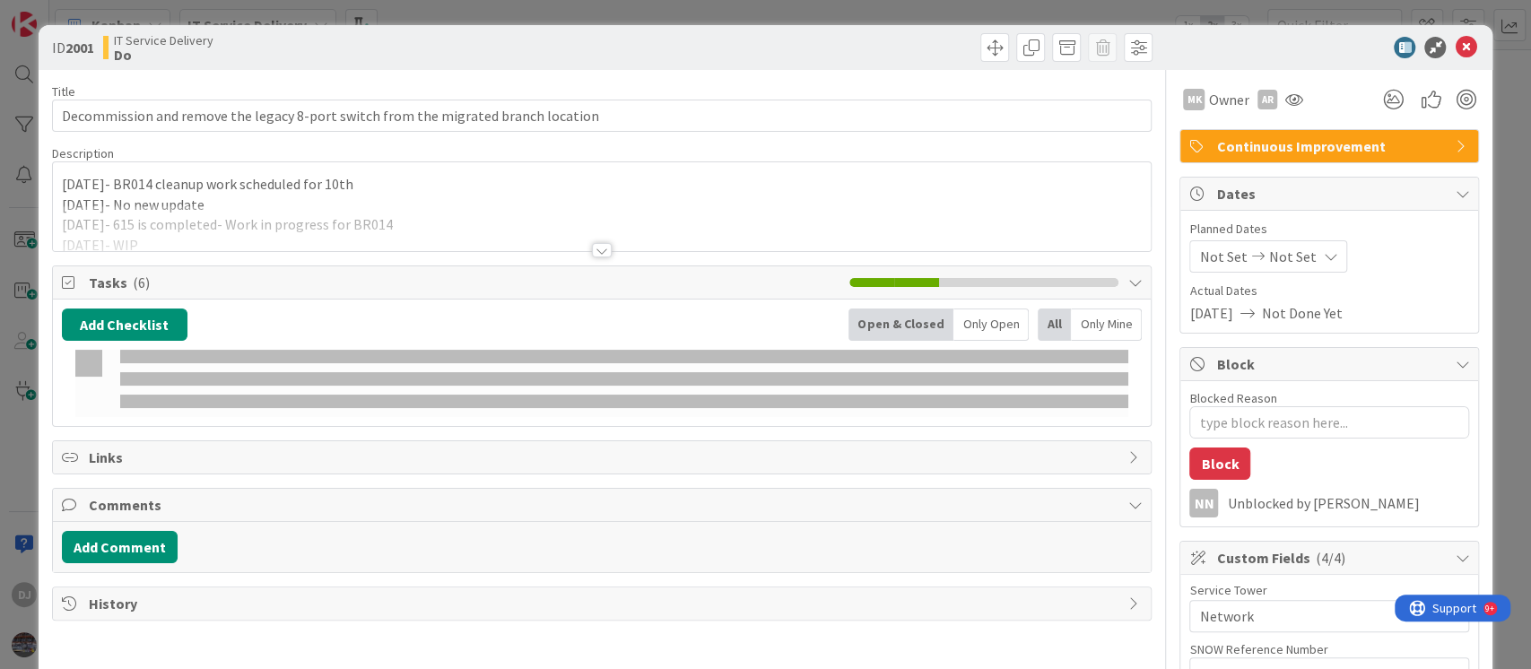
click at [691, 225] on div at bounding box center [602, 228] width 1099 height 46
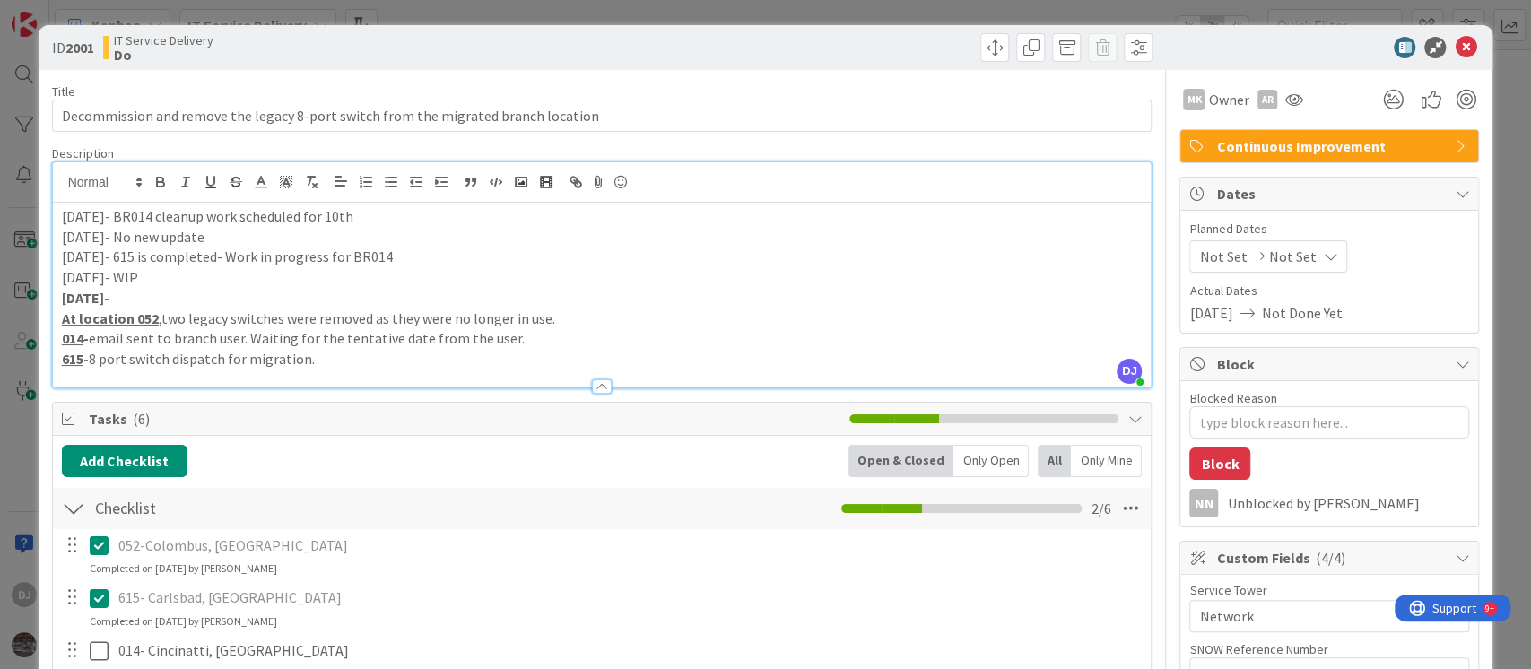
click at [771, 18] on div "ID 2001 IT Service Delivery Do Title 82 / 128 Decommission and remove the legac…" at bounding box center [765, 334] width 1531 height 669
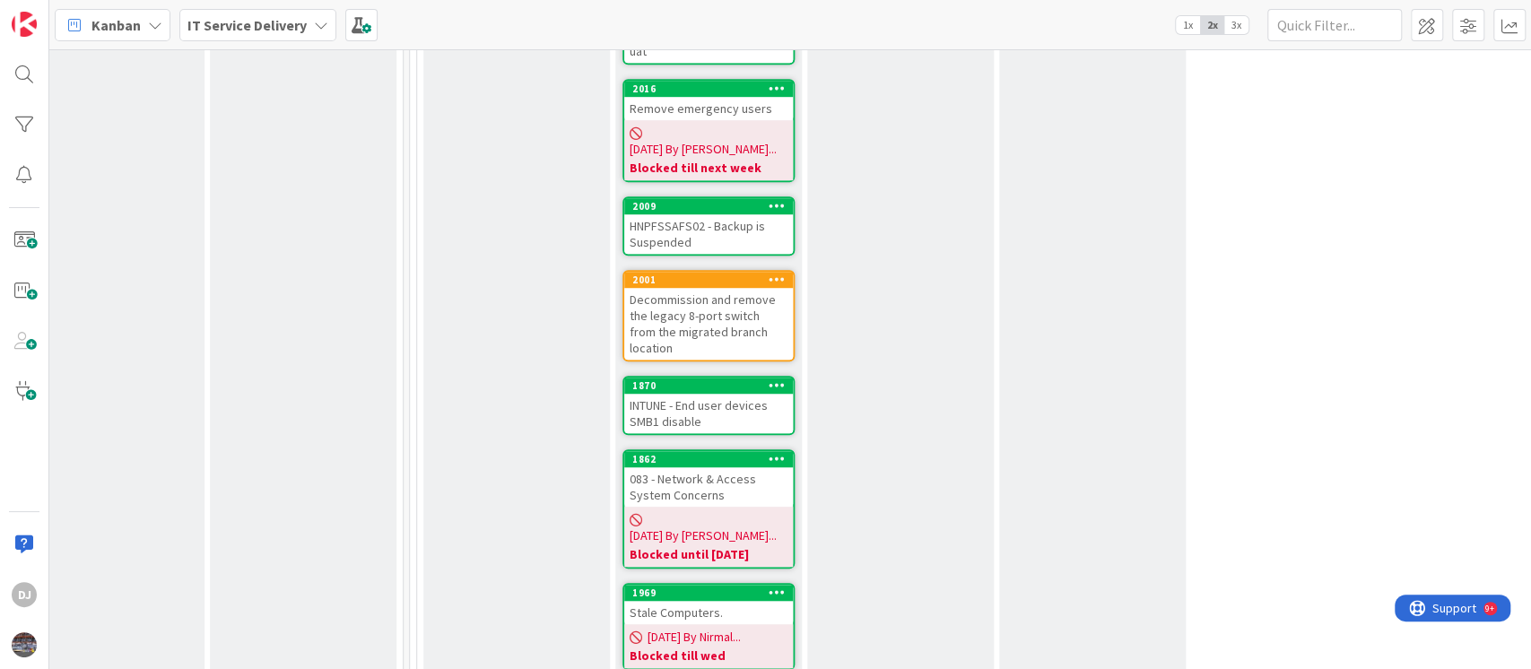
scroll to position [837, 621]
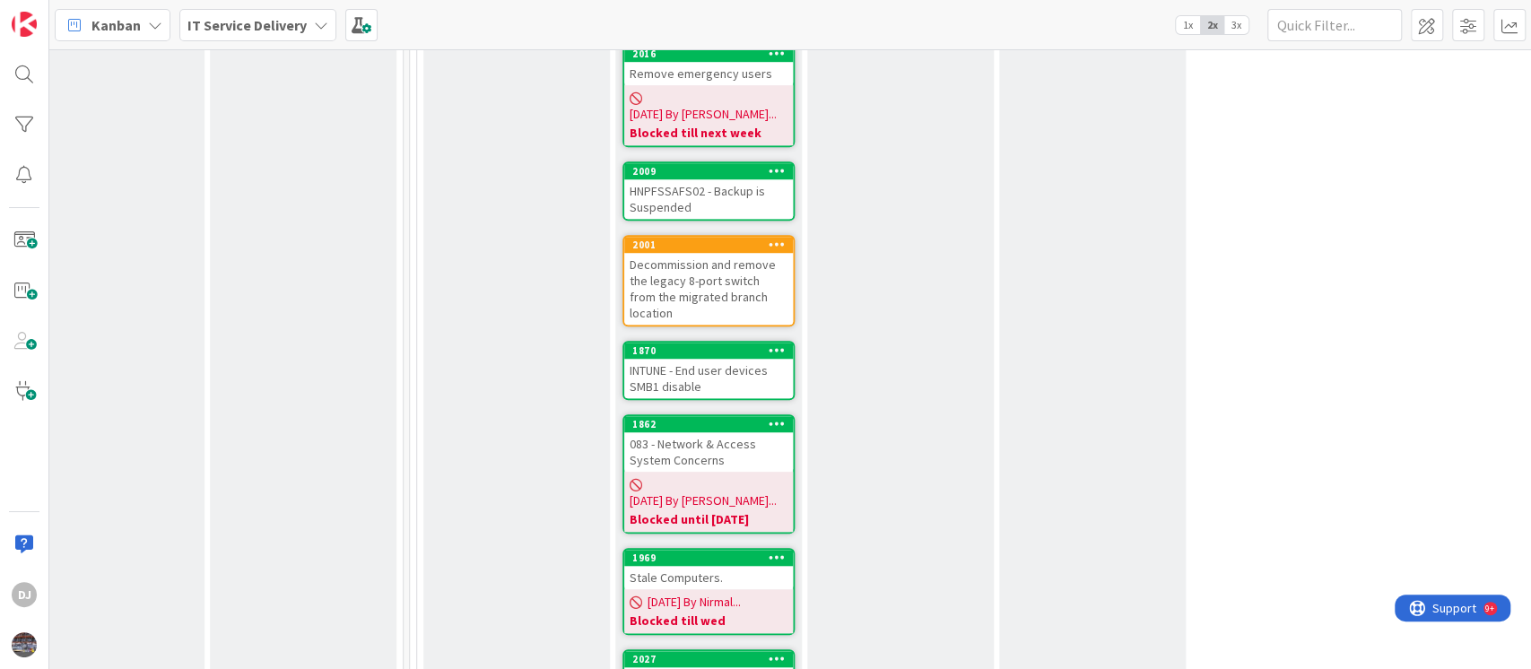
click at [756, 359] on div "INTUNE - End user devices SMB1 disable" at bounding box center [708, 378] width 169 height 39
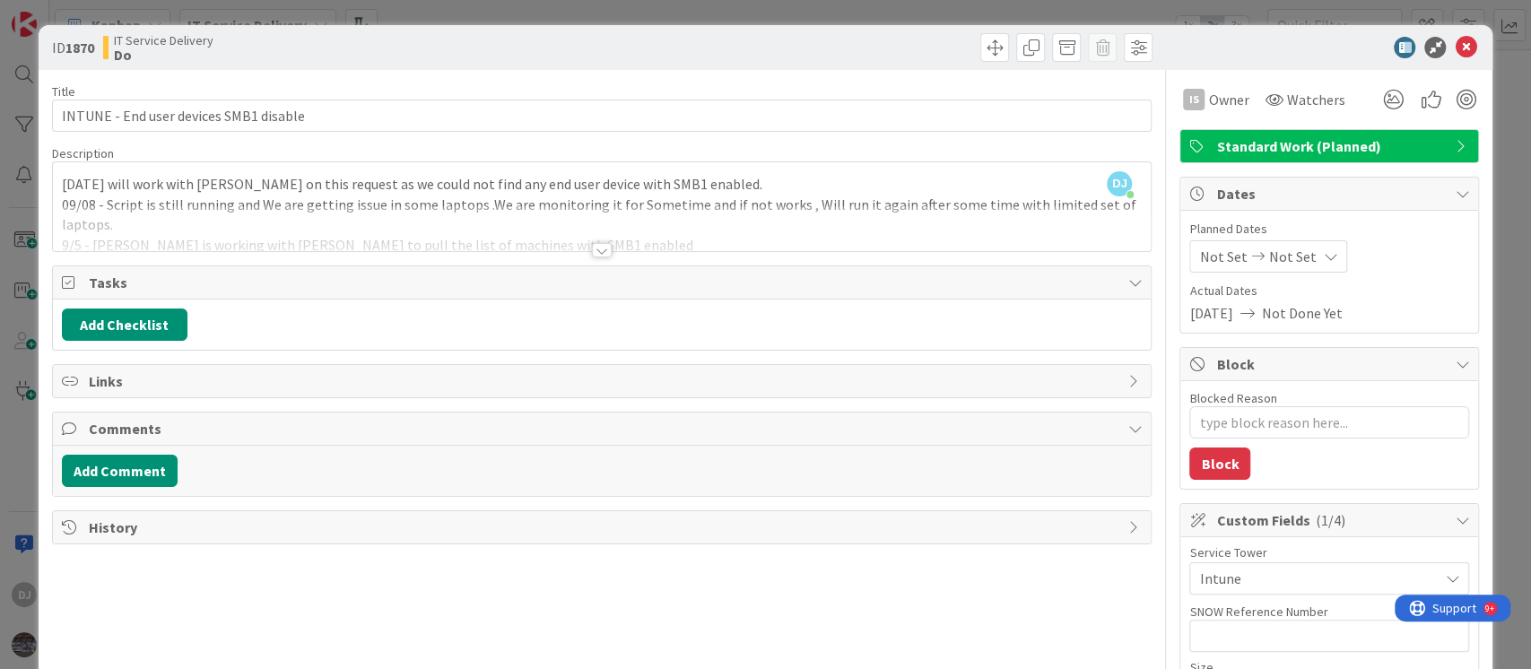
click at [720, 232] on div at bounding box center [602, 228] width 1099 height 46
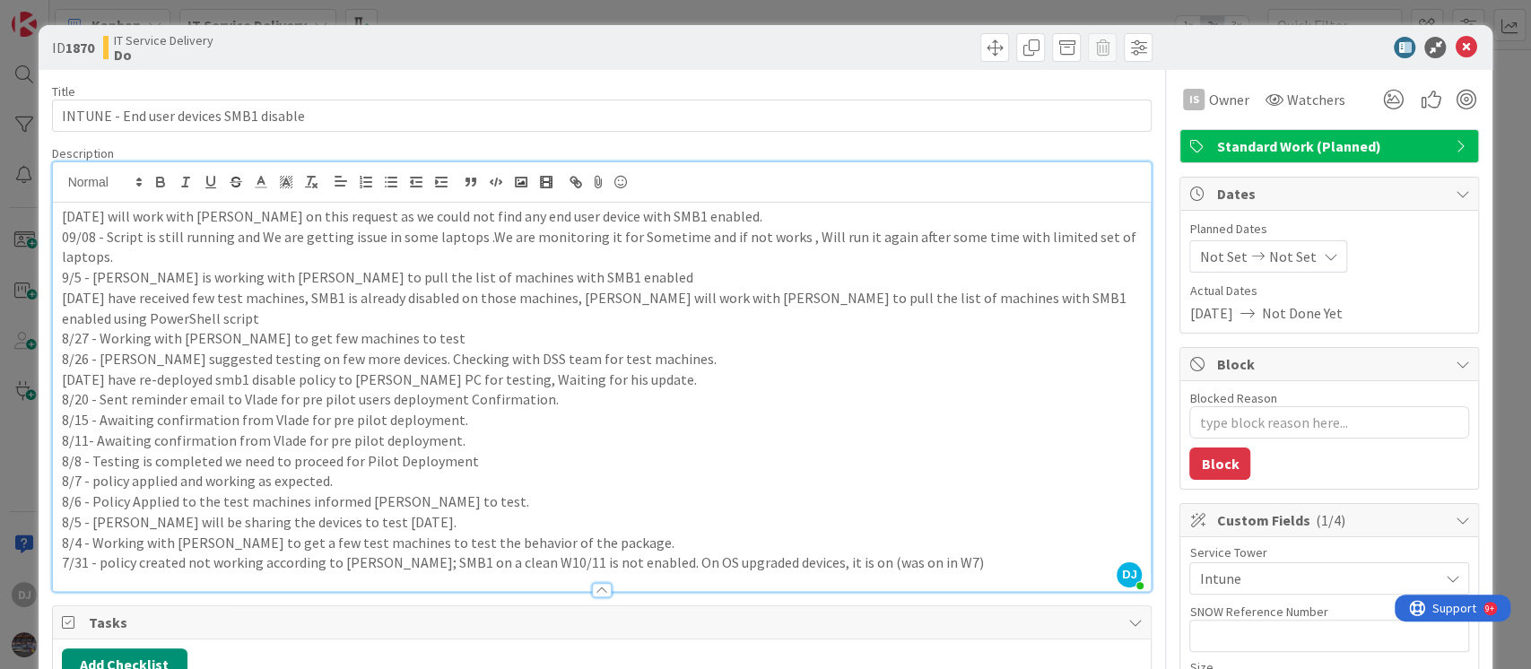
click at [801, 9] on div "ID 1870 IT Service Delivery Do Title 38 / 128 INTUNE - End user devices SMB1 di…" at bounding box center [765, 334] width 1531 height 669
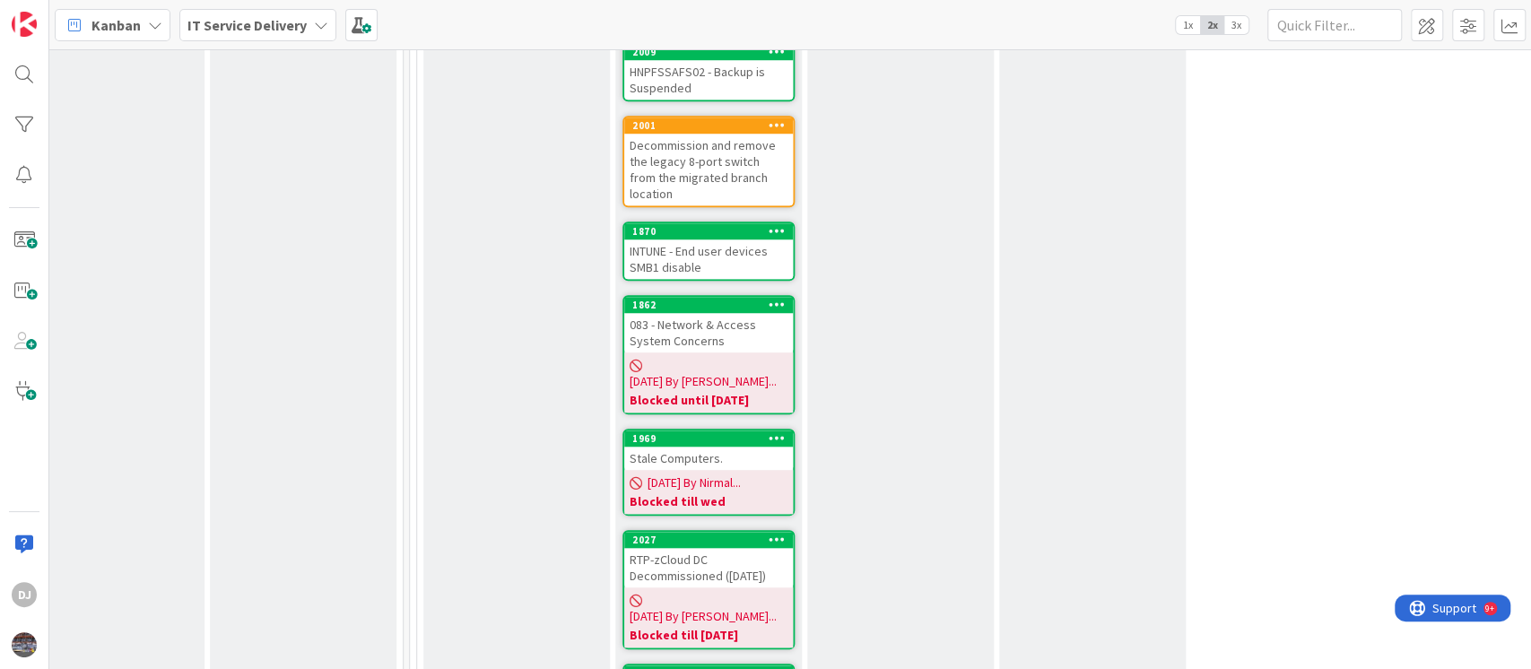
click at [765, 313] on div "083 - Network & Access System Concerns" at bounding box center [708, 332] width 169 height 39
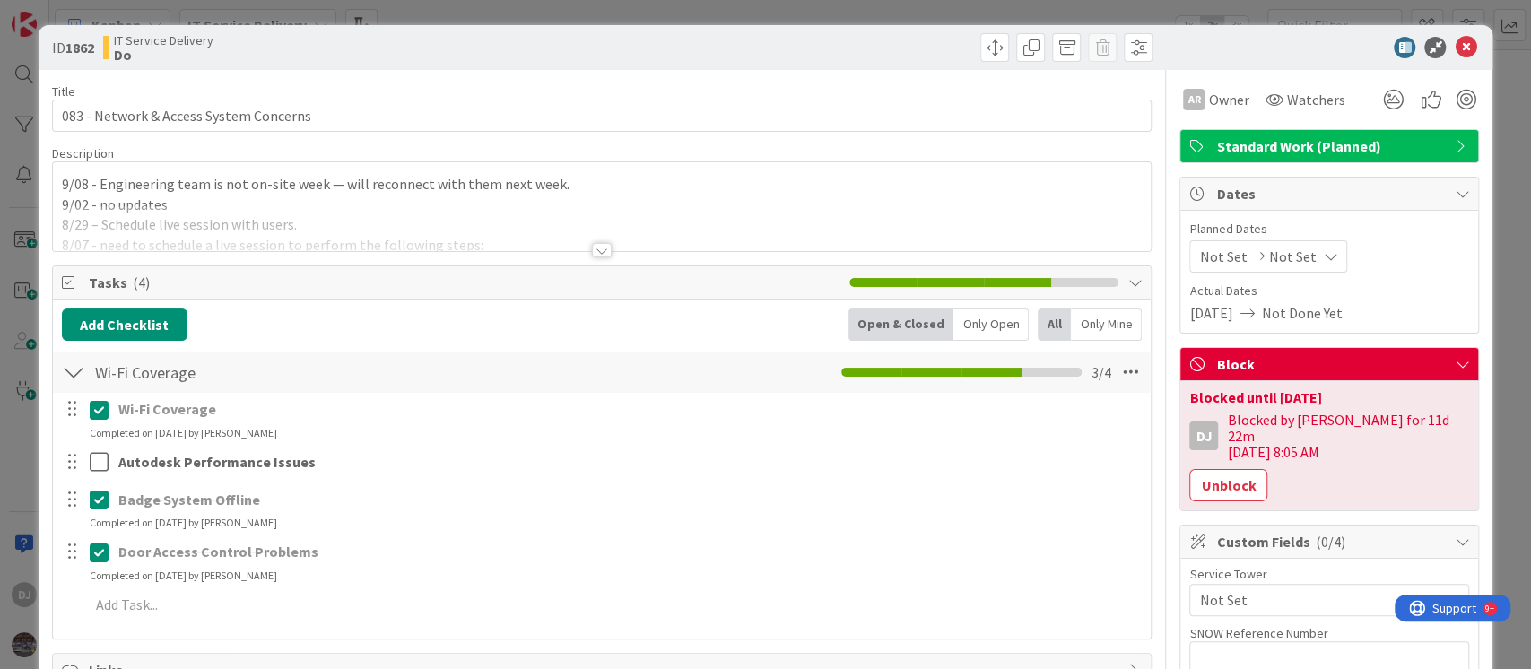
click at [629, 13] on div "ID 1862 IT Service Delivery Do Title 39 / 128 083 - Network & Access System Con…" at bounding box center [765, 334] width 1531 height 669
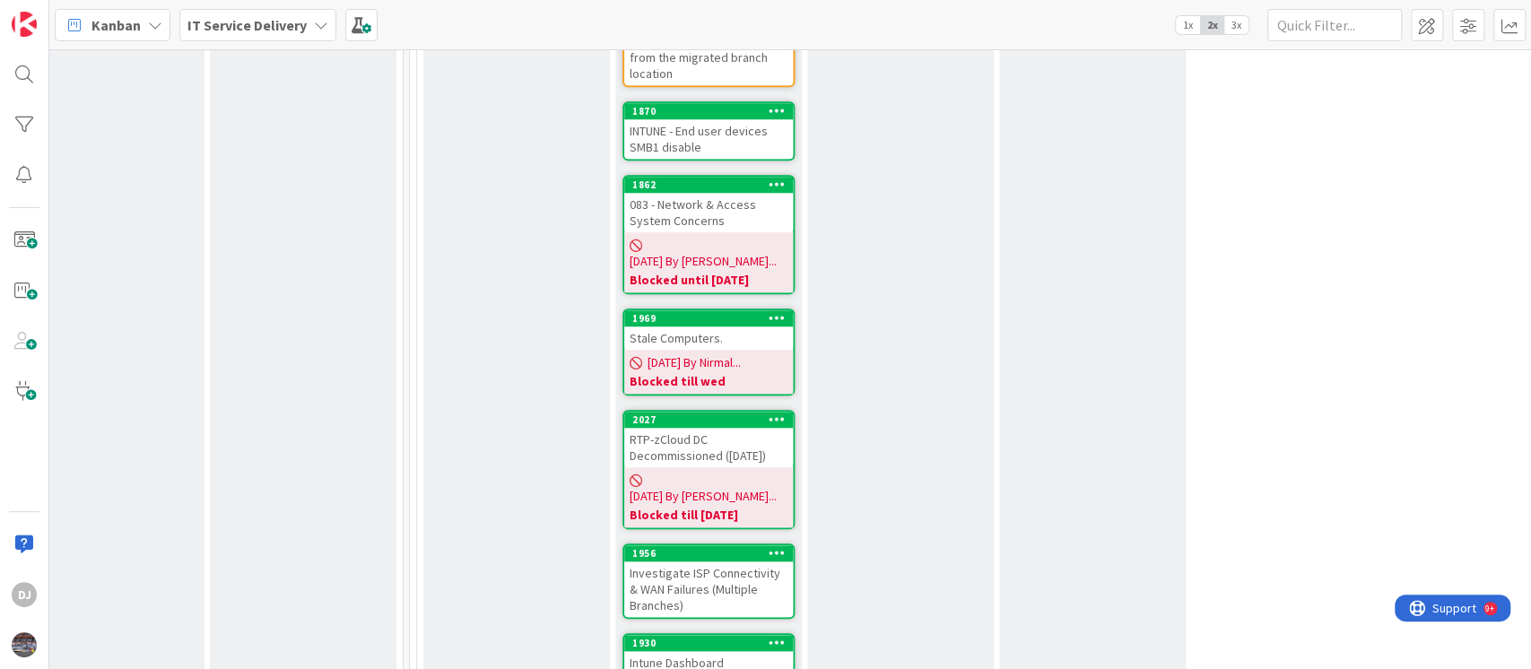
scroll to position [1196, 621]
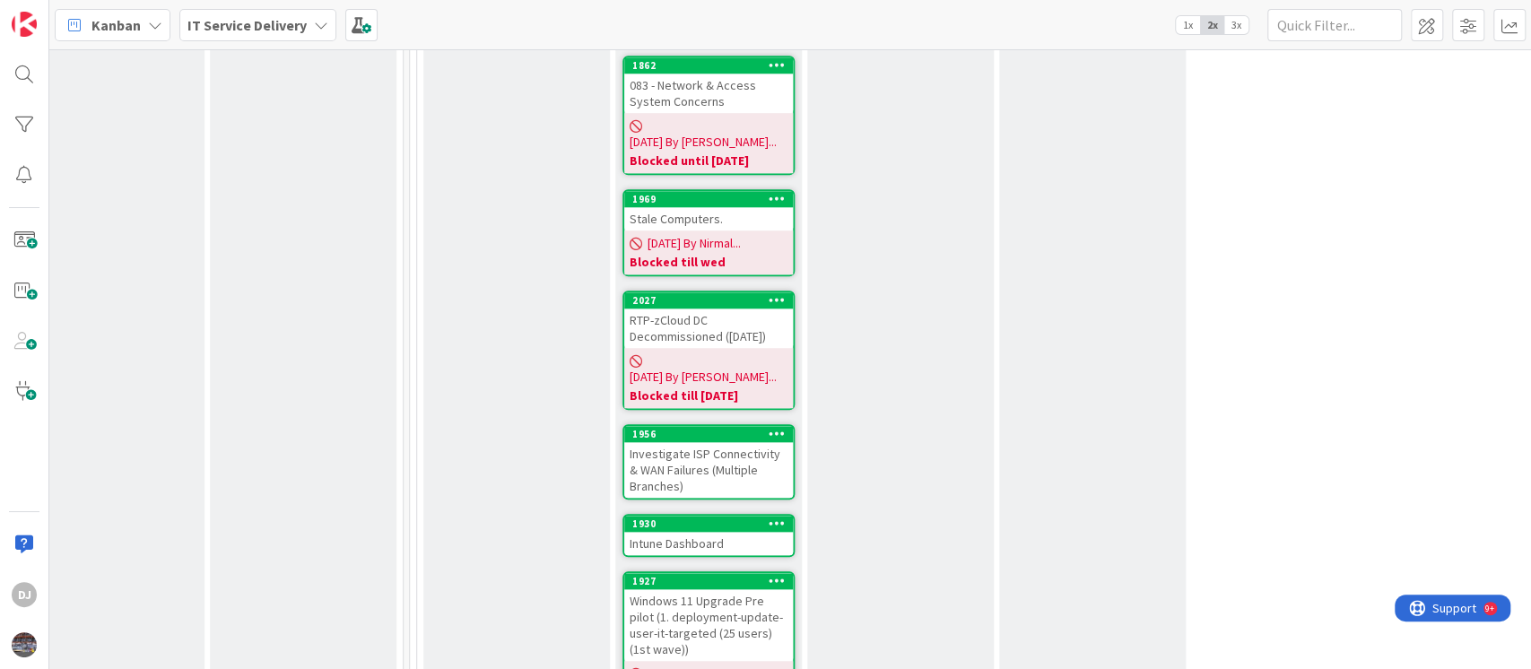
click at [711, 207] on div "Stale Computers." at bounding box center [708, 218] width 169 height 23
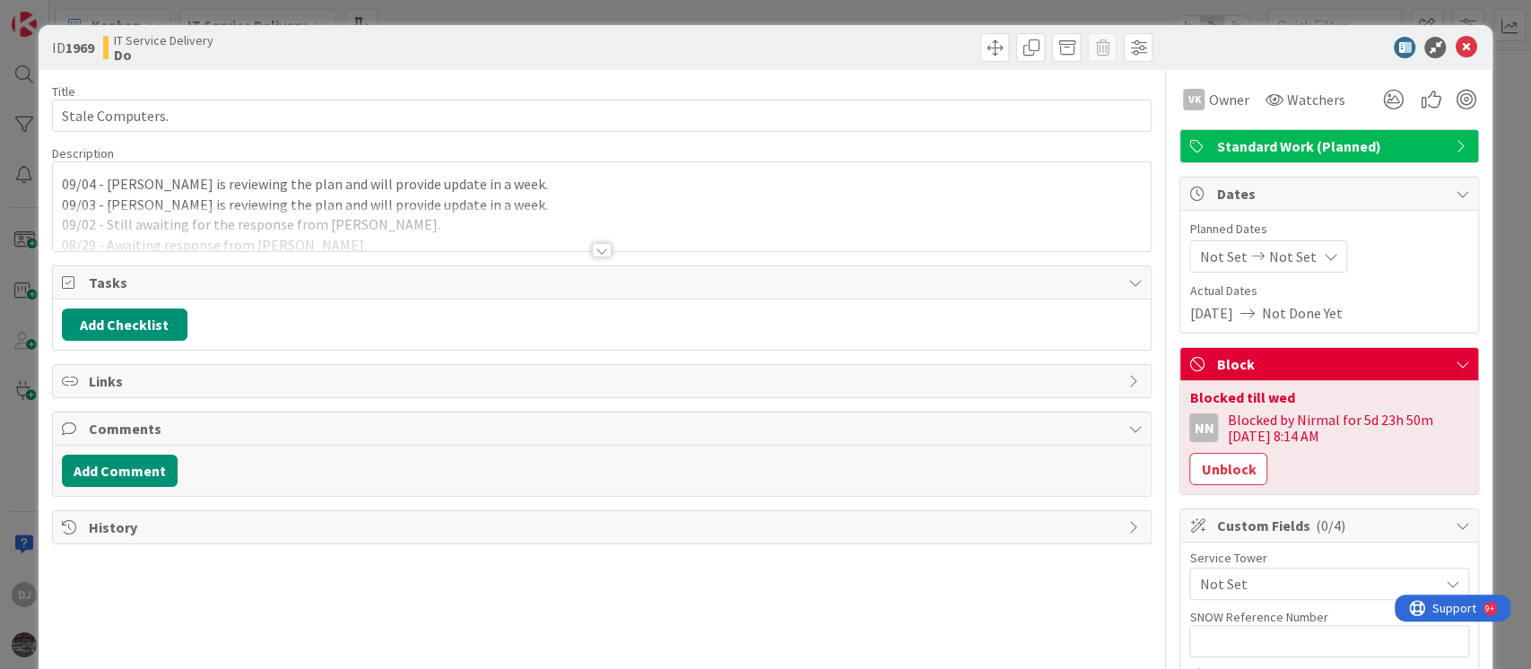
click at [560, 228] on div at bounding box center [602, 228] width 1099 height 46
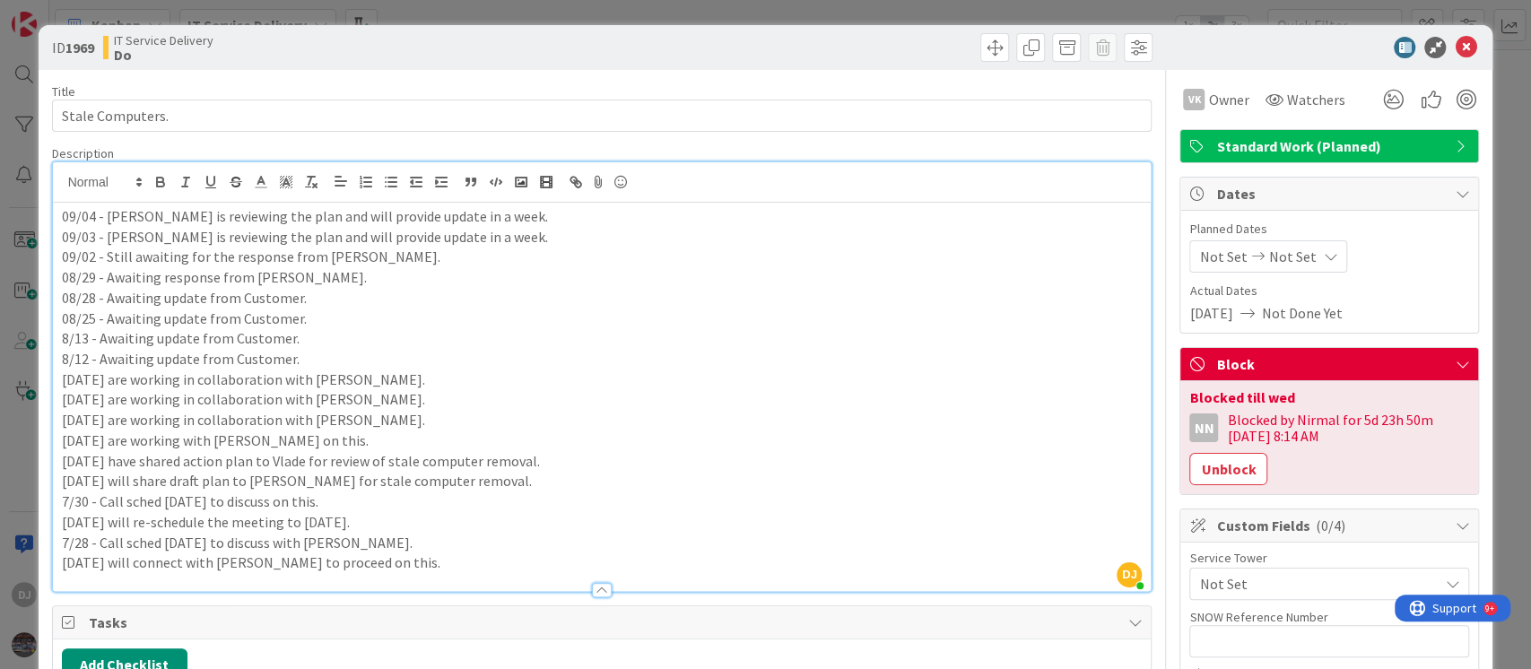
click at [665, 12] on div "ID 1969 IT Service Delivery Do Title 16 / 128 Stale Computers. Description DJ […" at bounding box center [765, 334] width 1531 height 669
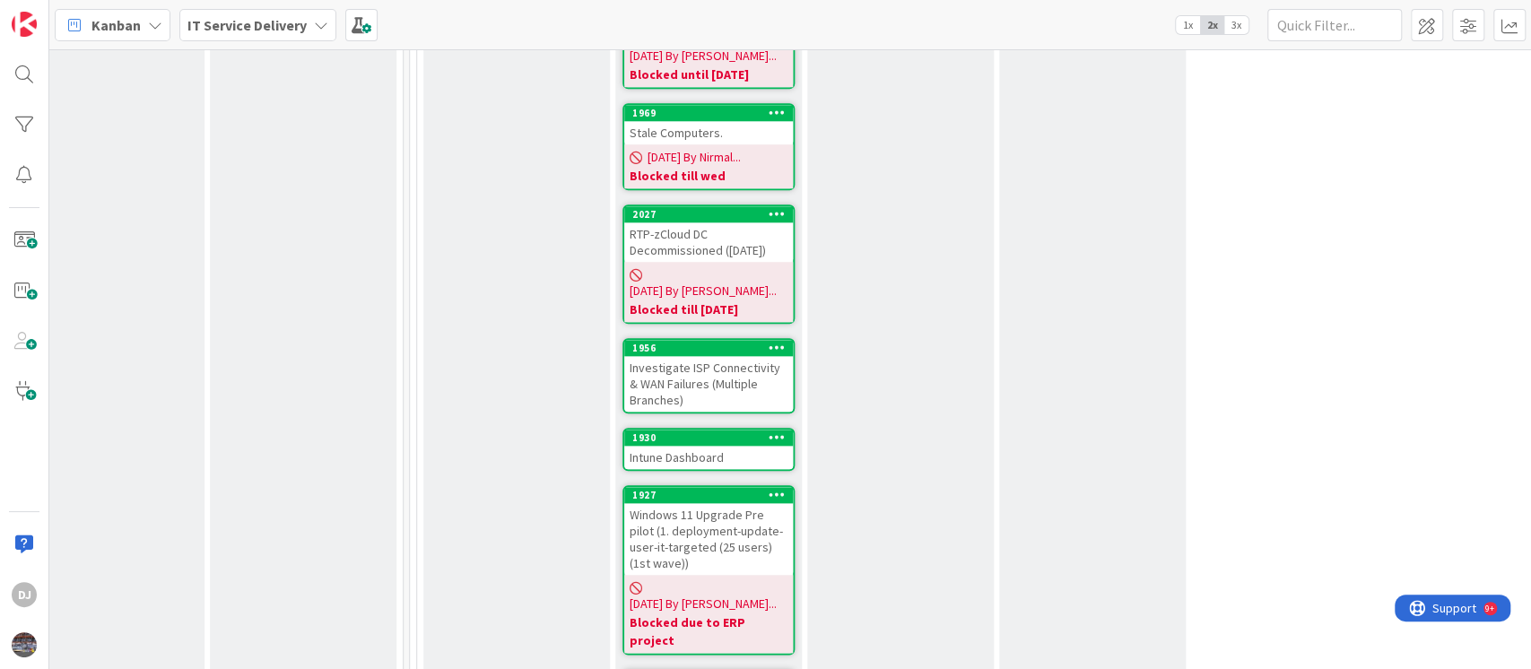
scroll to position [1315, 621]
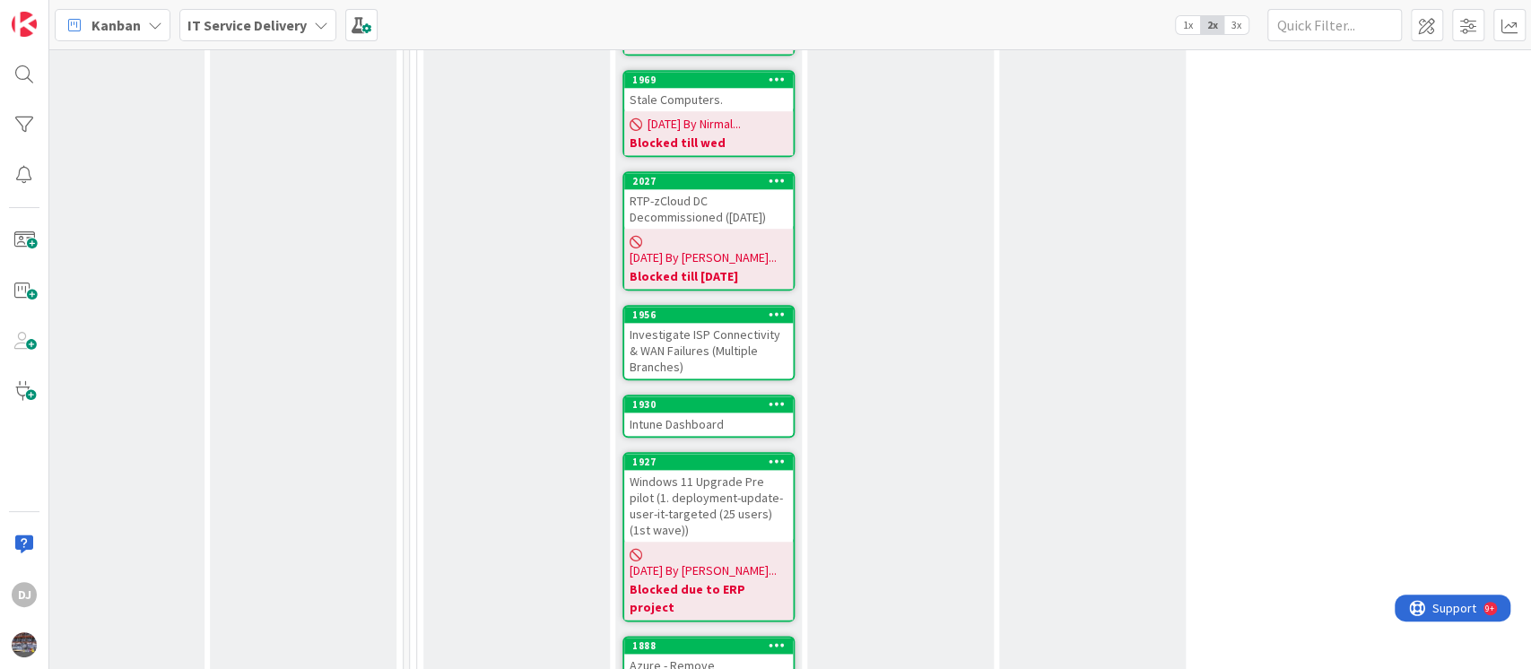
click at [763, 323] on div "Investigate ISP Connectivity & WAN Failures (Multiple Branches)" at bounding box center [708, 351] width 169 height 56
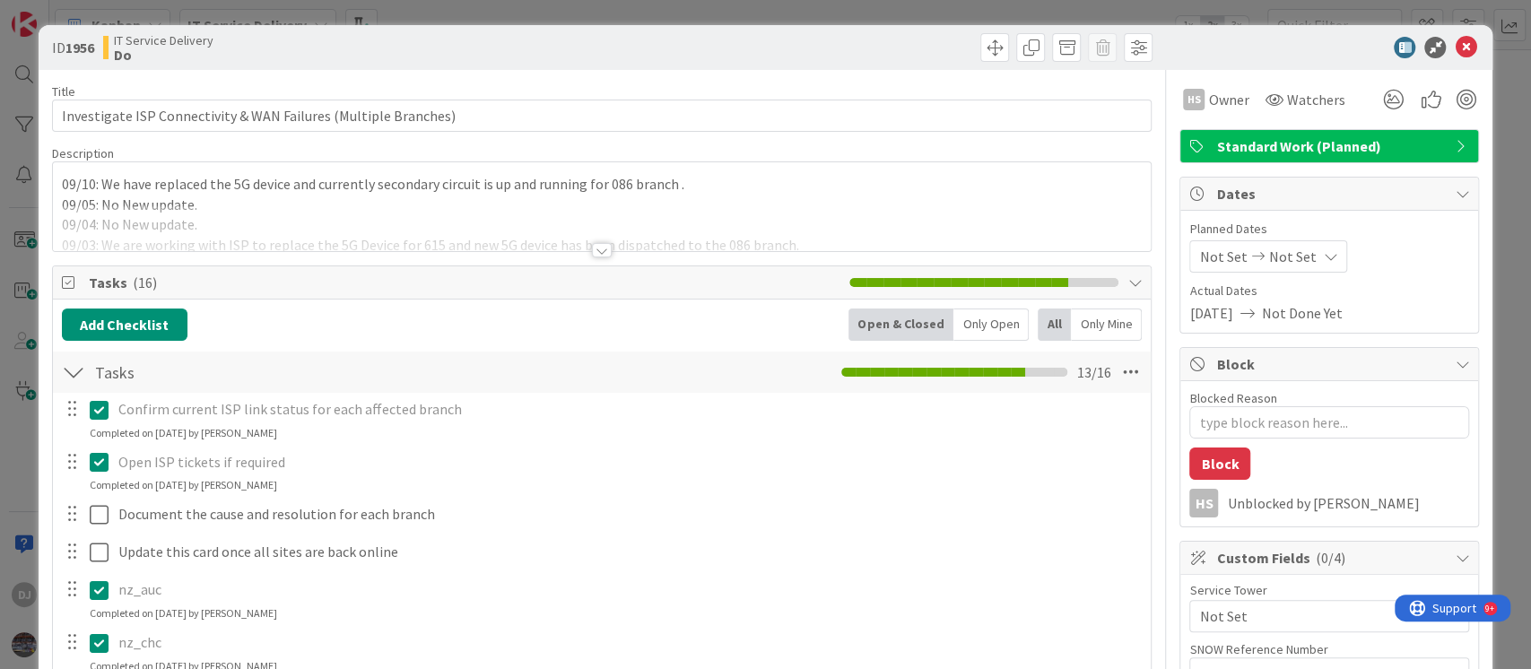
click at [729, 214] on div at bounding box center [602, 228] width 1099 height 46
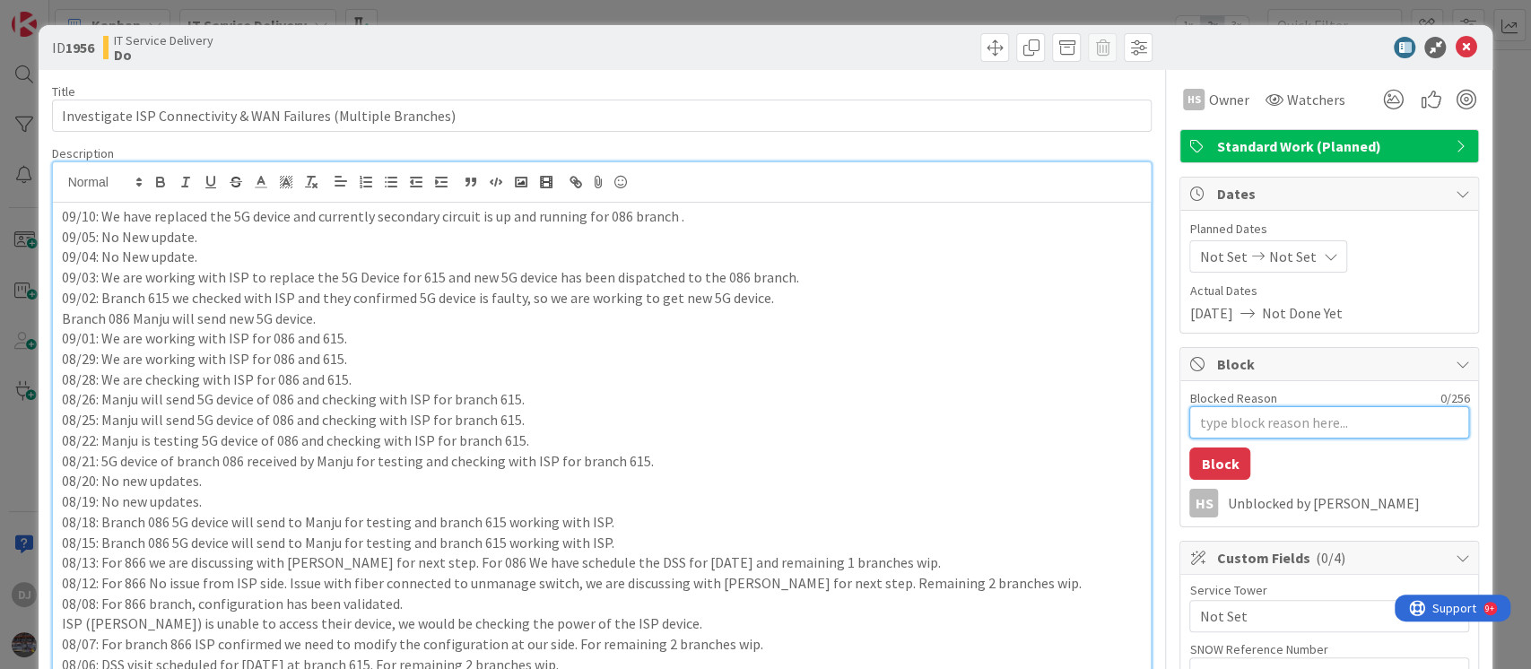
click at [1212, 426] on textarea "Blocked Reason" at bounding box center [1329, 422] width 280 height 32
type textarea "x"
type textarea "B"
type textarea "x"
type textarea "Bl"
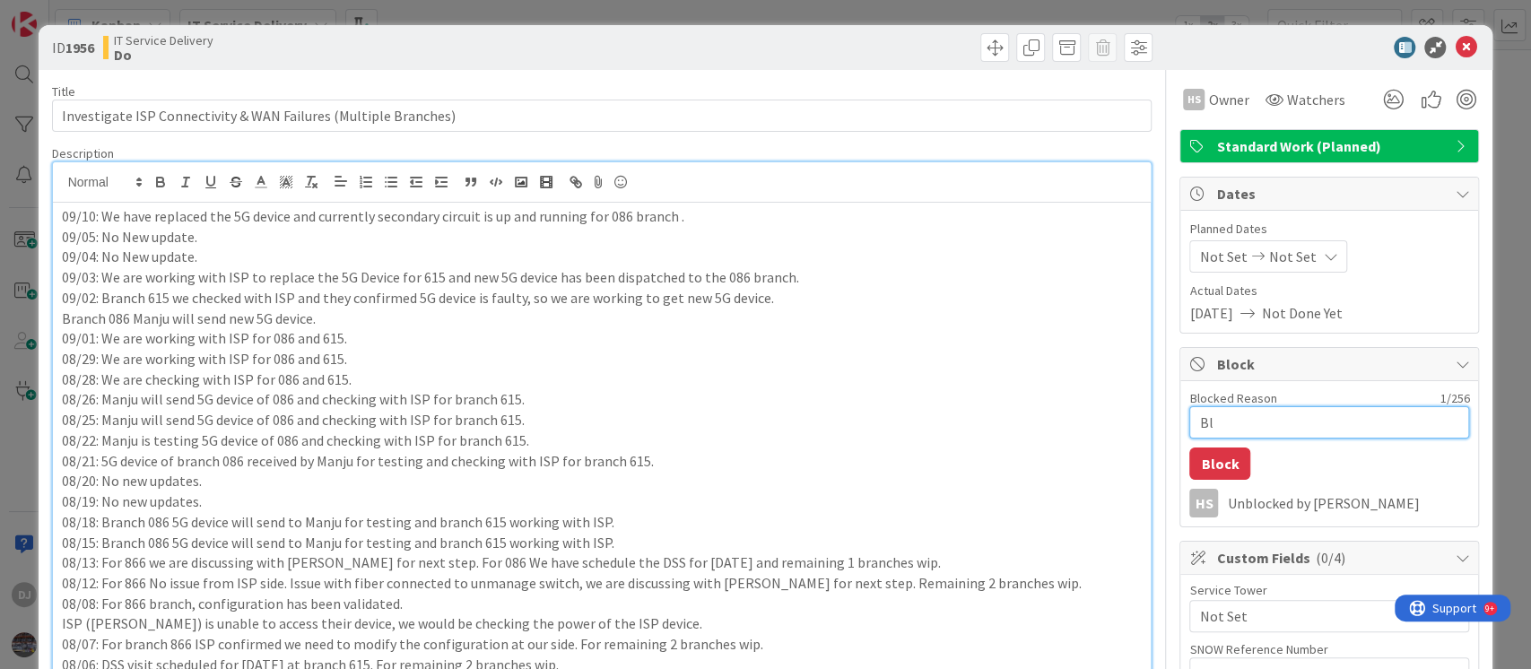
type textarea "x"
type textarea "Blo"
type textarea "x"
type textarea "Bloc"
type textarea "x"
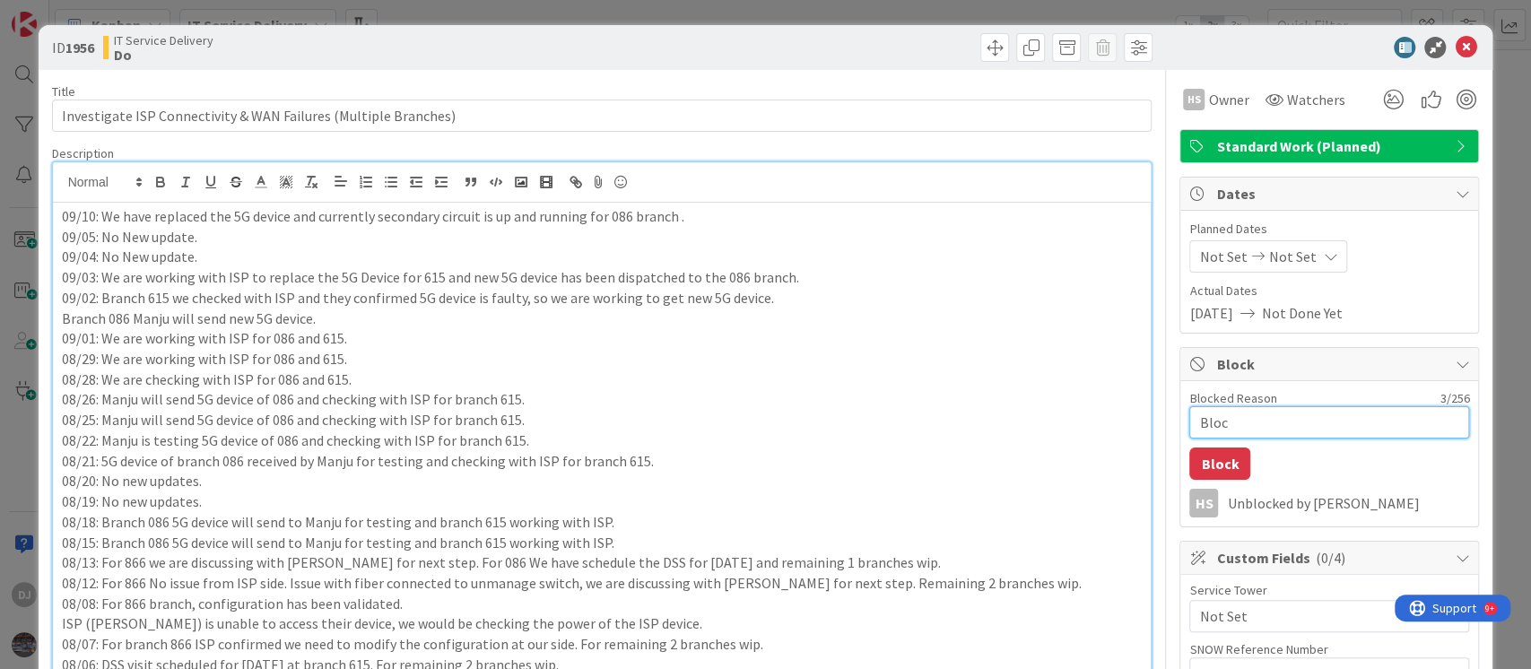
type textarea "Block"
type textarea "x"
type textarea "Blocke"
type textarea "x"
type textarea "Blocked"
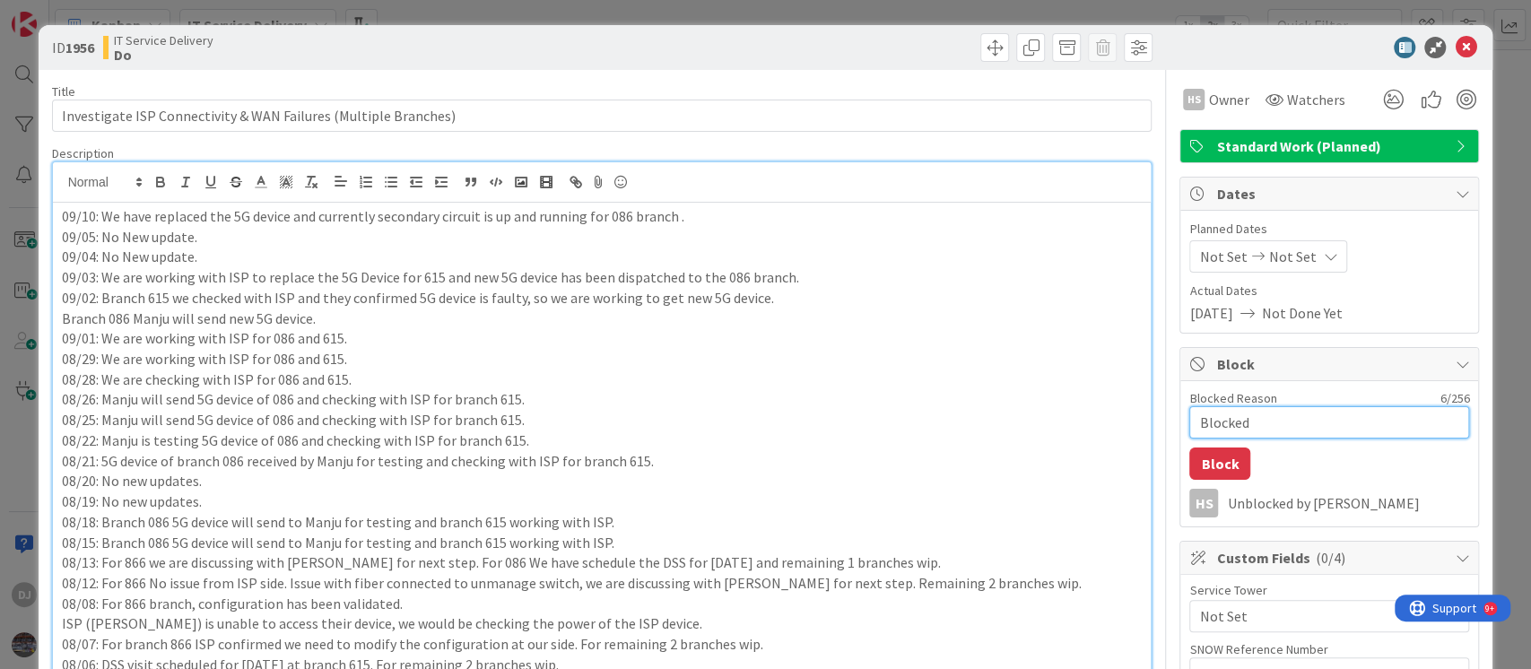
type textarea "x"
type textarea "Blocked"
type textarea "x"
type textarea "Blocked t"
type textarea "x"
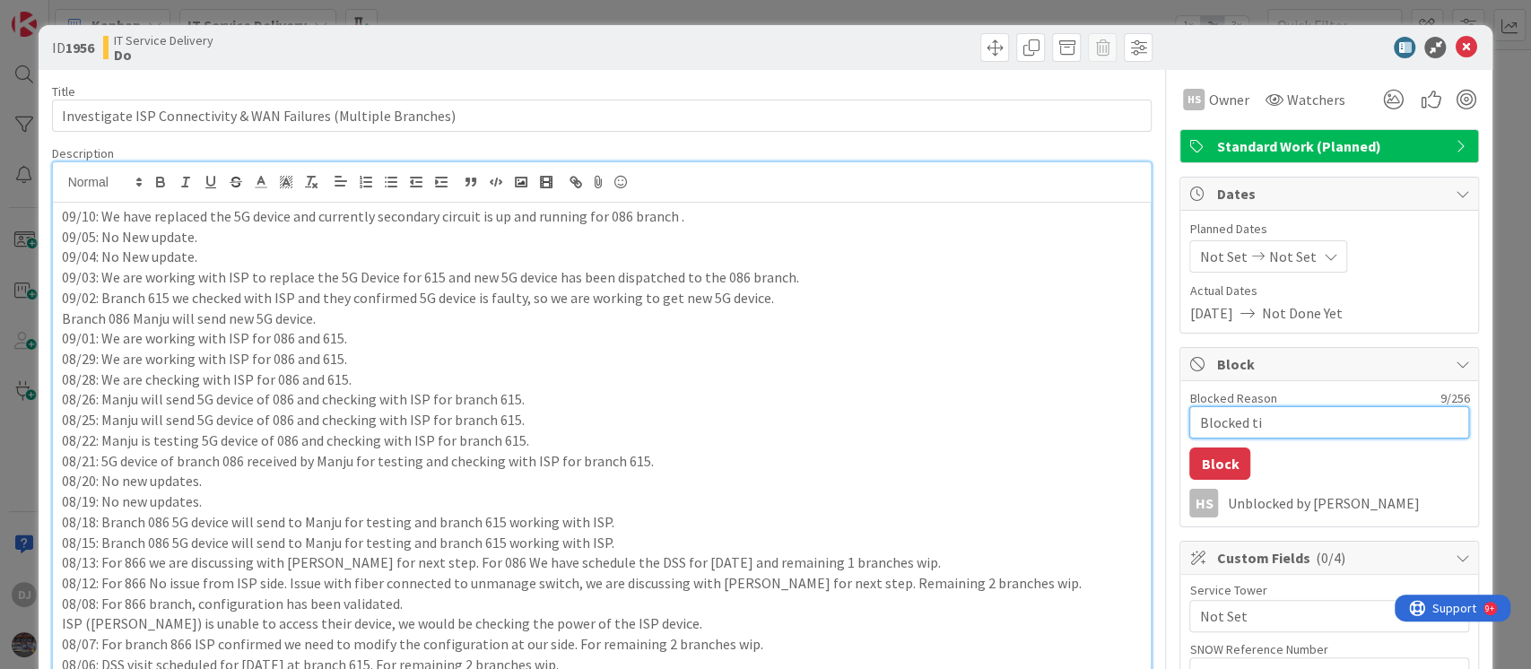
type textarea "Blocked til"
type textarea "x"
type textarea "Blocked till"
type textarea "x"
type textarea "Blocked till"
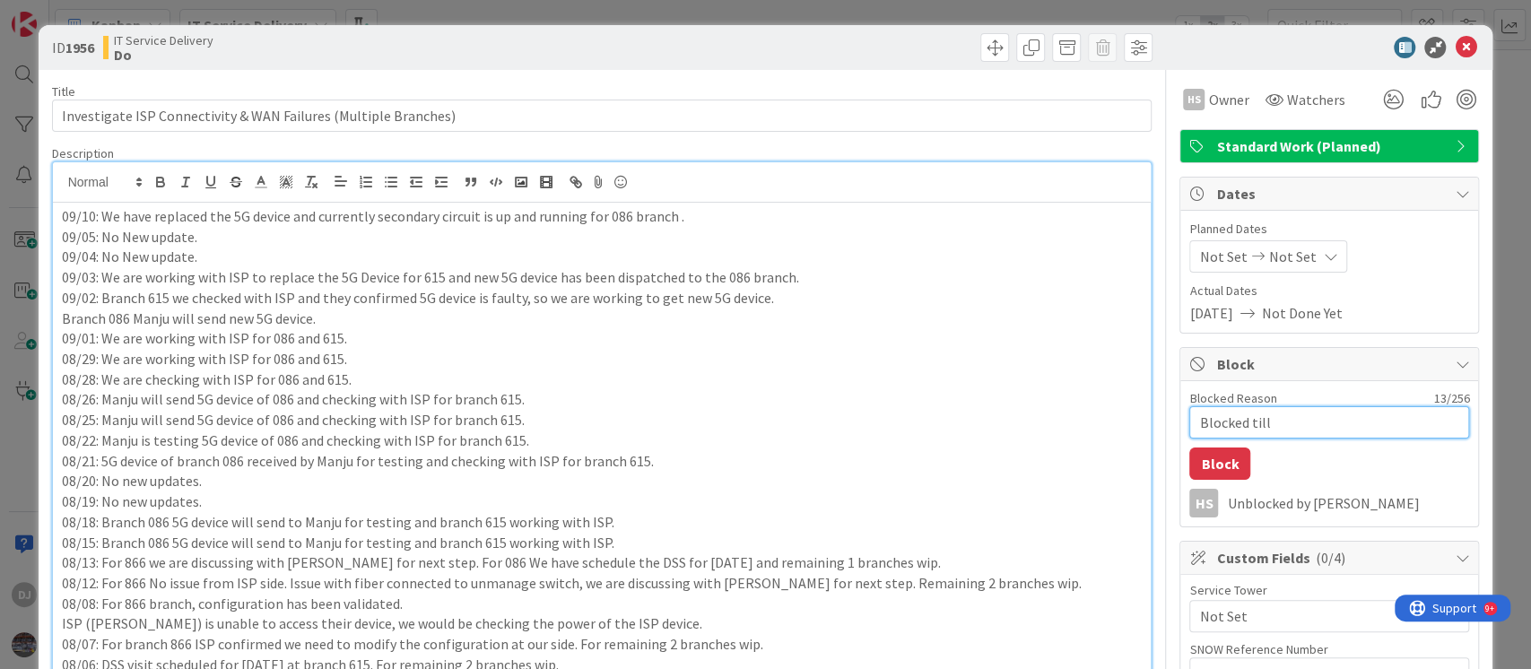
type textarea "x"
type textarea "Blocked till M"
type textarea "x"
type textarea "Blocked till Mo"
type textarea "x"
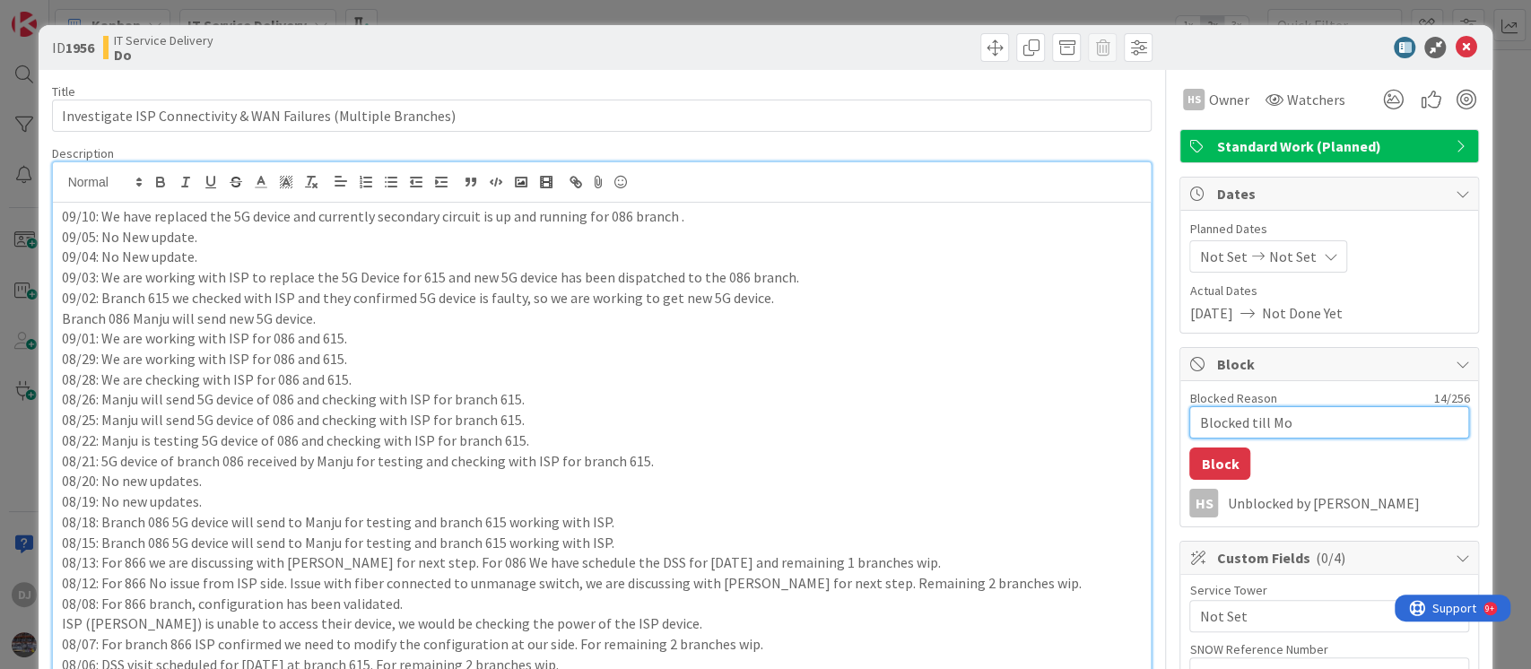
type textarea "Blocked till Mon"
type textarea "x"
type textarea "Blocked till Mond"
type textarea "x"
type textarea "Blocked till [PERSON_NAME]"
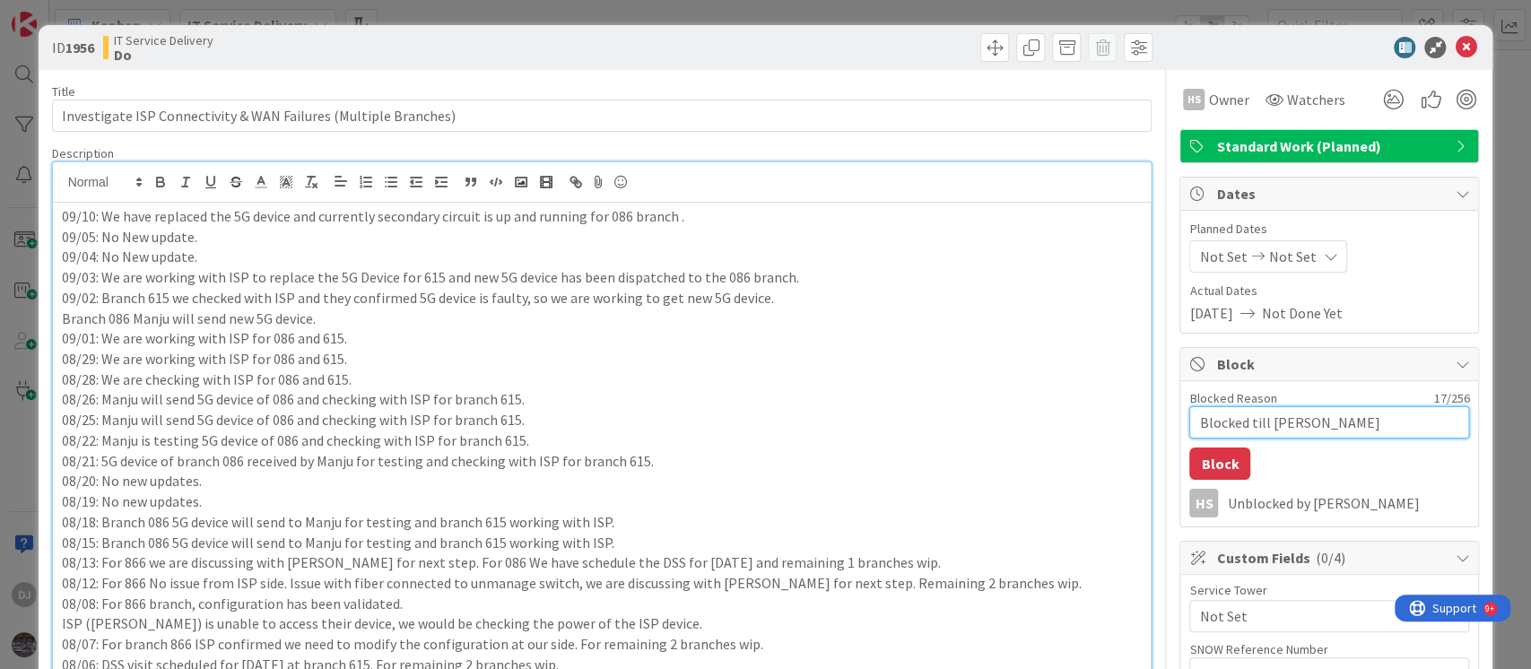
type textarea "x"
type textarea "Blocked till [DATE]"
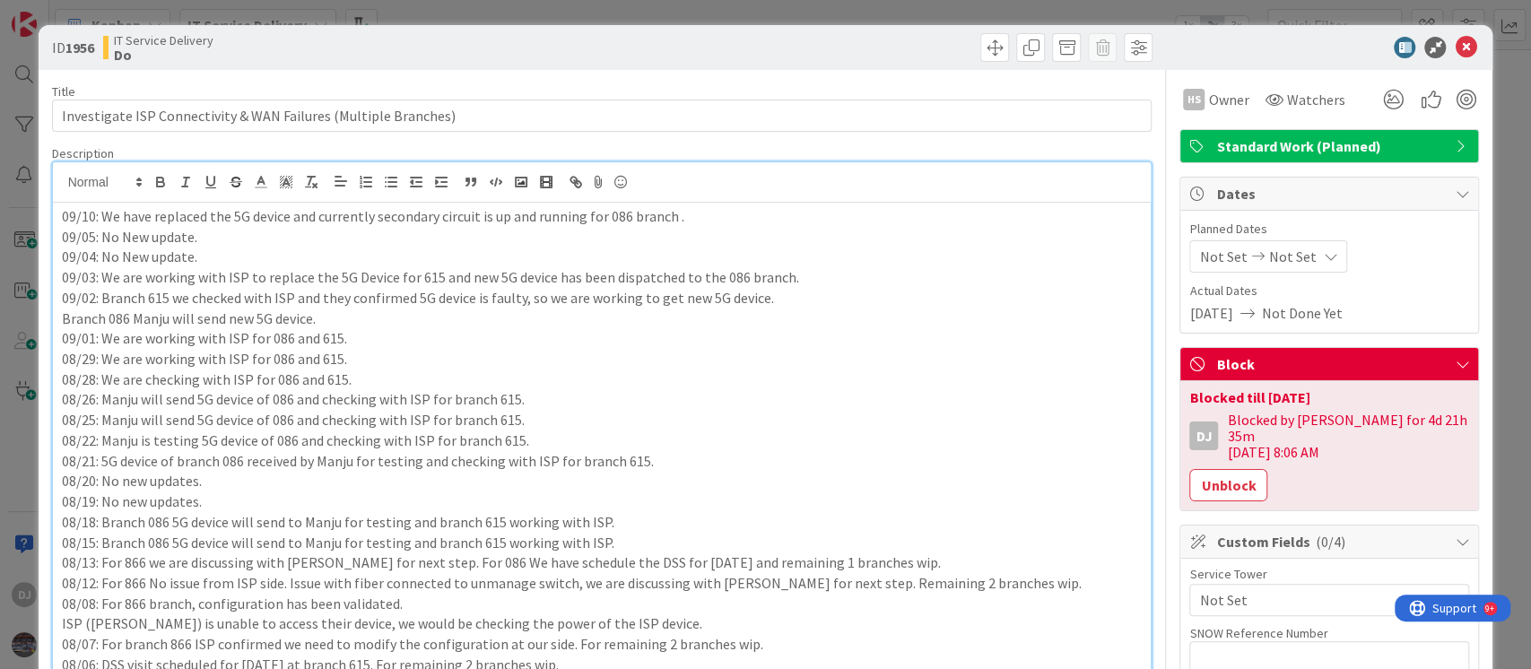
click at [768, 8] on div "ID 1956 IT Service Delivery Do Title 63 / 128 Investigate ISP Connectivity & WA…" at bounding box center [765, 334] width 1531 height 669
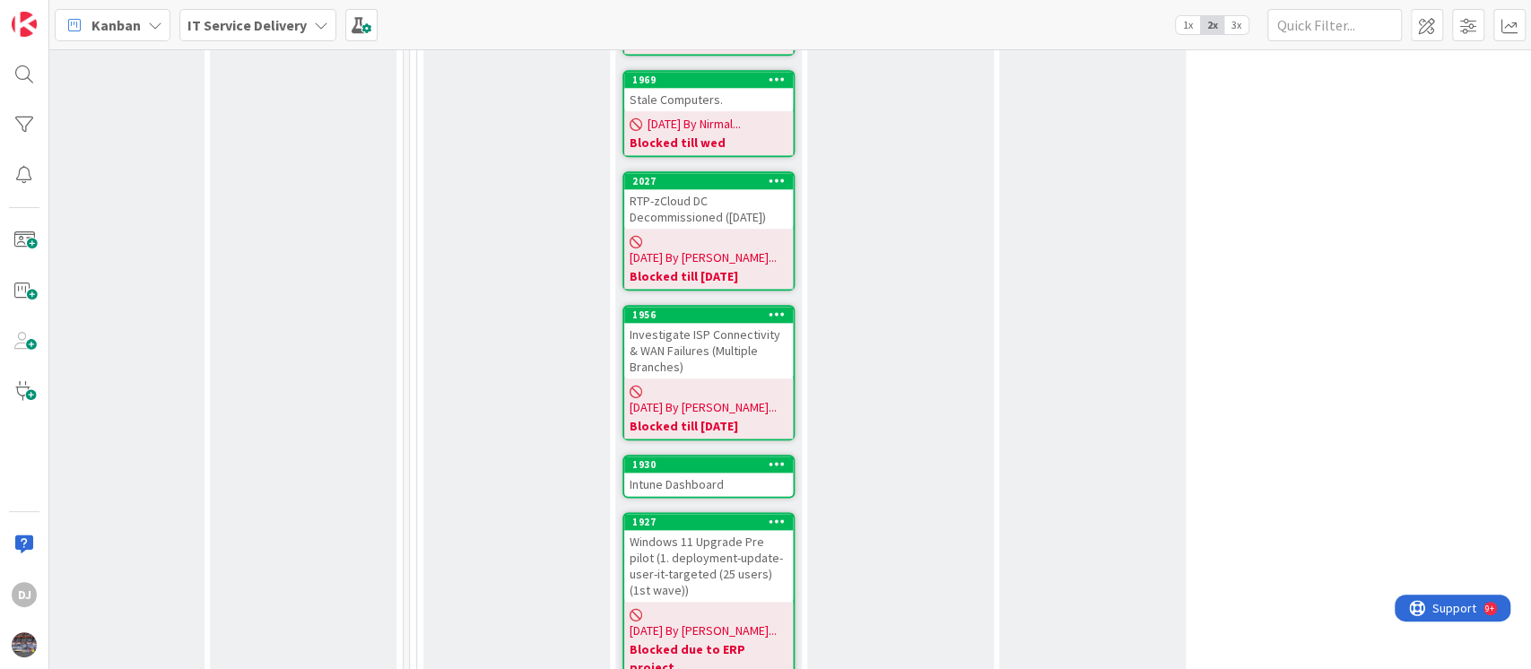
click at [710, 473] on div "Intune Dashboard" at bounding box center [708, 484] width 169 height 23
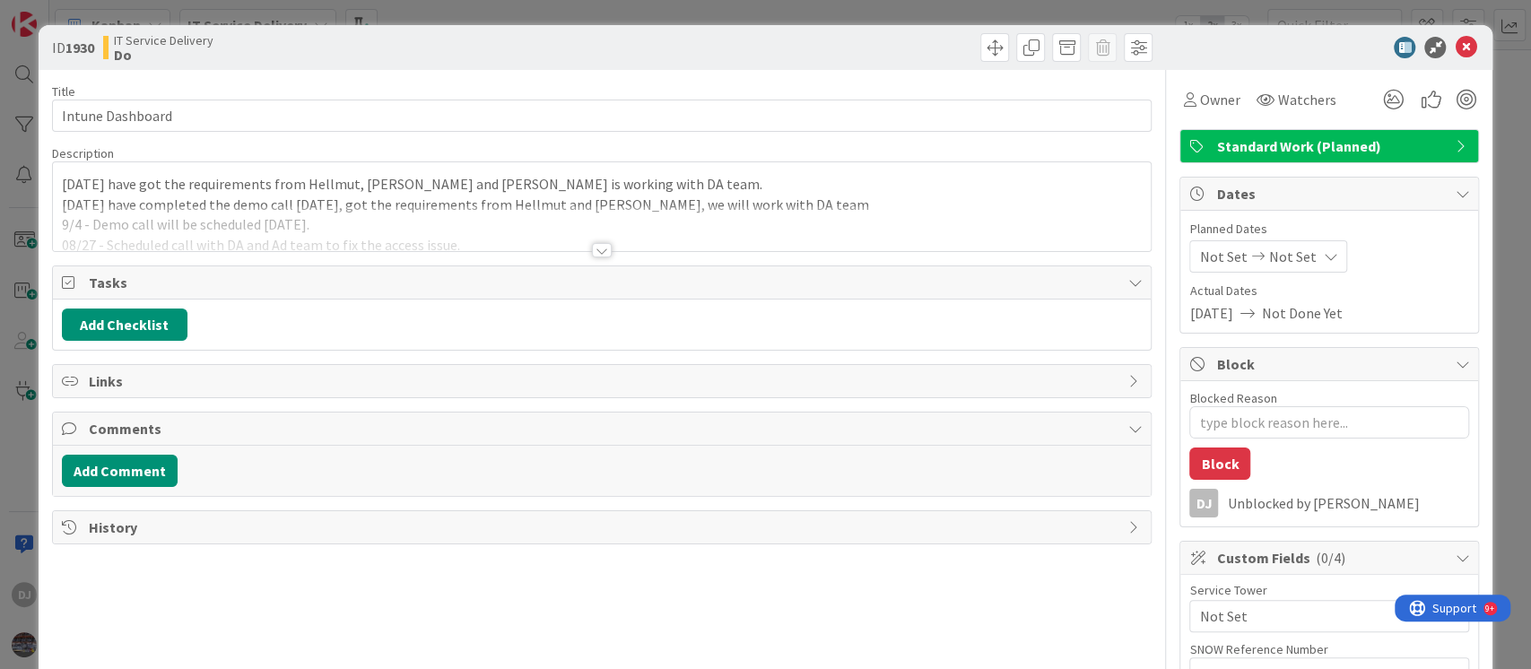
click at [598, 225] on div at bounding box center [602, 228] width 1099 height 46
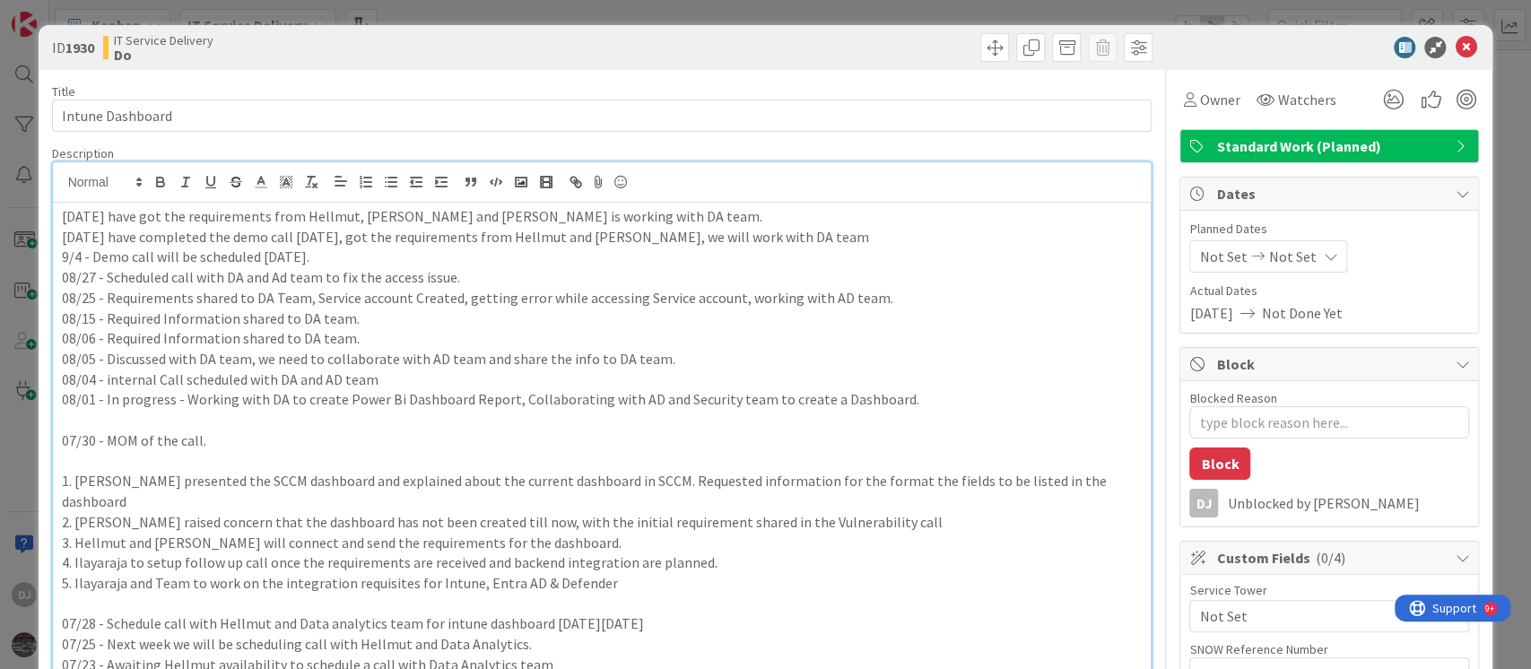
click at [620, 17] on div "ID 1930 IT Service Delivery Do Title 16 / 128 Intune Dashboard Description DJ […" at bounding box center [765, 334] width 1531 height 669
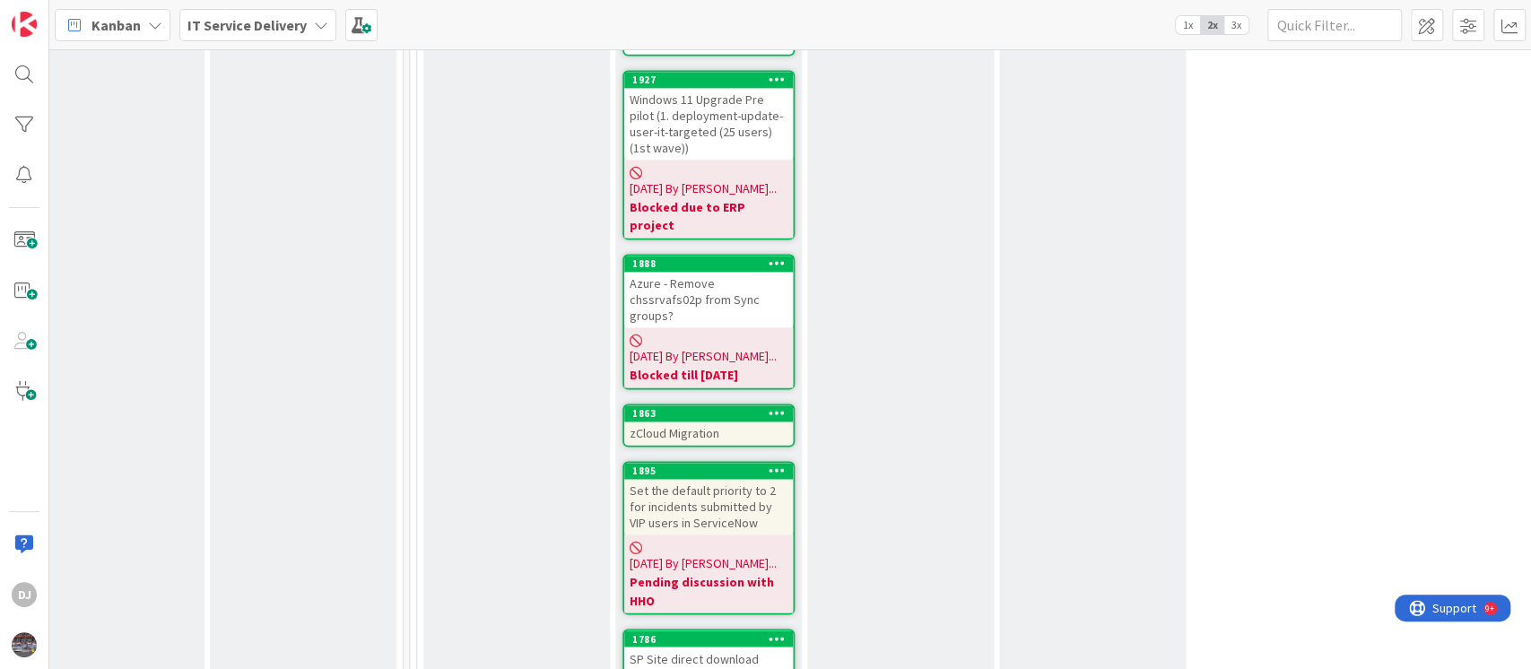
scroll to position [1794, 621]
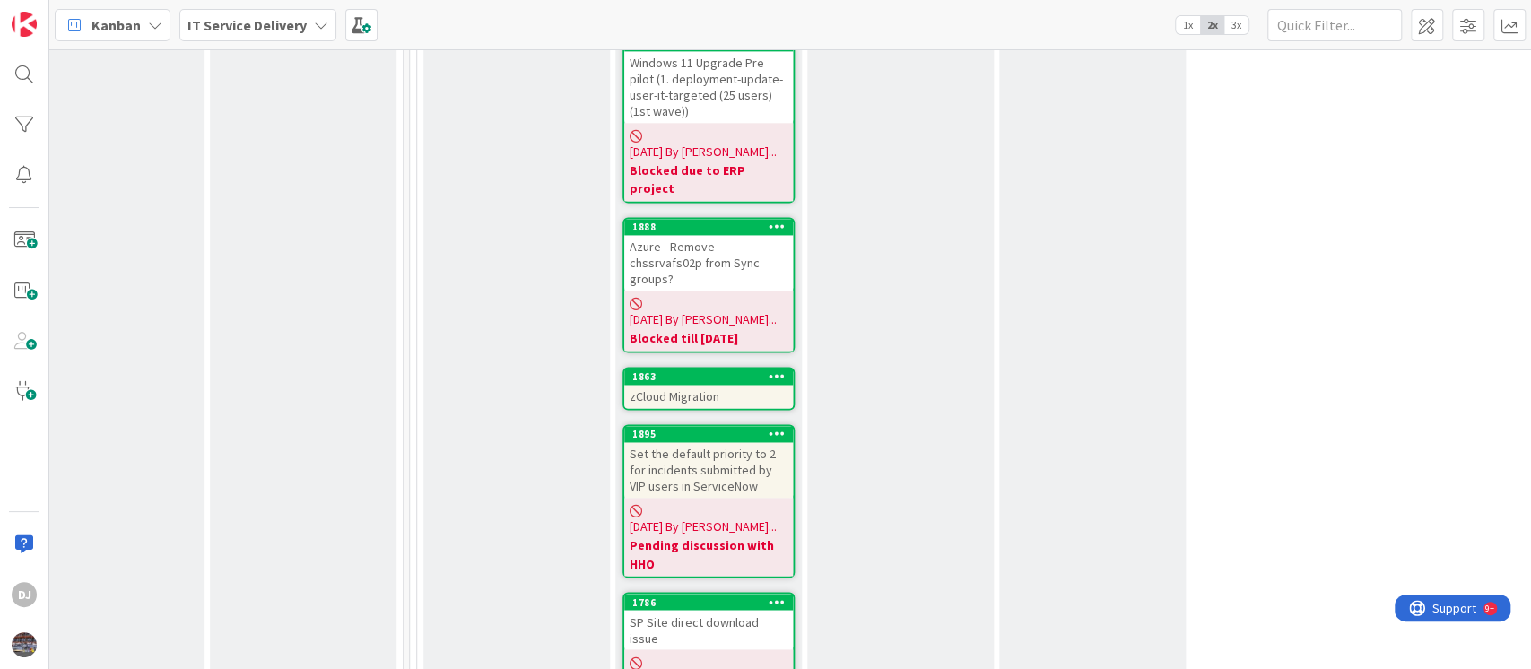
click at [734, 385] on div "zCloud Migration" at bounding box center [708, 396] width 169 height 23
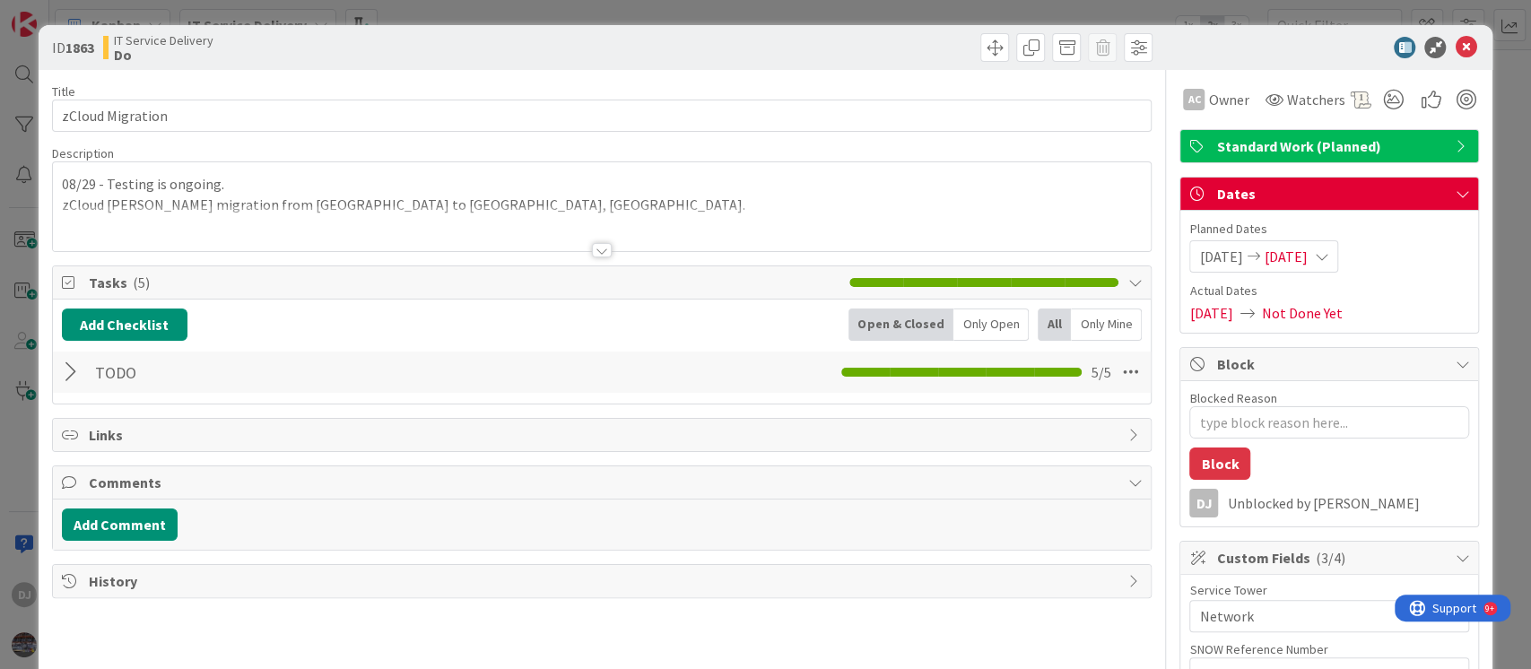
click at [685, 221] on div at bounding box center [602, 228] width 1099 height 46
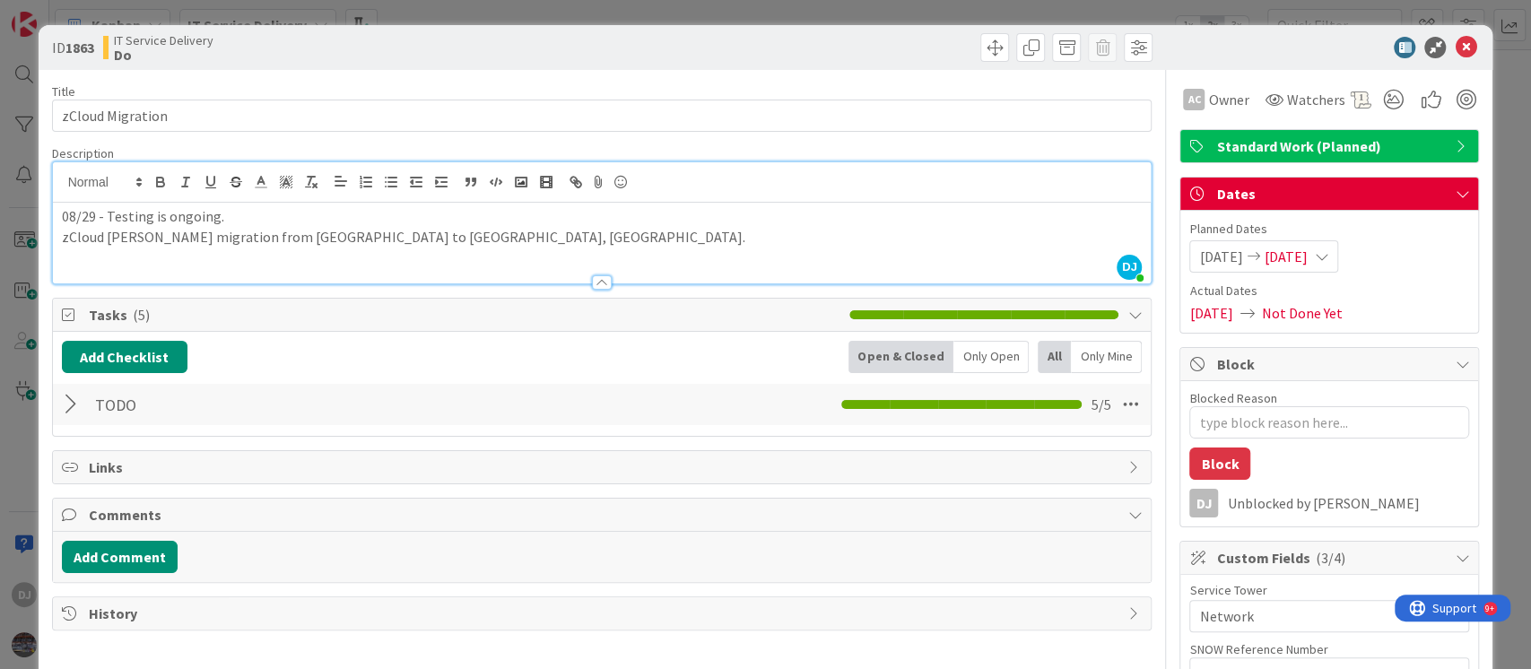
click at [732, 17] on div "ID 1863 IT Service Delivery Do Title 16 / 128 zCloud Migration Description DJ […" at bounding box center [765, 334] width 1531 height 669
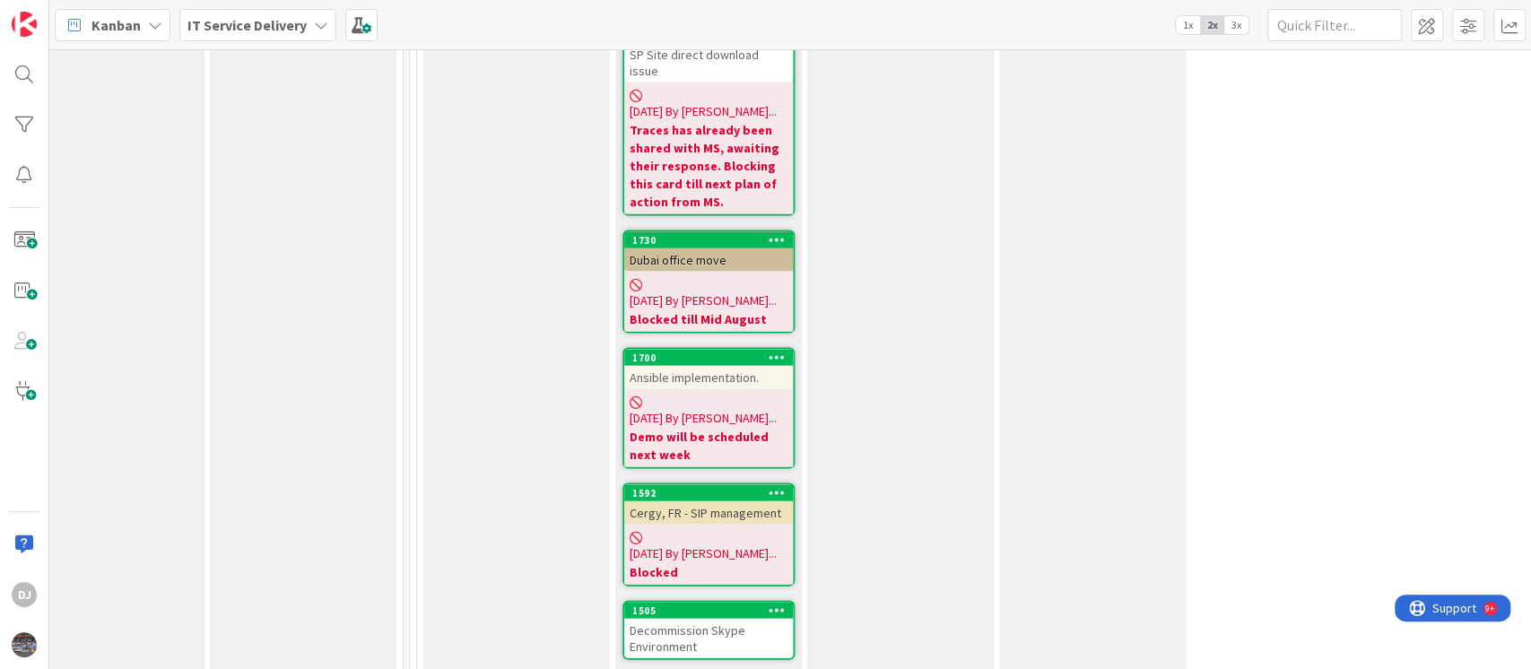
scroll to position [2391, 621]
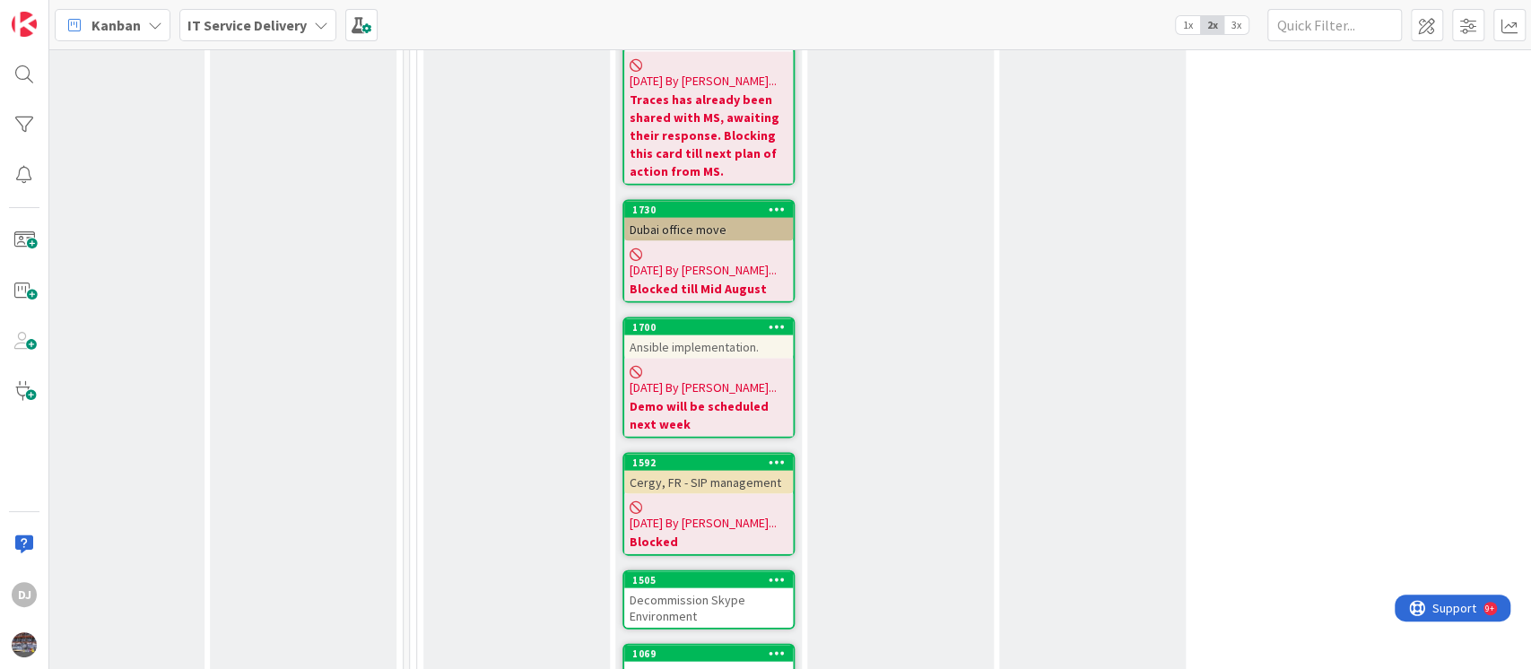
click at [731, 588] on div "Decommission Skype Environment" at bounding box center [708, 607] width 169 height 39
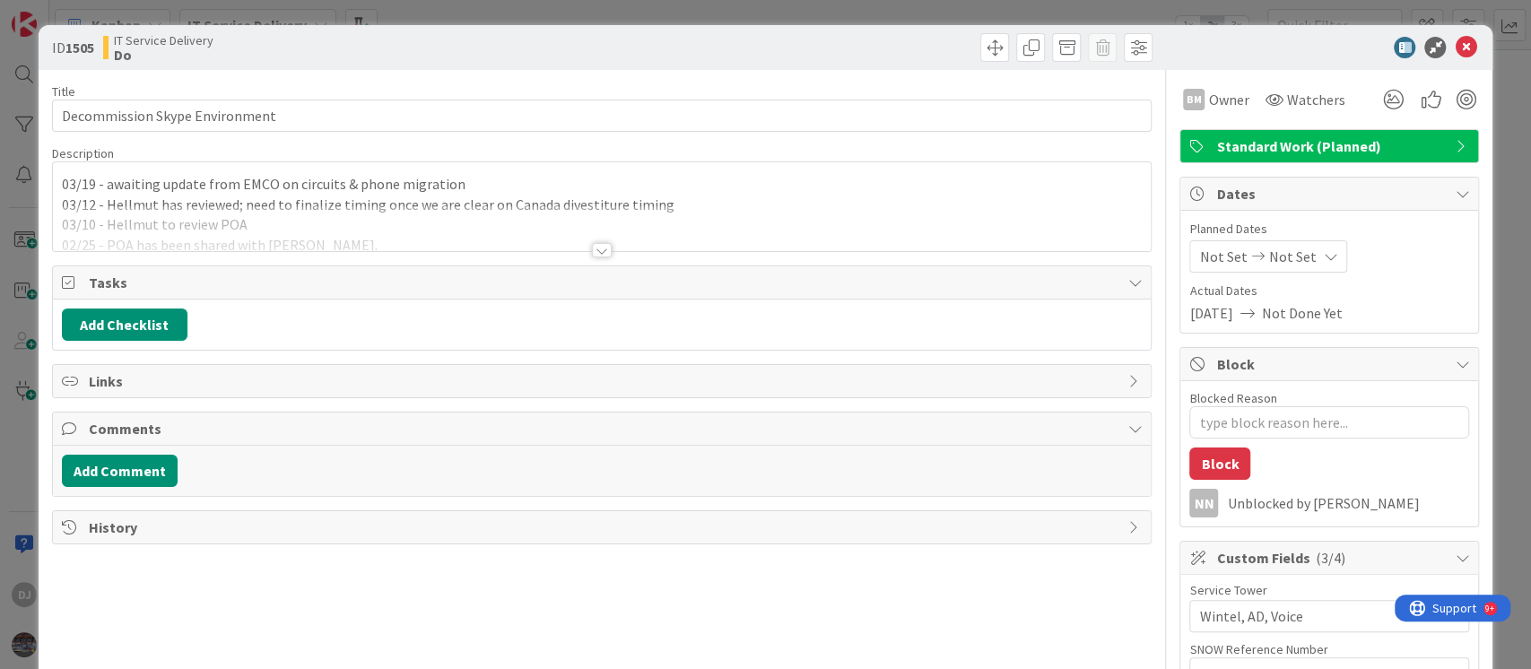
click at [753, 244] on div at bounding box center [602, 228] width 1099 height 46
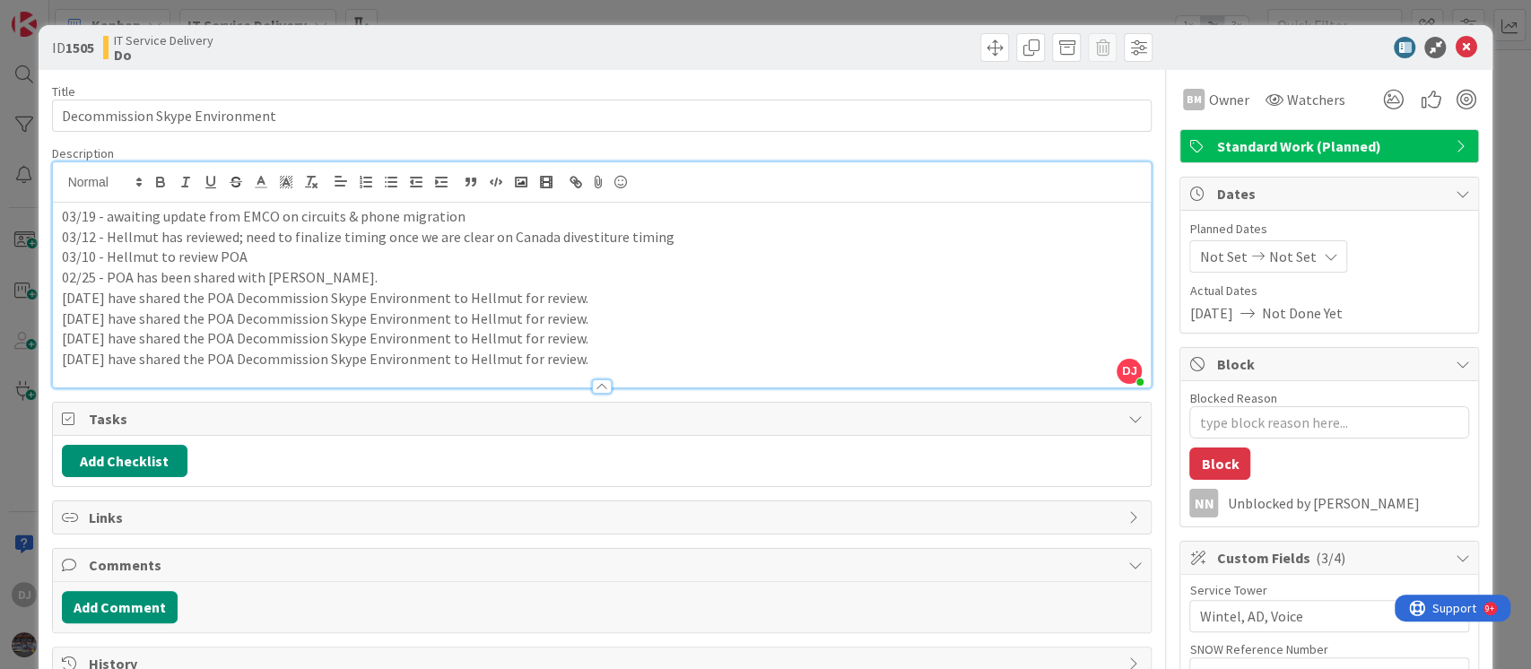
drag, startPoint x: 491, startPoint y: 18, endPoint x: 753, endPoint y: 217, distance: 329.7
click at [490, 18] on div "ID 1505 IT Service Delivery Do Title 30 / 128 Decommission Skype Environment De…" at bounding box center [765, 334] width 1531 height 669
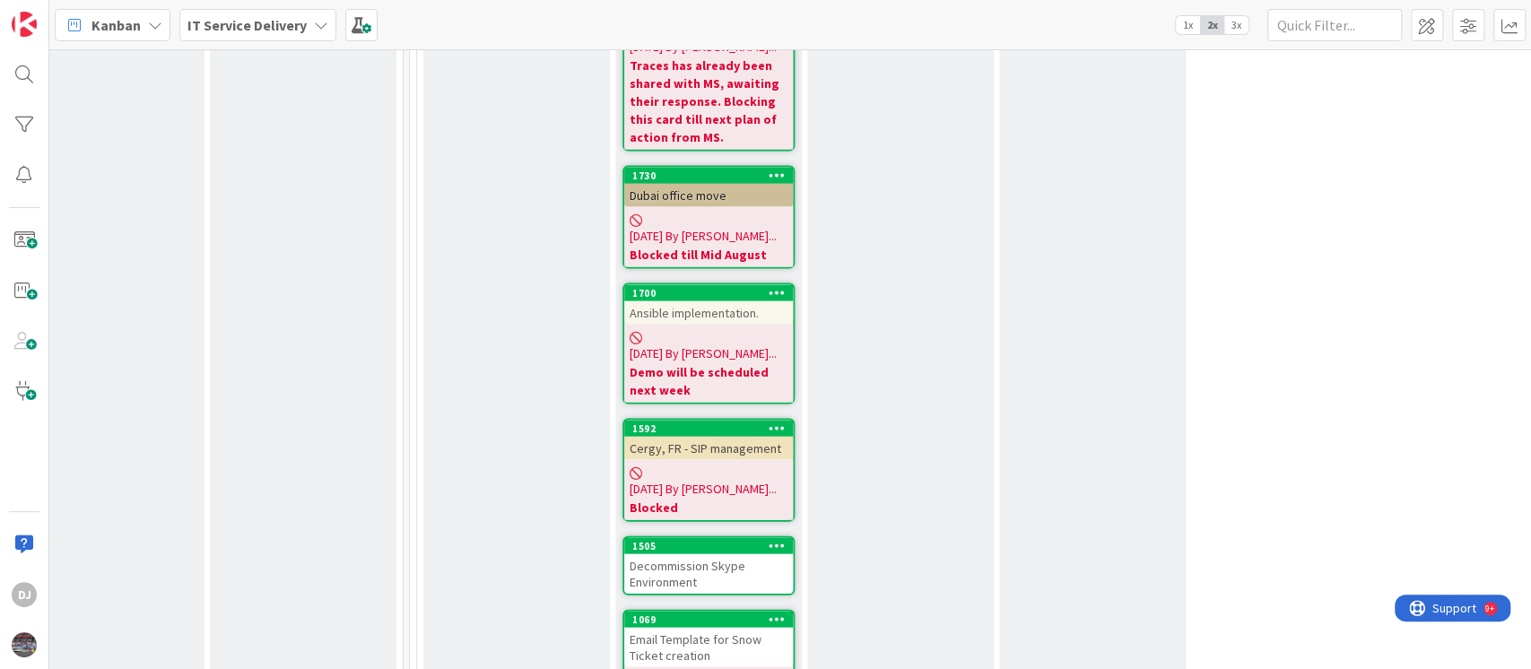
scroll to position [2391, 621]
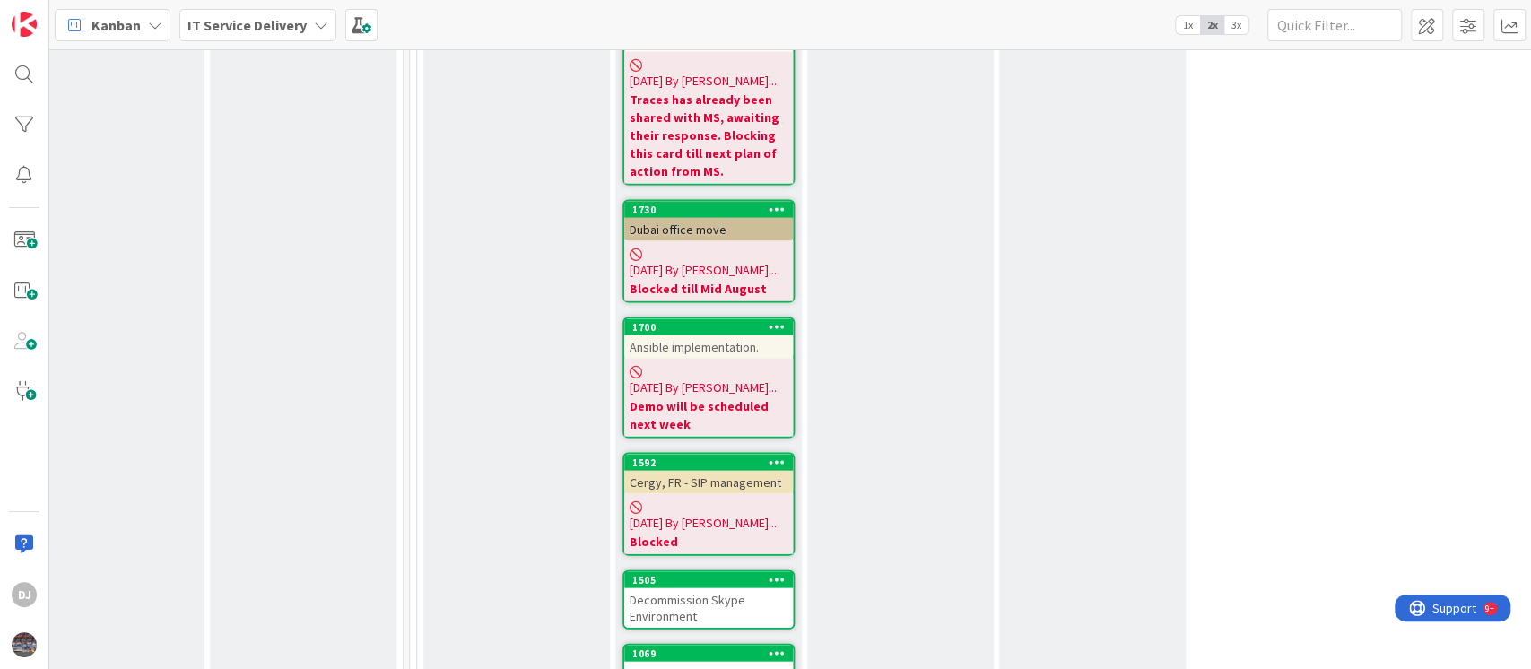
click at [718, 588] on div "Decommission Skype Environment" at bounding box center [708, 607] width 169 height 39
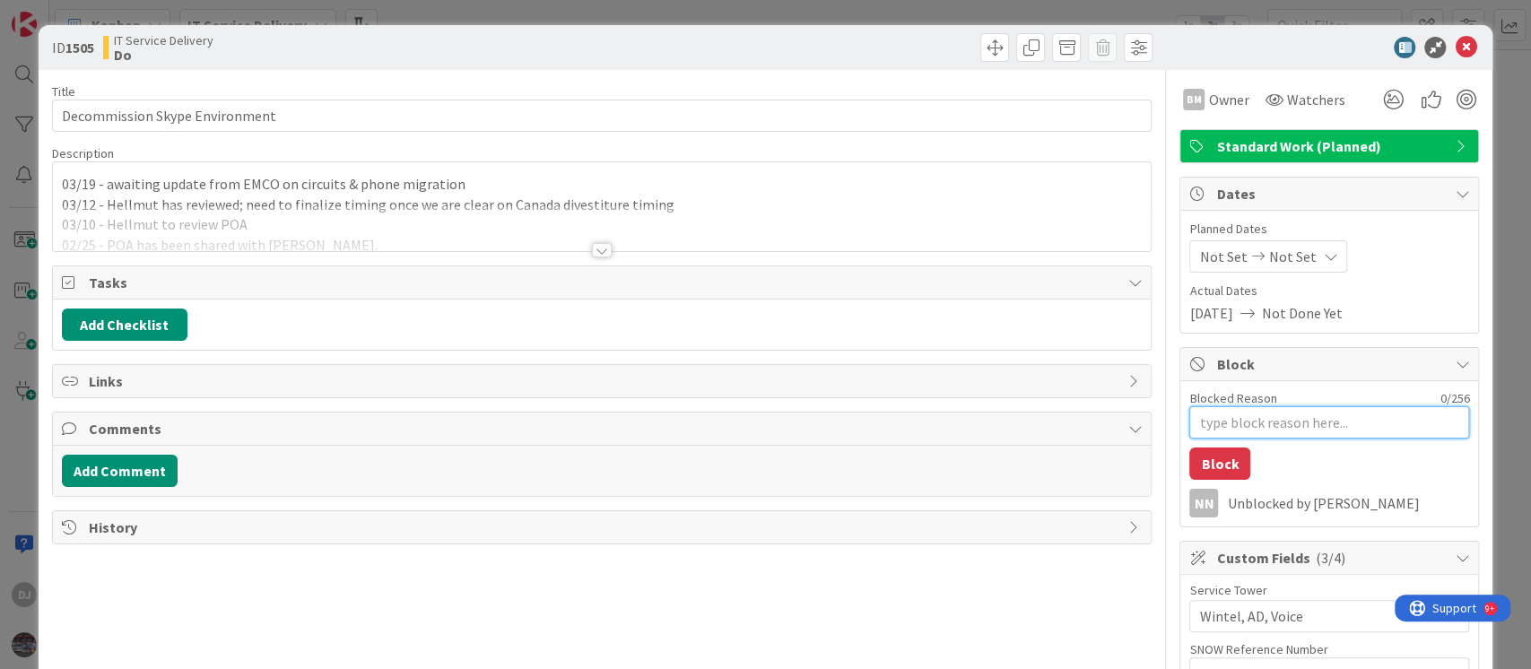
click at [1204, 421] on textarea "Blocked Reason" at bounding box center [1329, 422] width 280 height 32
type textarea "x"
type textarea "B"
type textarea "x"
type textarea "Bl"
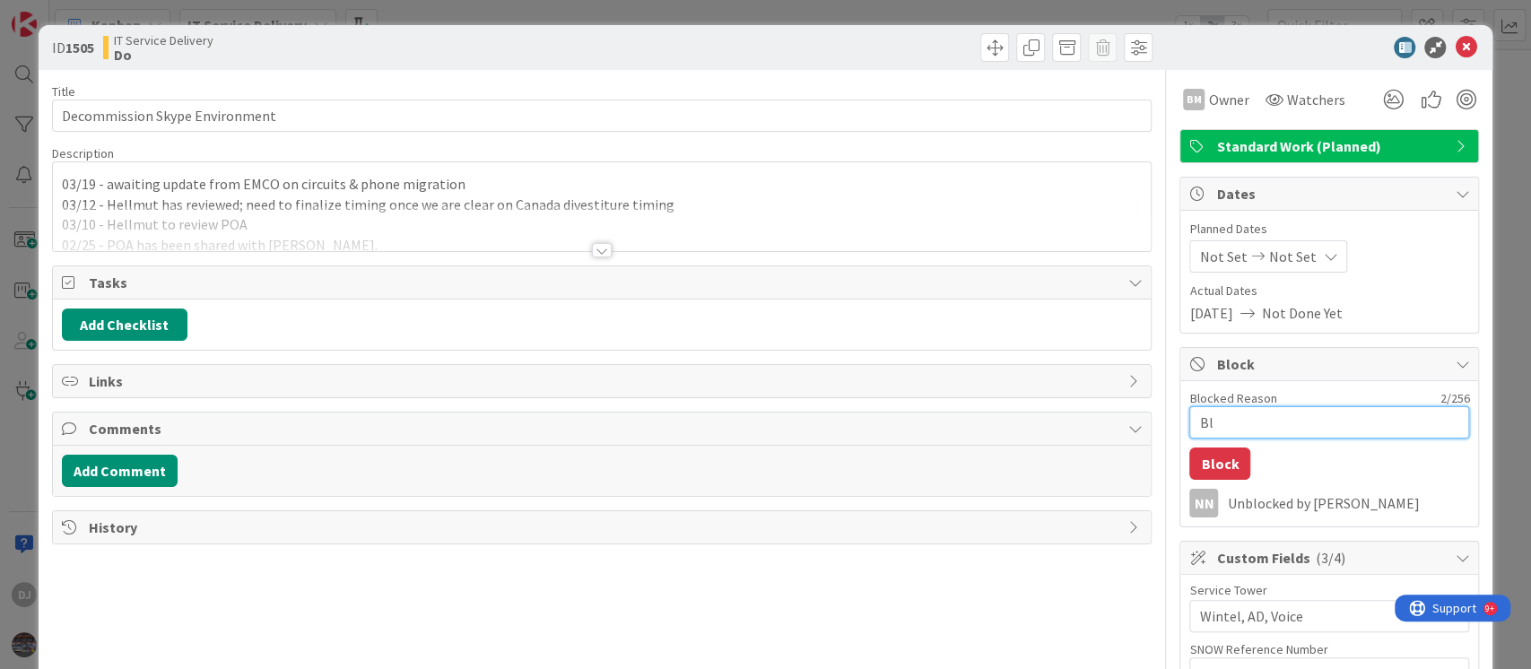
type textarea "x"
type textarea "Blo"
type textarea "x"
type textarea "Bloc"
type textarea "x"
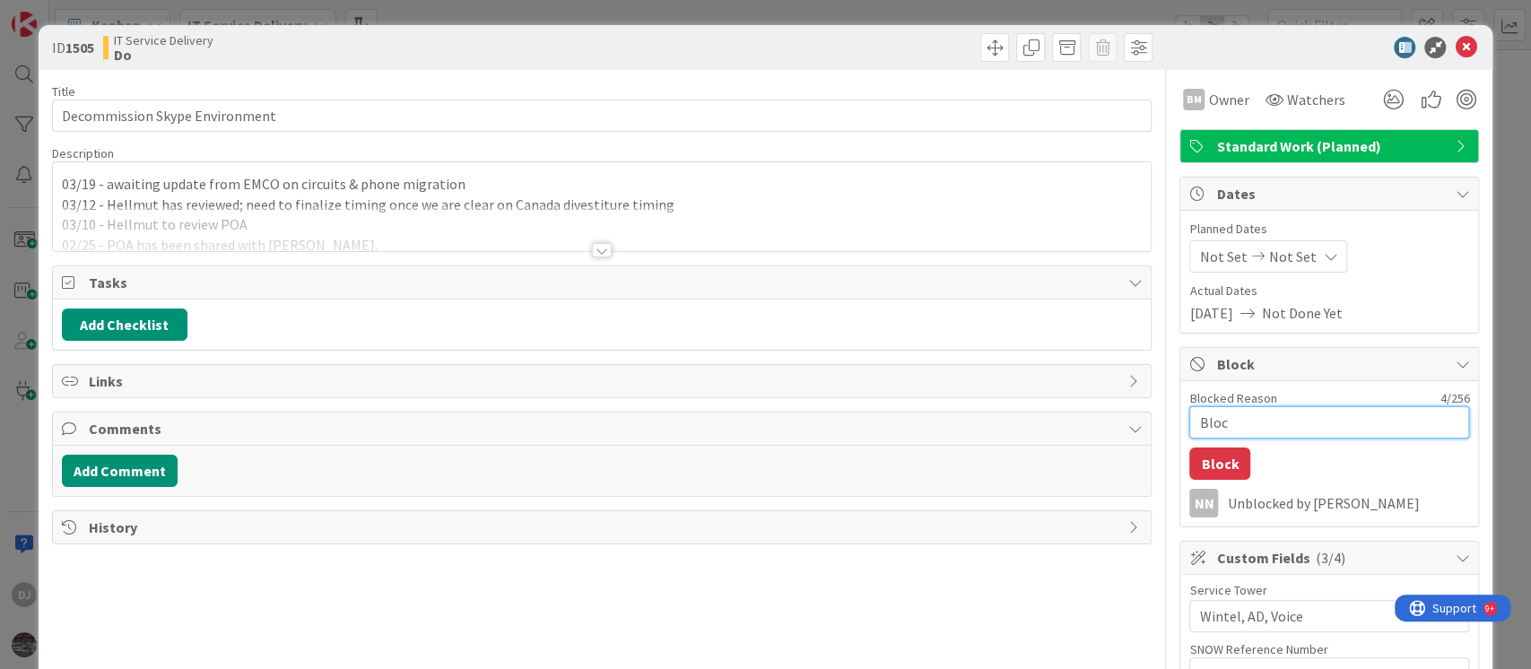
type textarea "Block"
type textarea "x"
type textarea "Blocke"
type textarea "x"
type textarea "Blocked"
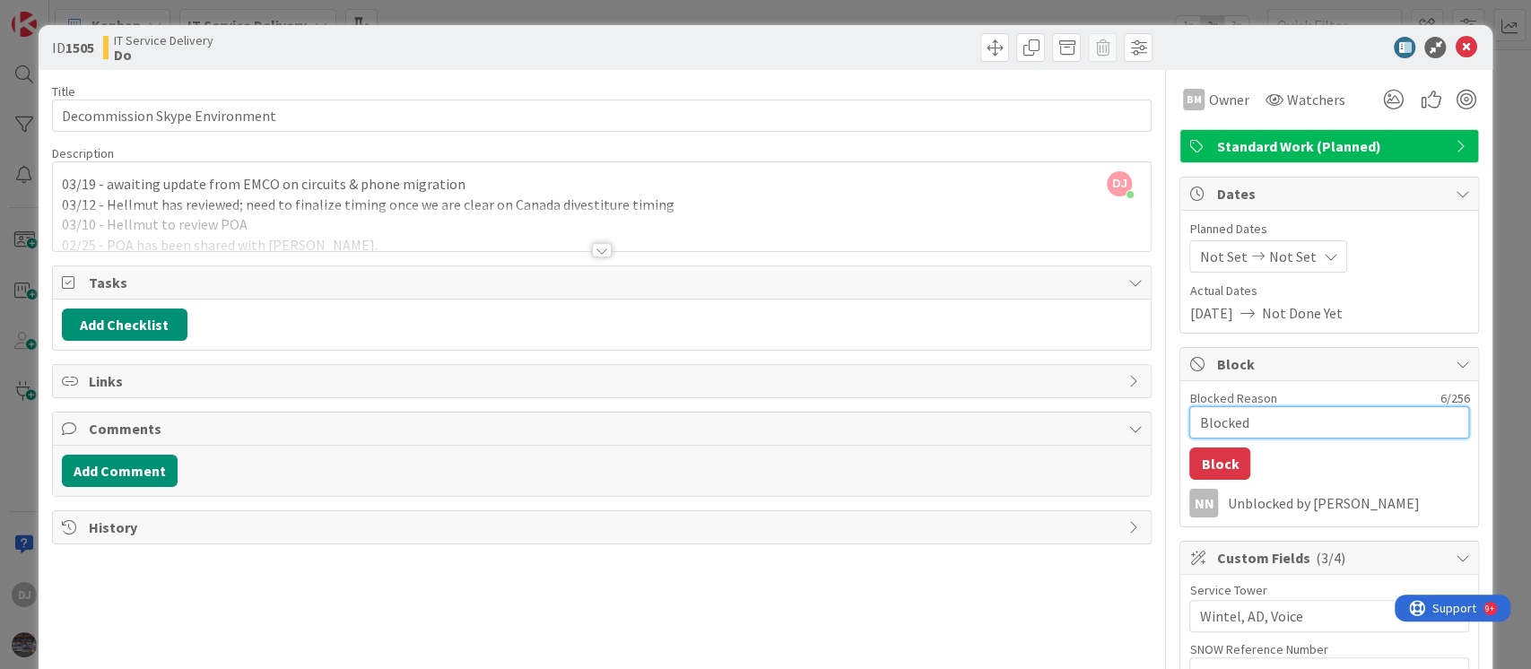
type textarea "x"
type textarea "Blocked"
type textarea "x"
type textarea "Blocked t"
type textarea "x"
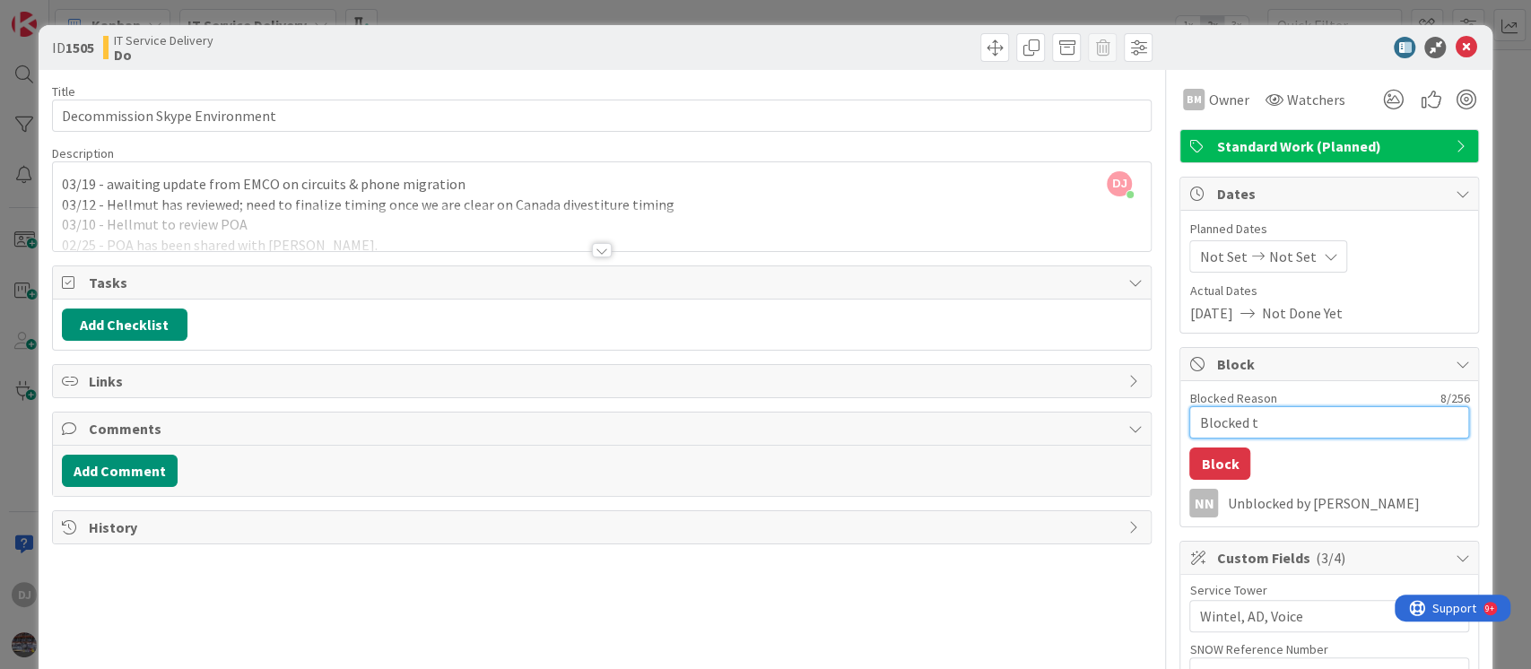
type textarea "Blocked ti"
type textarea "x"
type textarea "Blocked til"
type textarea "x"
type textarea "Blocked till"
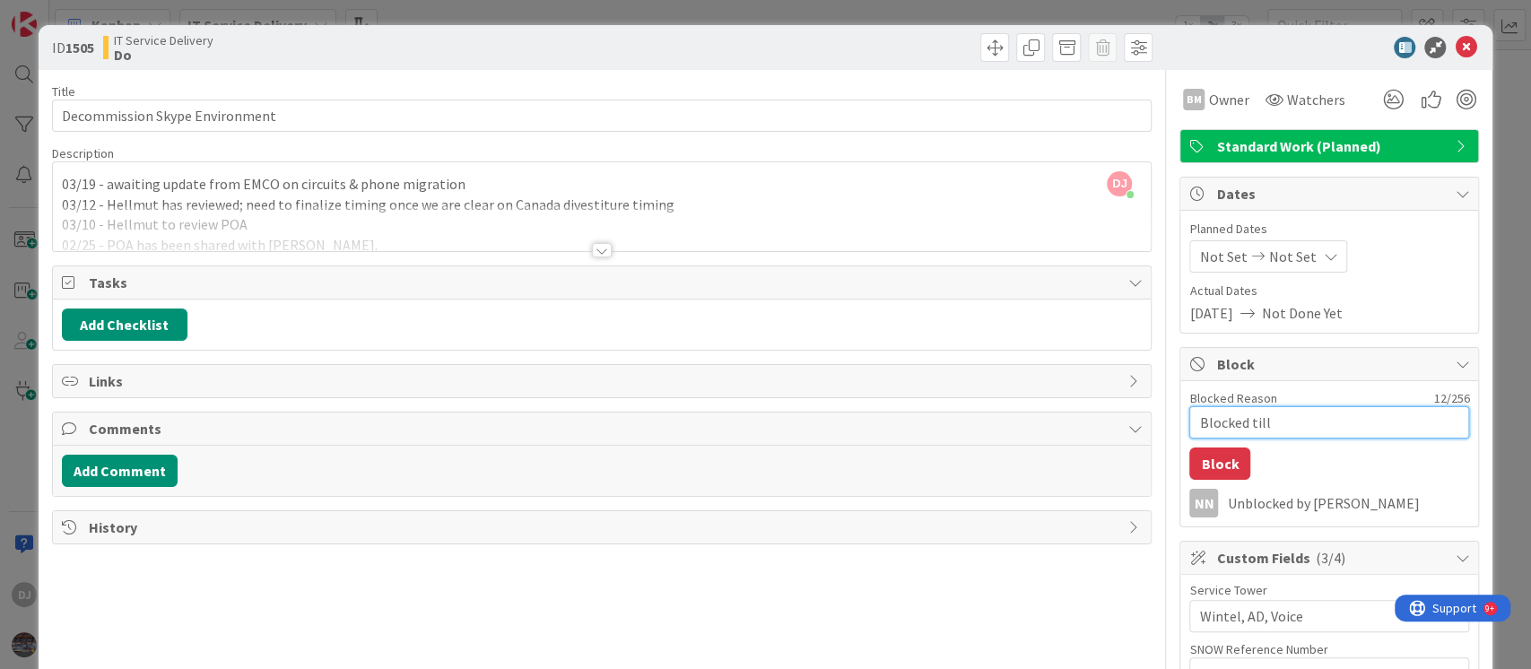
type textarea "x"
type textarea "Blocked till"
type textarea "x"
type textarea "Blocked till M"
type textarea "x"
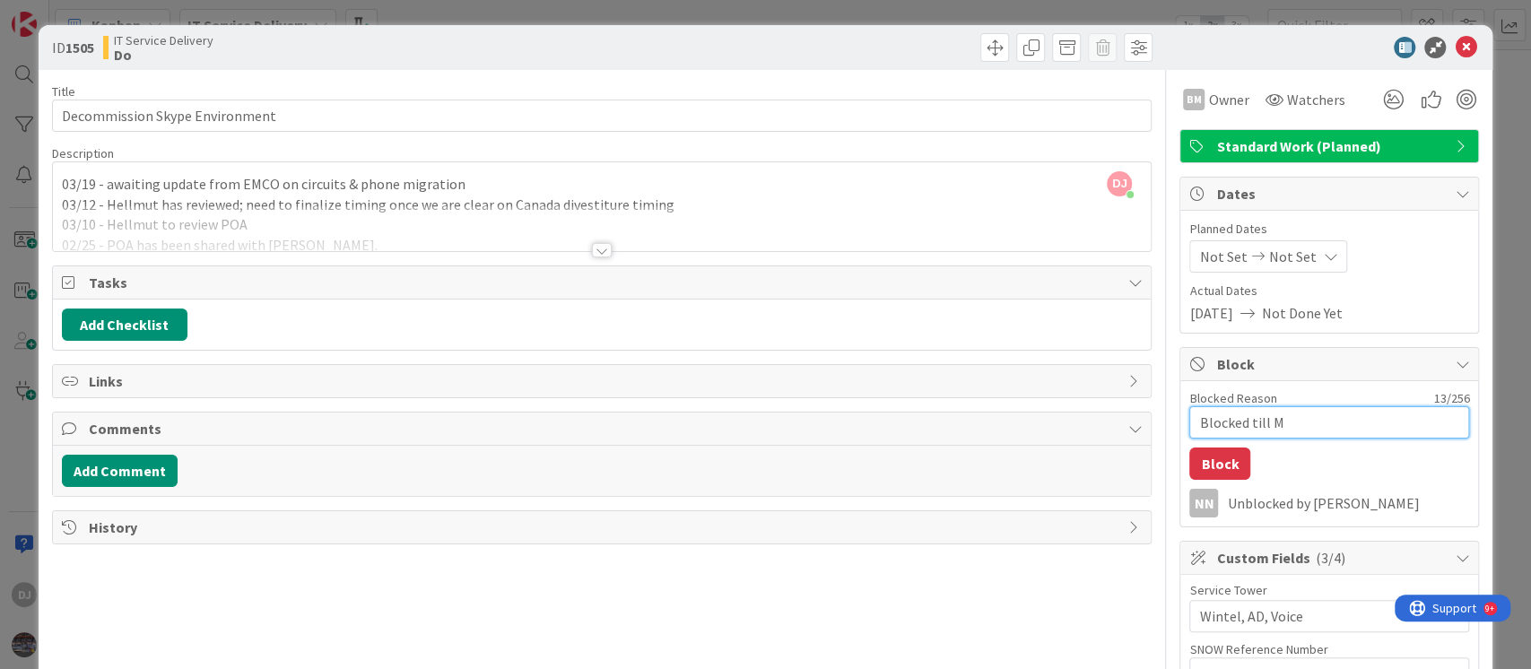
type textarea "Blocked till Mo"
type textarea "x"
type textarea "Blocked till Mon"
type textarea "x"
type textarea "Blocked till Mond"
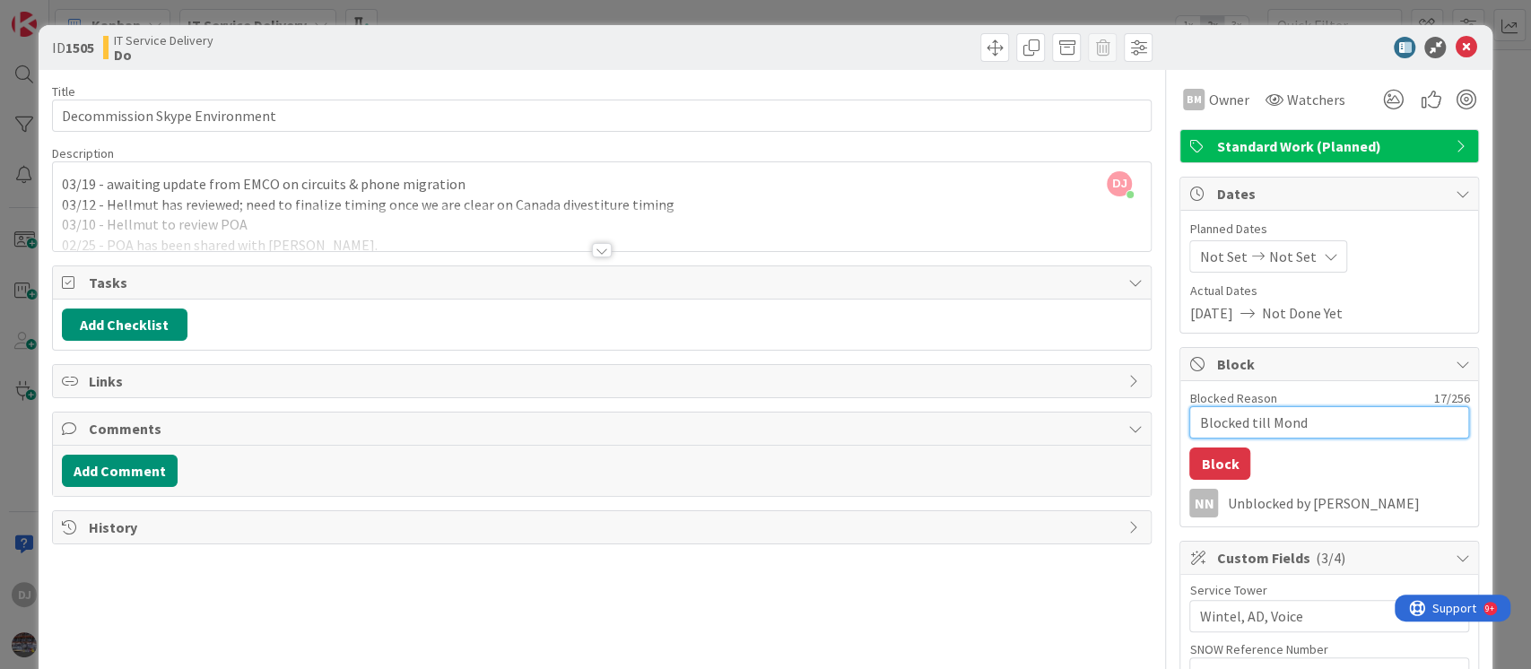
type textarea "x"
type textarea "Blocked till [PERSON_NAME]"
type textarea "x"
type textarea "Blocked till [DATE]"
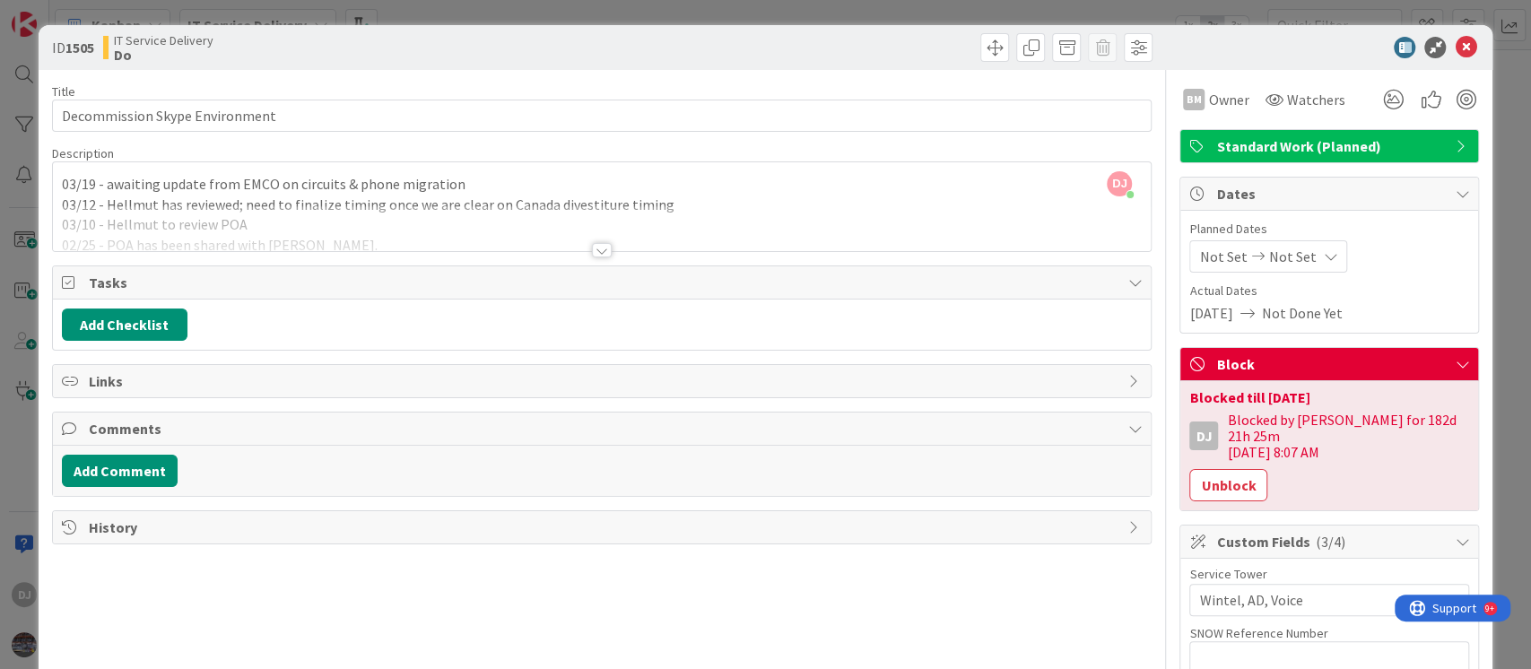
click at [840, 13] on div "ID 1505 IT Service Delivery Do Title 30 / 128 Decommission Skype Environment De…" at bounding box center [765, 334] width 1531 height 669
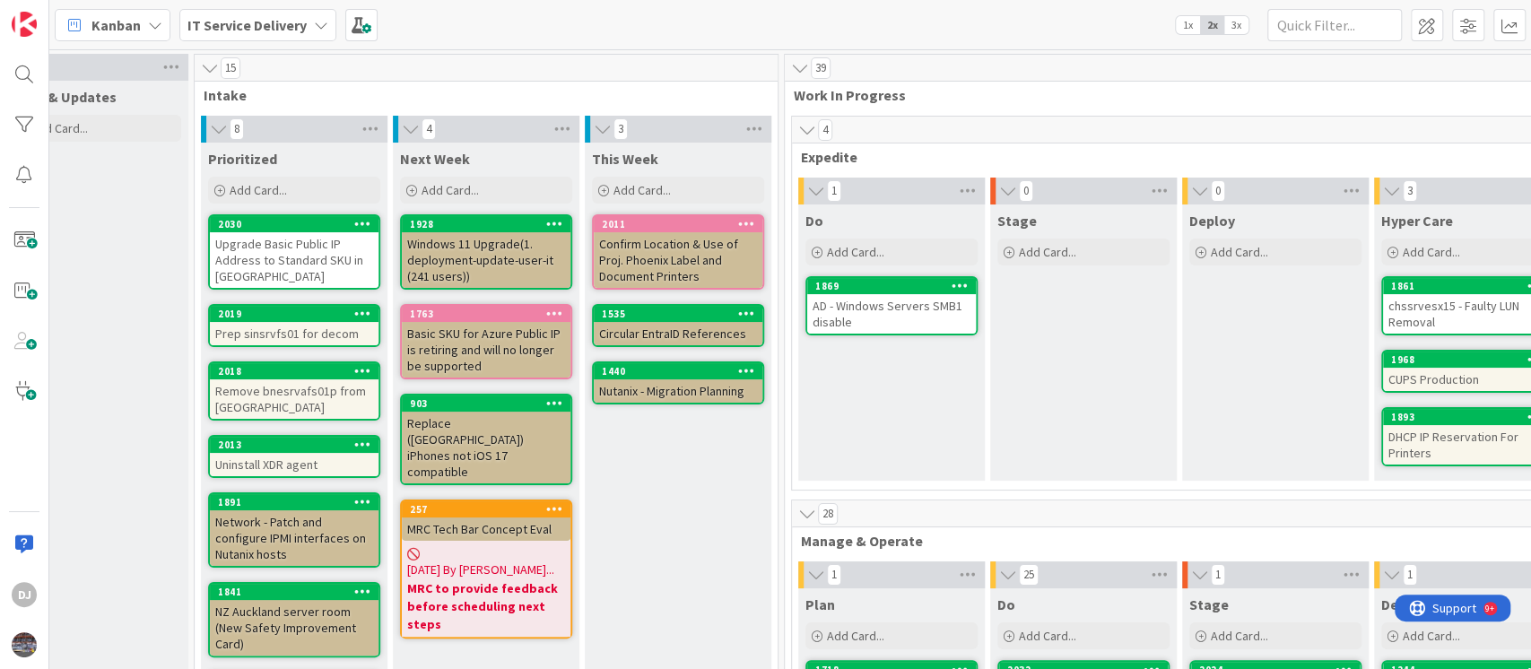
scroll to position [0, 243]
